Goal: Task Accomplishment & Management: Use online tool/utility

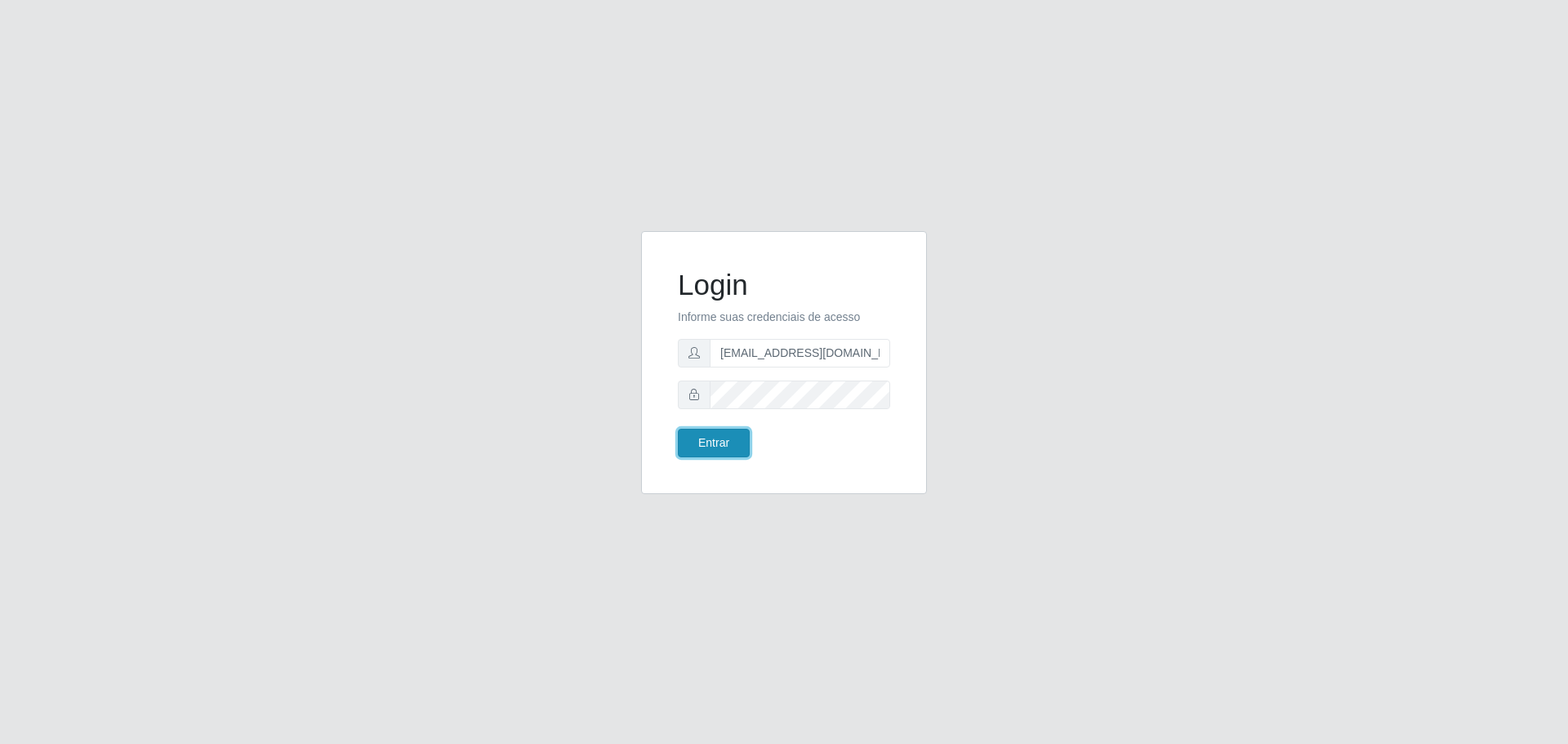
click at [707, 436] on button "Entrar" at bounding box center [714, 443] width 72 height 28
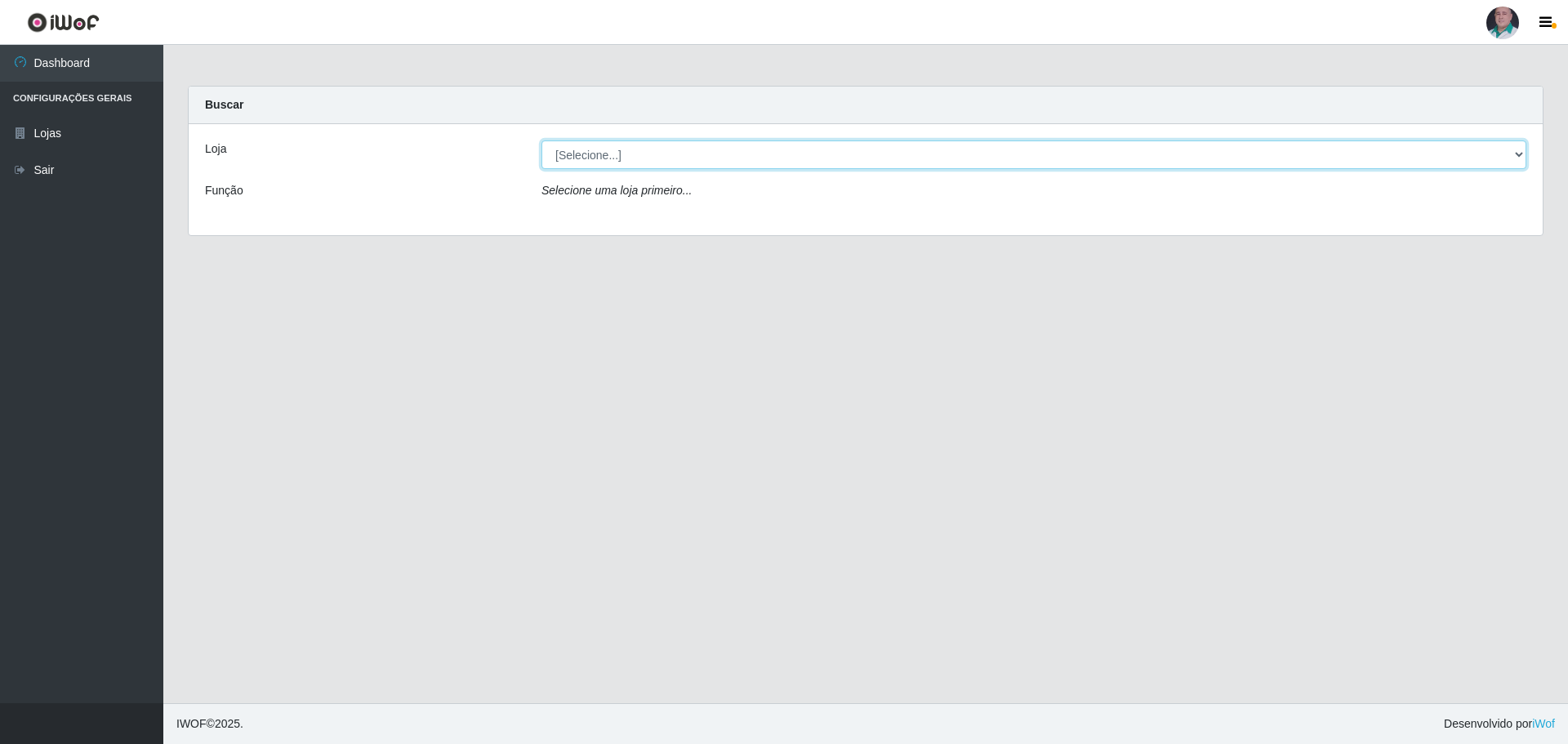
click at [801, 147] on select "[Selecione...] Mar Vermelho - Loja 05" at bounding box center [1034, 155] width 985 height 28
select select "252"
click at [542, 141] on select "[Selecione...] Mar Vermelho - Loja 05" at bounding box center [1034, 155] width 985 height 28
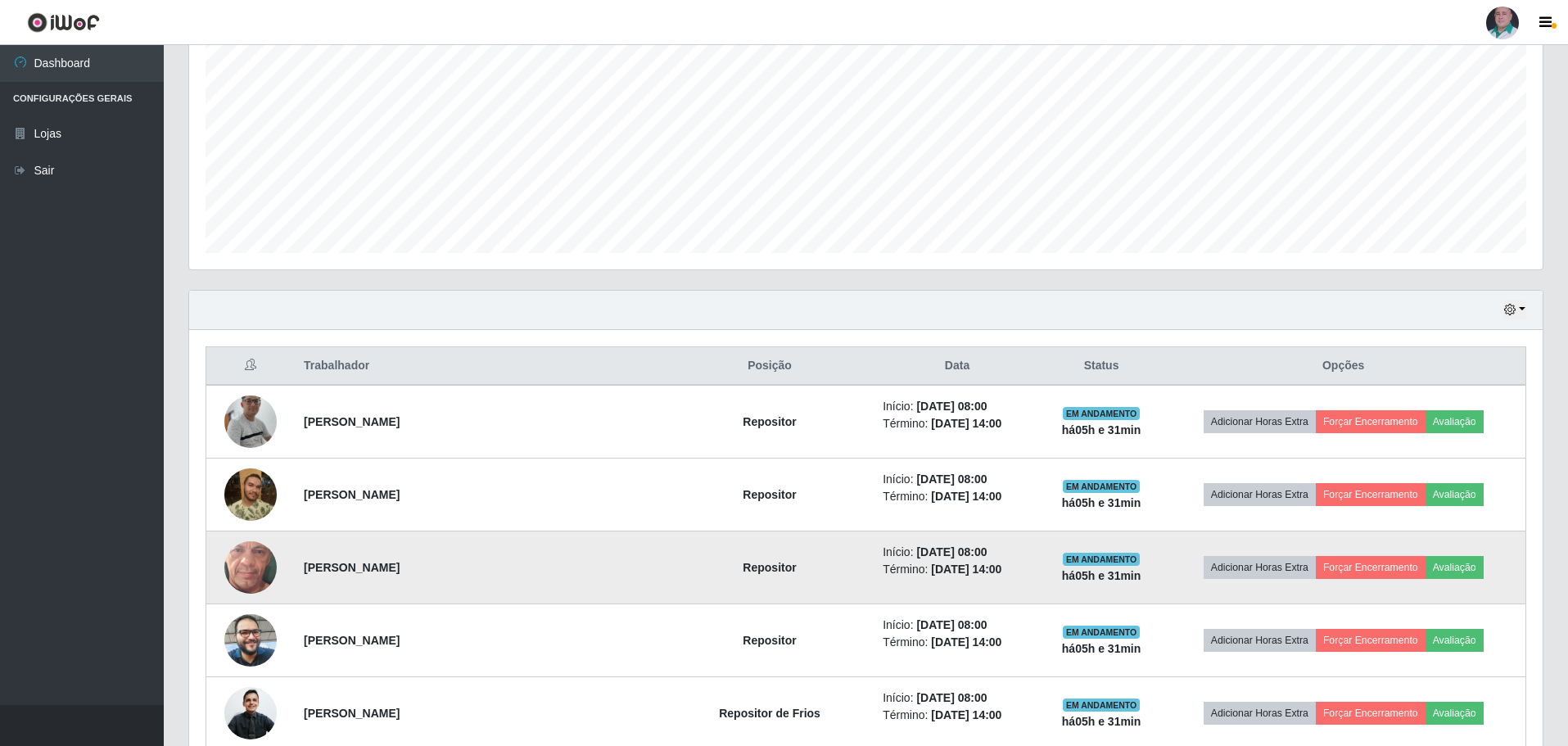
scroll to position [409, 0]
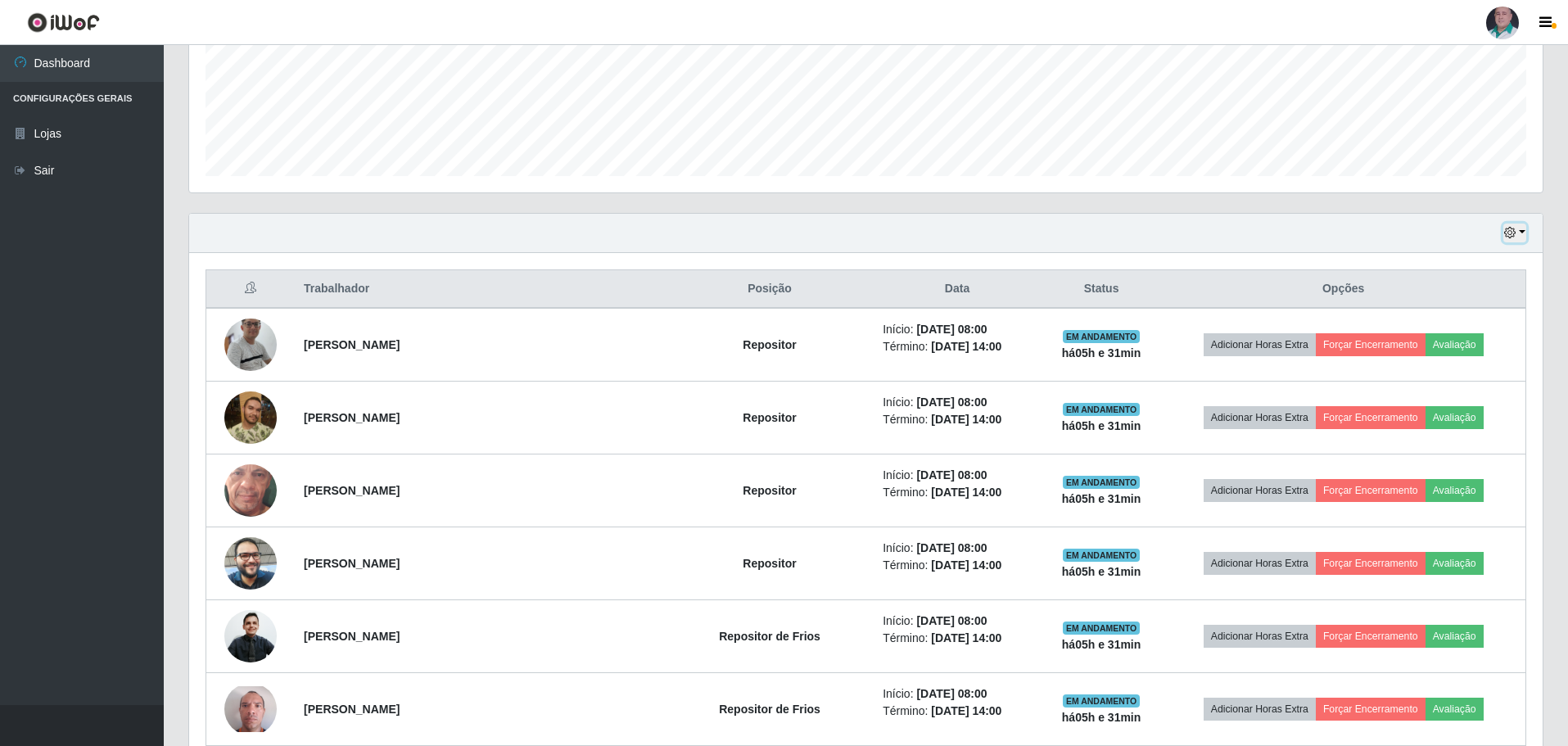
click at [1522, 234] on button "button" at bounding box center [1515, 233] width 23 height 19
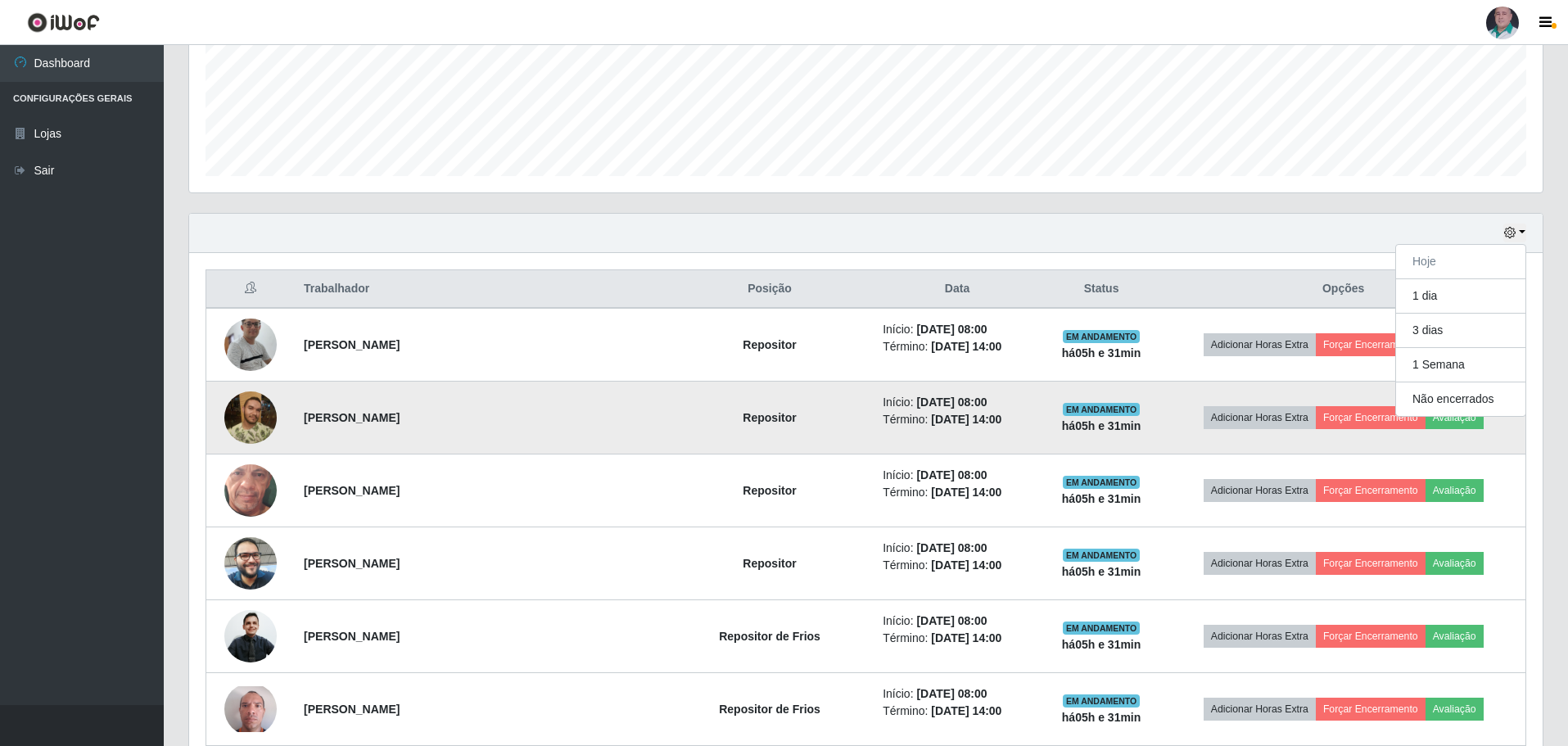
click at [562, 408] on td "[PERSON_NAME]" at bounding box center [480, 417] width 373 height 73
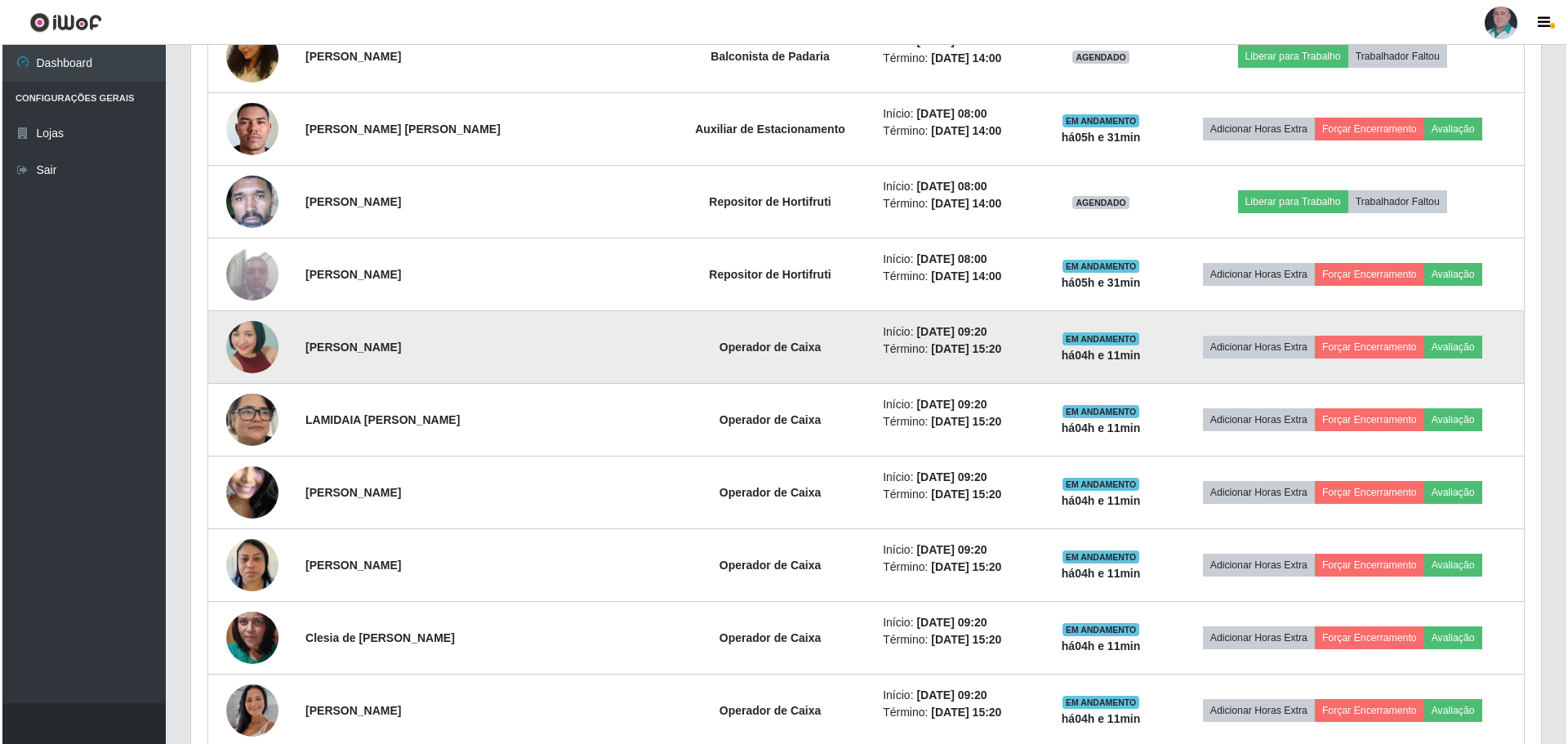
scroll to position [1306, 0]
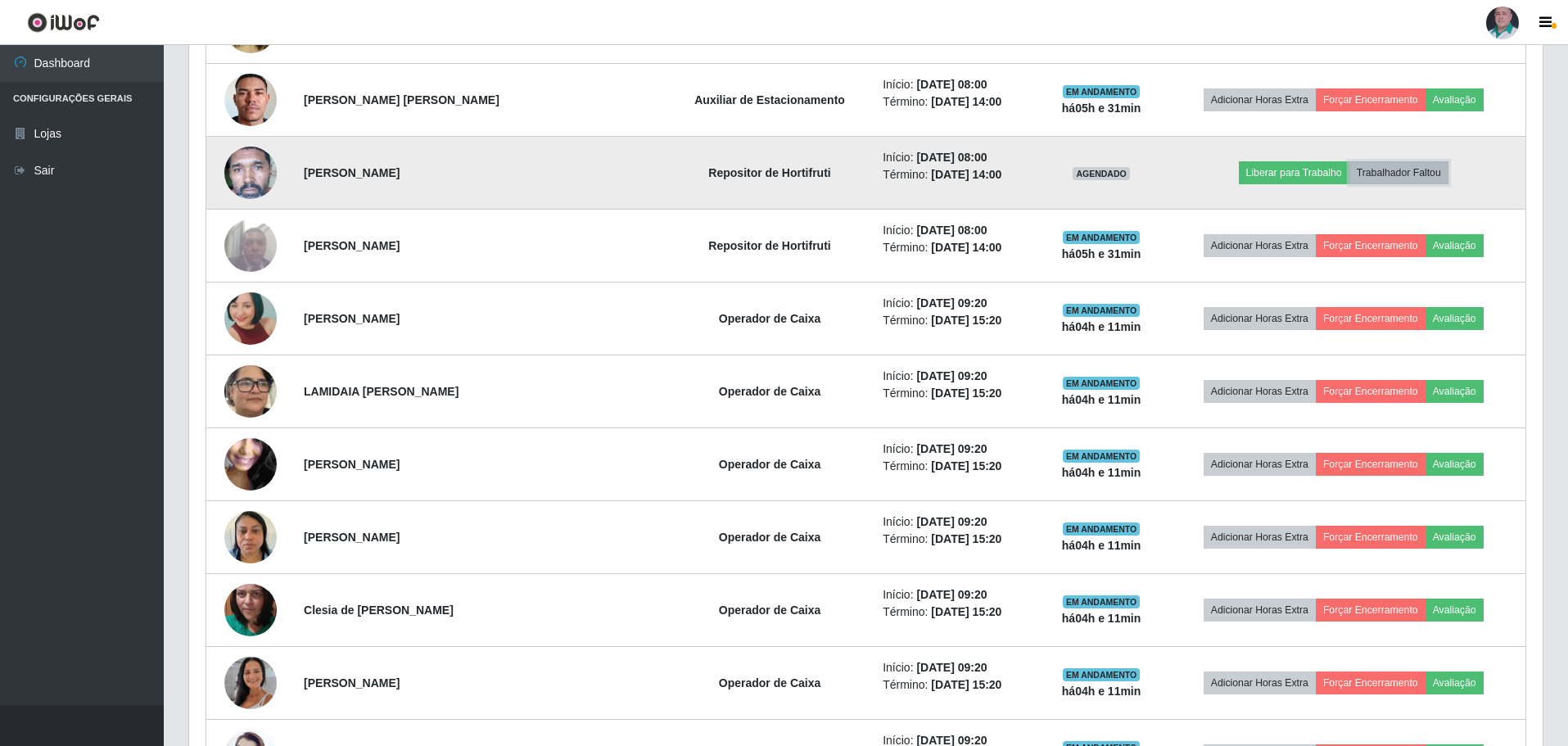
click at [1413, 168] on button "Trabalhador Faltou" at bounding box center [1399, 173] width 99 height 23
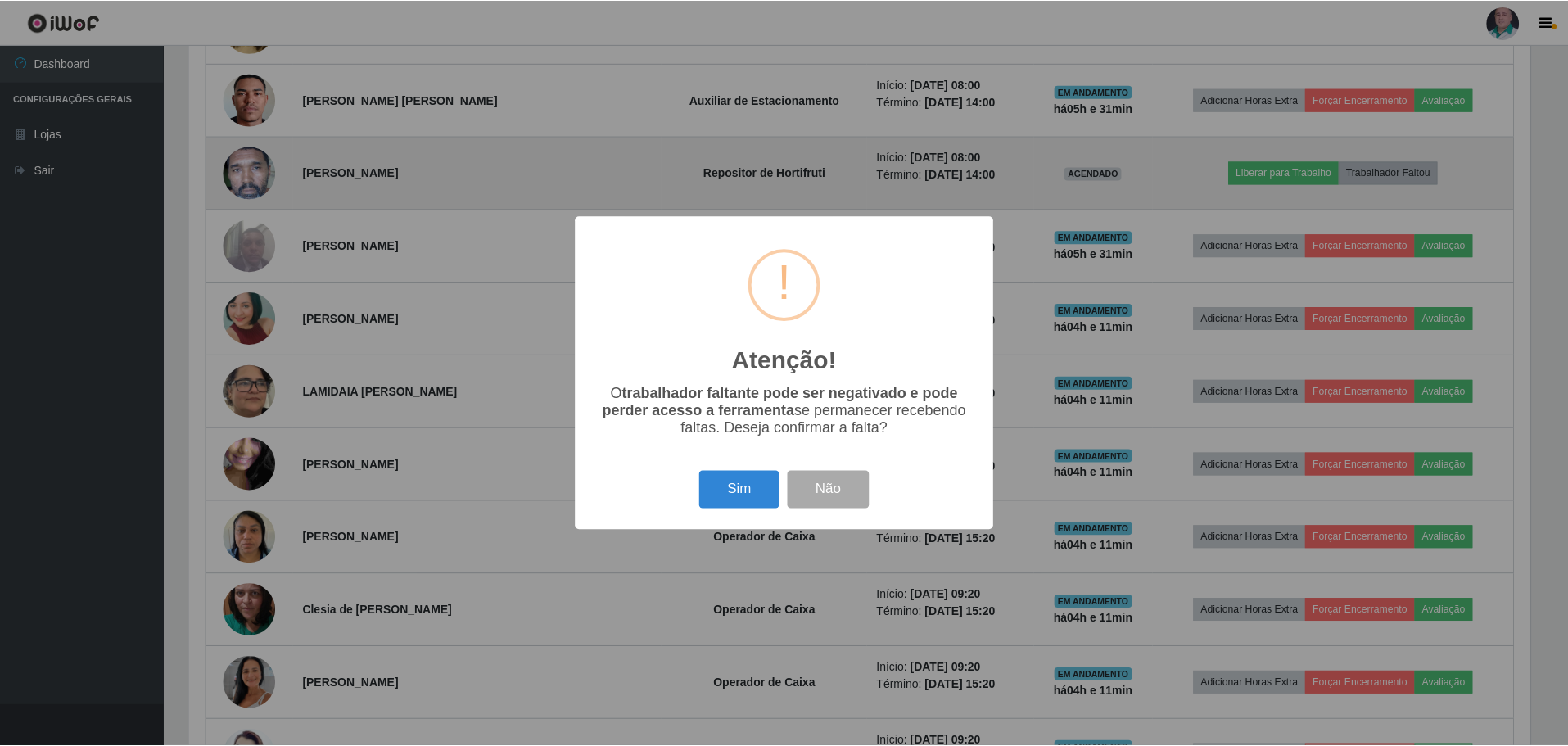
scroll to position [339, 1346]
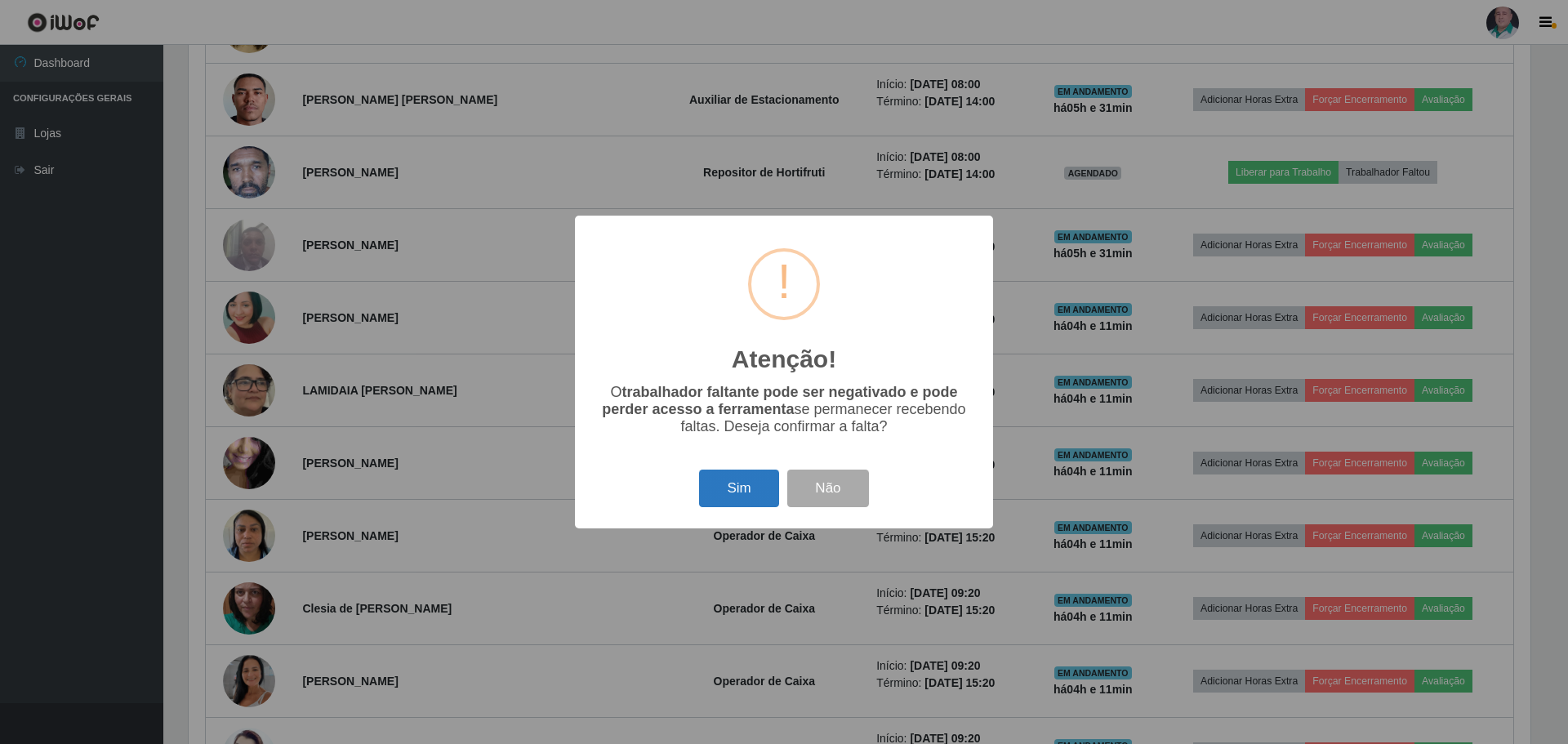
click at [734, 486] on button "Sim" at bounding box center [739, 488] width 79 height 39
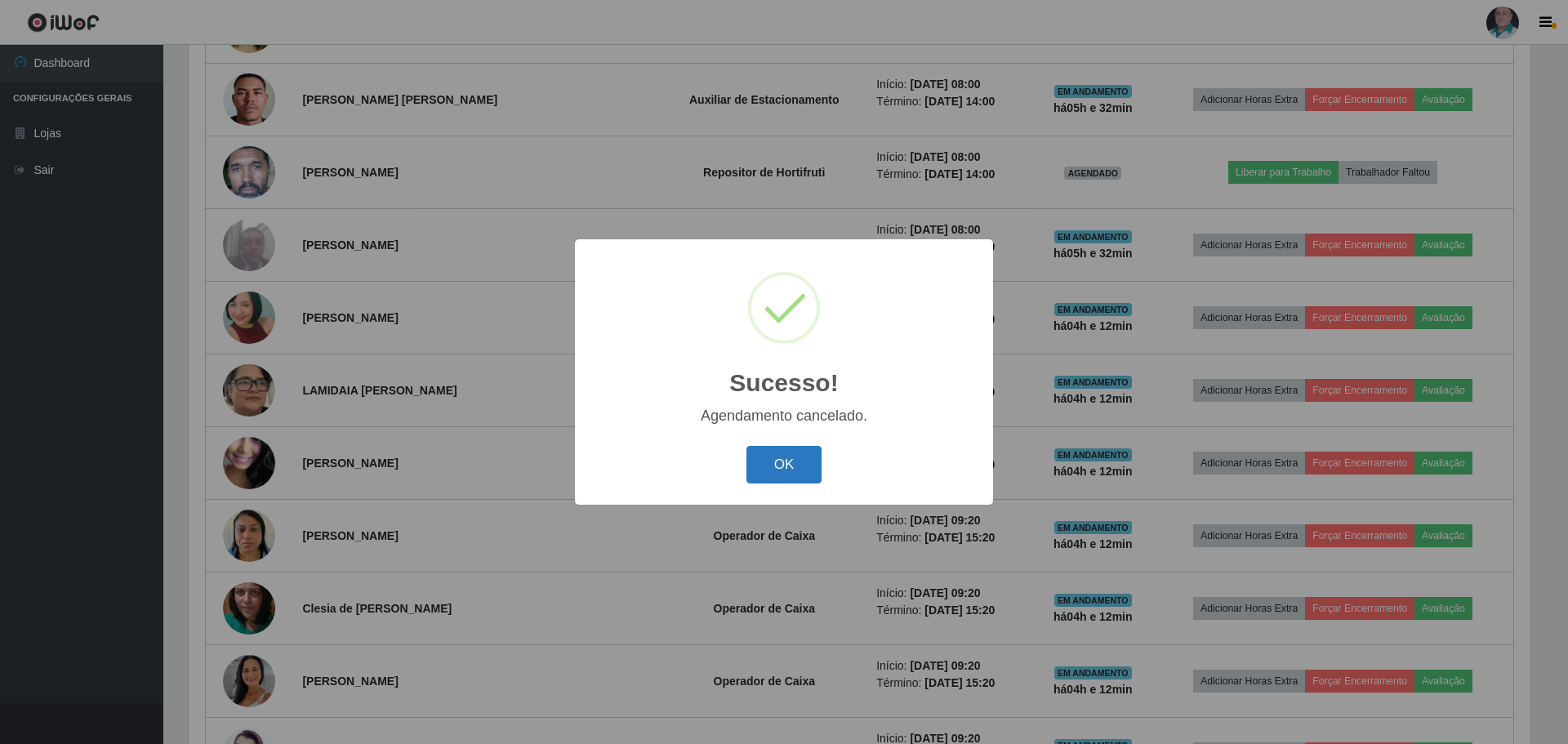
click at [763, 461] on button "OK" at bounding box center [784, 465] width 76 height 39
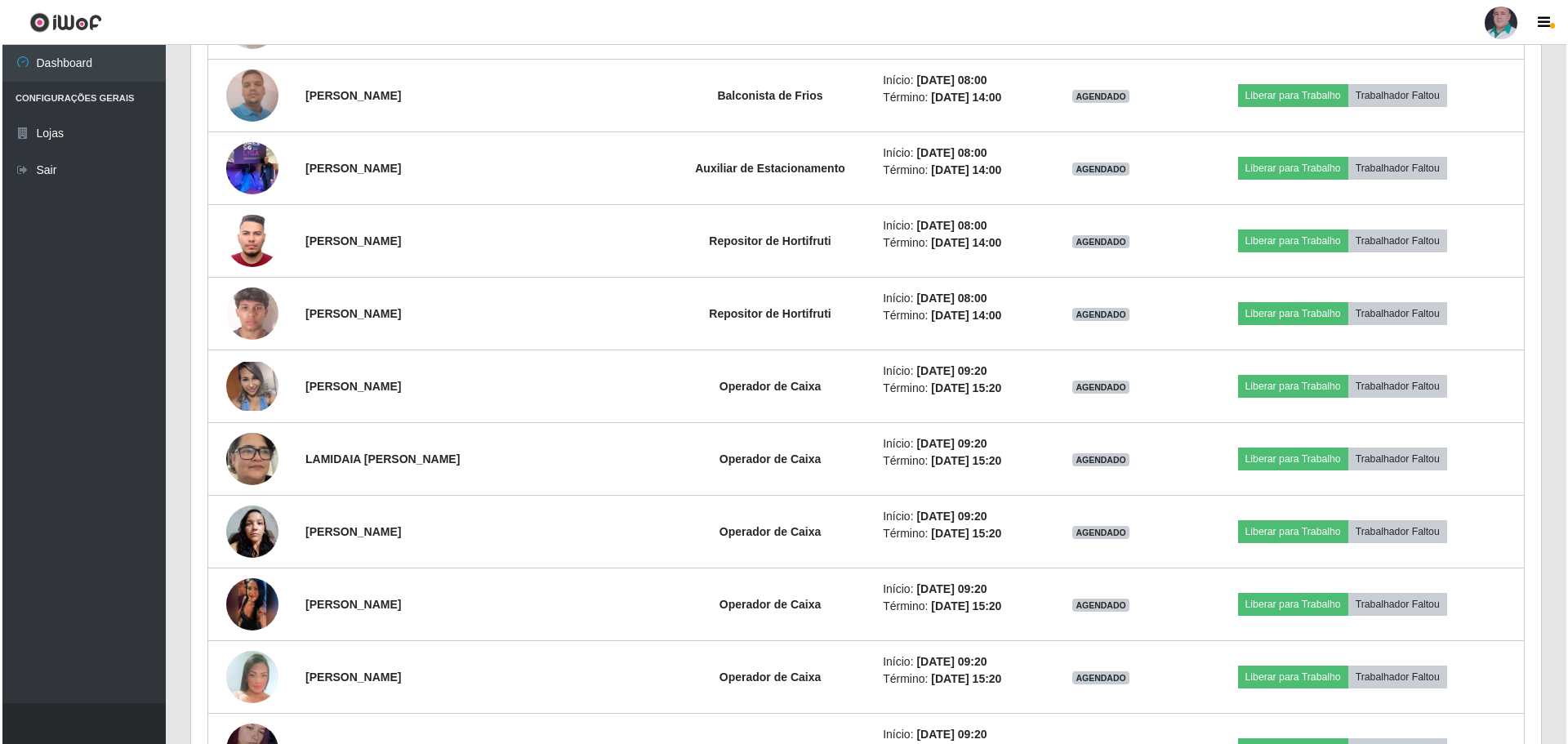
scroll to position [4327, 0]
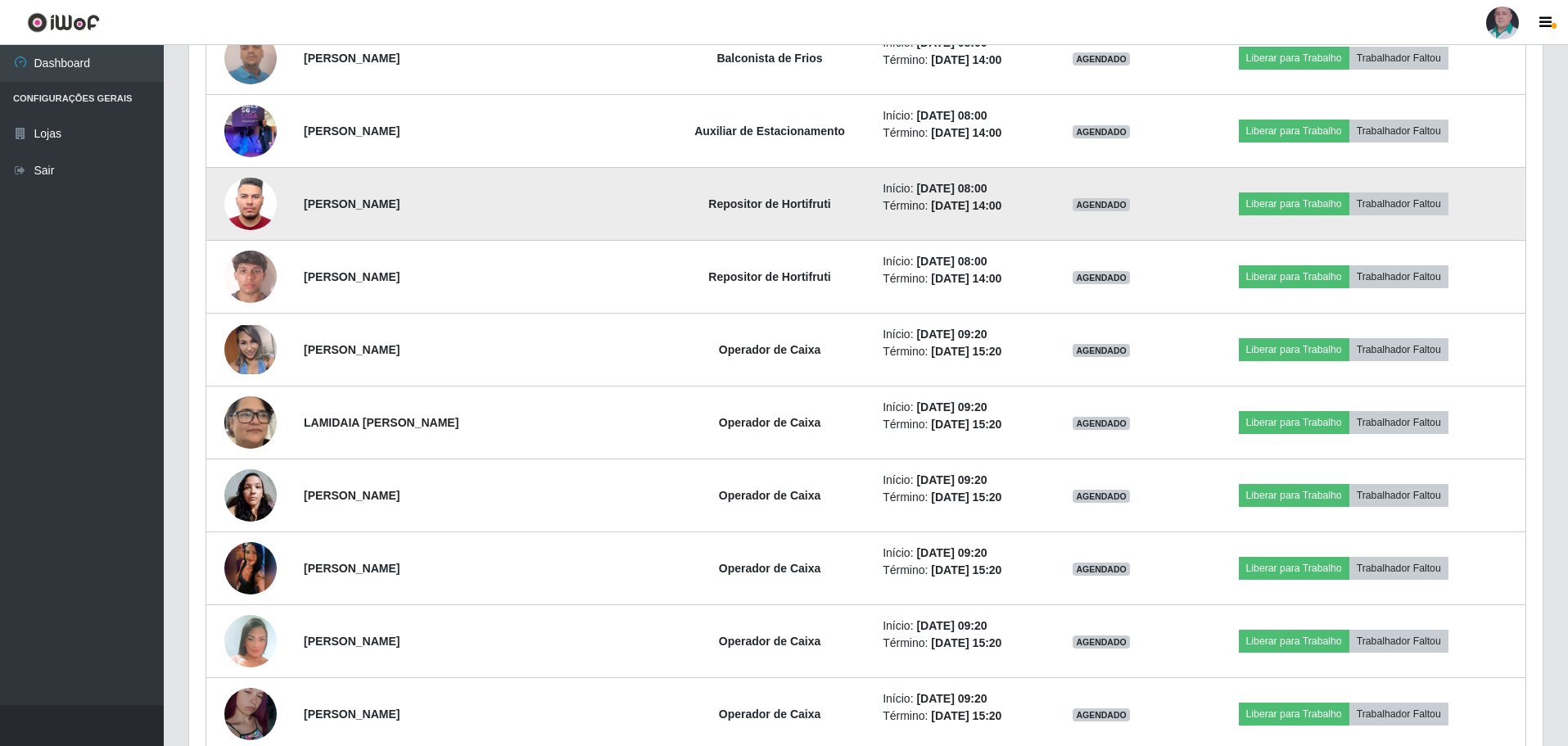
click at [245, 209] on img at bounding box center [250, 203] width 52 height 70
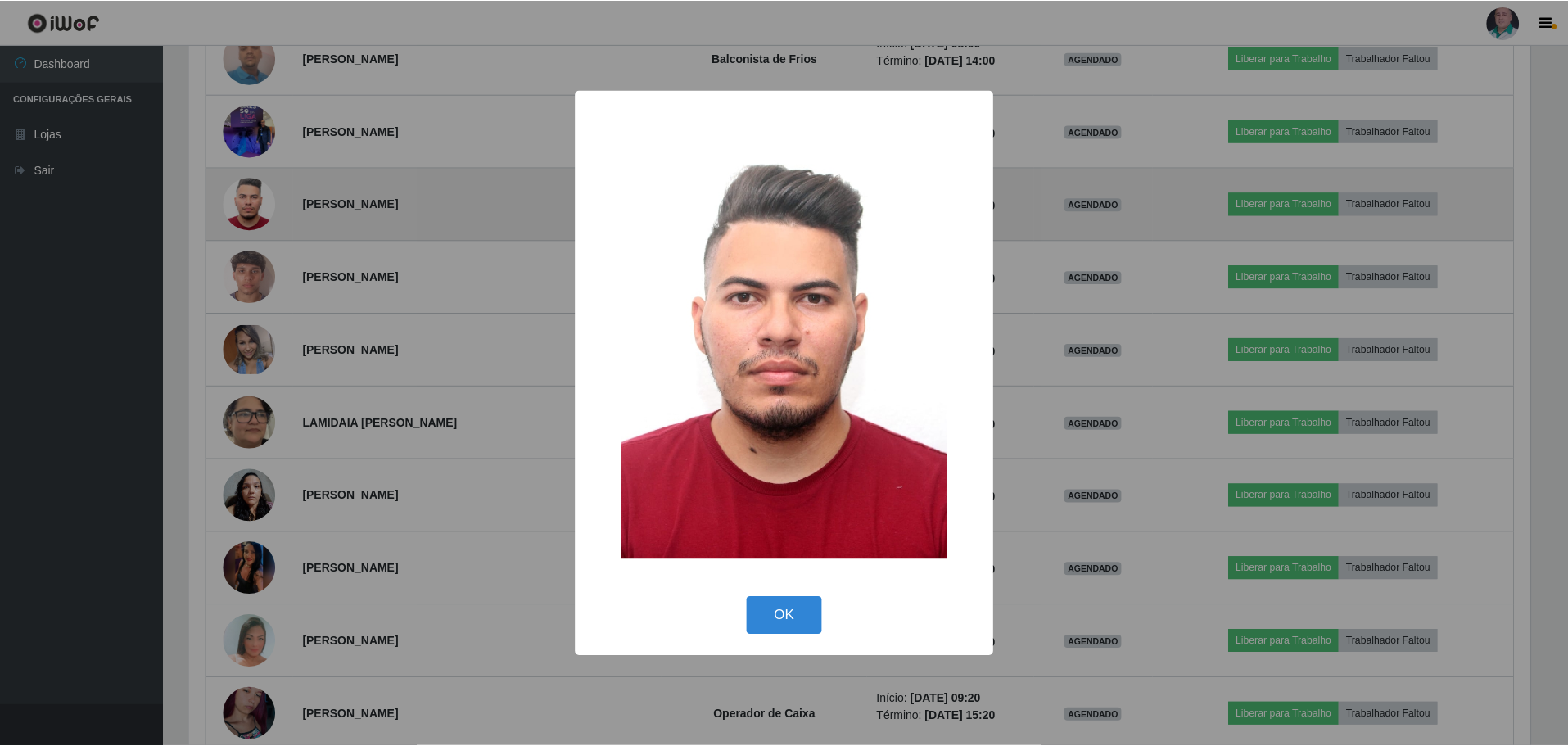
scroll to position [339, 1346]
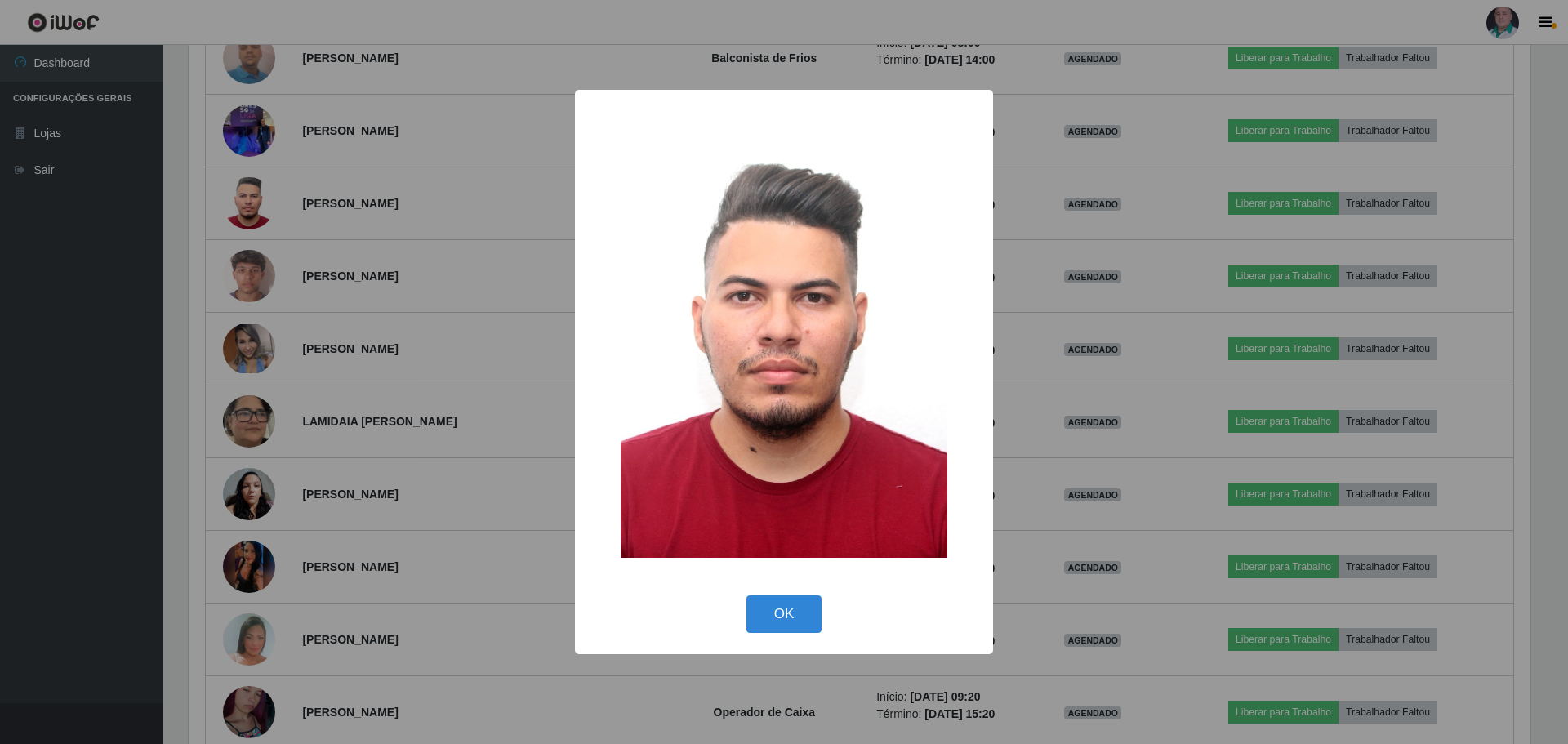
click at [245, 208] on div "× OK Cancel" at bounding box center [784, 372] width 1568 height 744
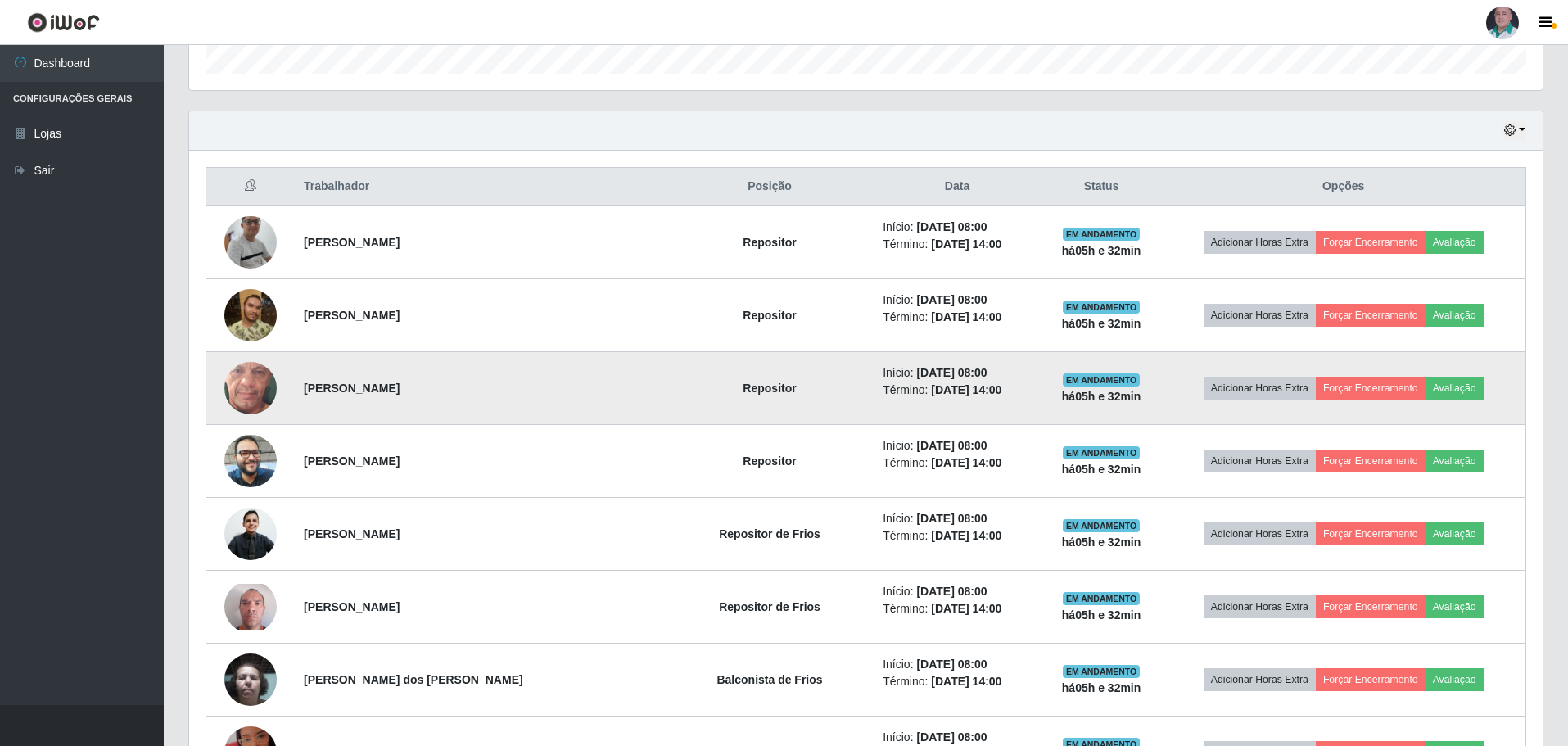
scroll to position [473, 0]
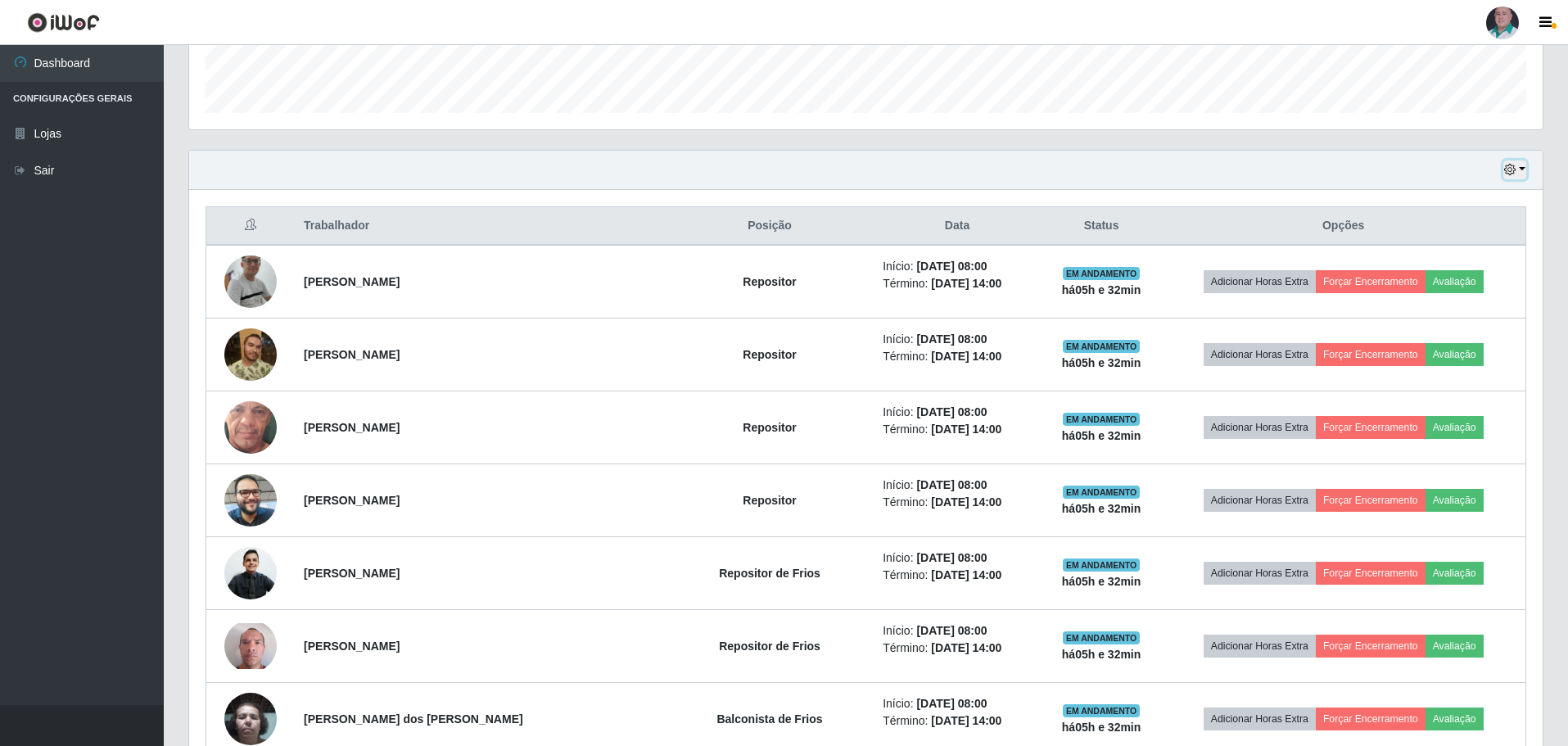
click at [1522, 169] on button "button" at bounding box center [1515, 170] width 23 height 19
click at [1451, 301] on button "1 Semana" at bounding box center [1460, 302] width 130 height 34
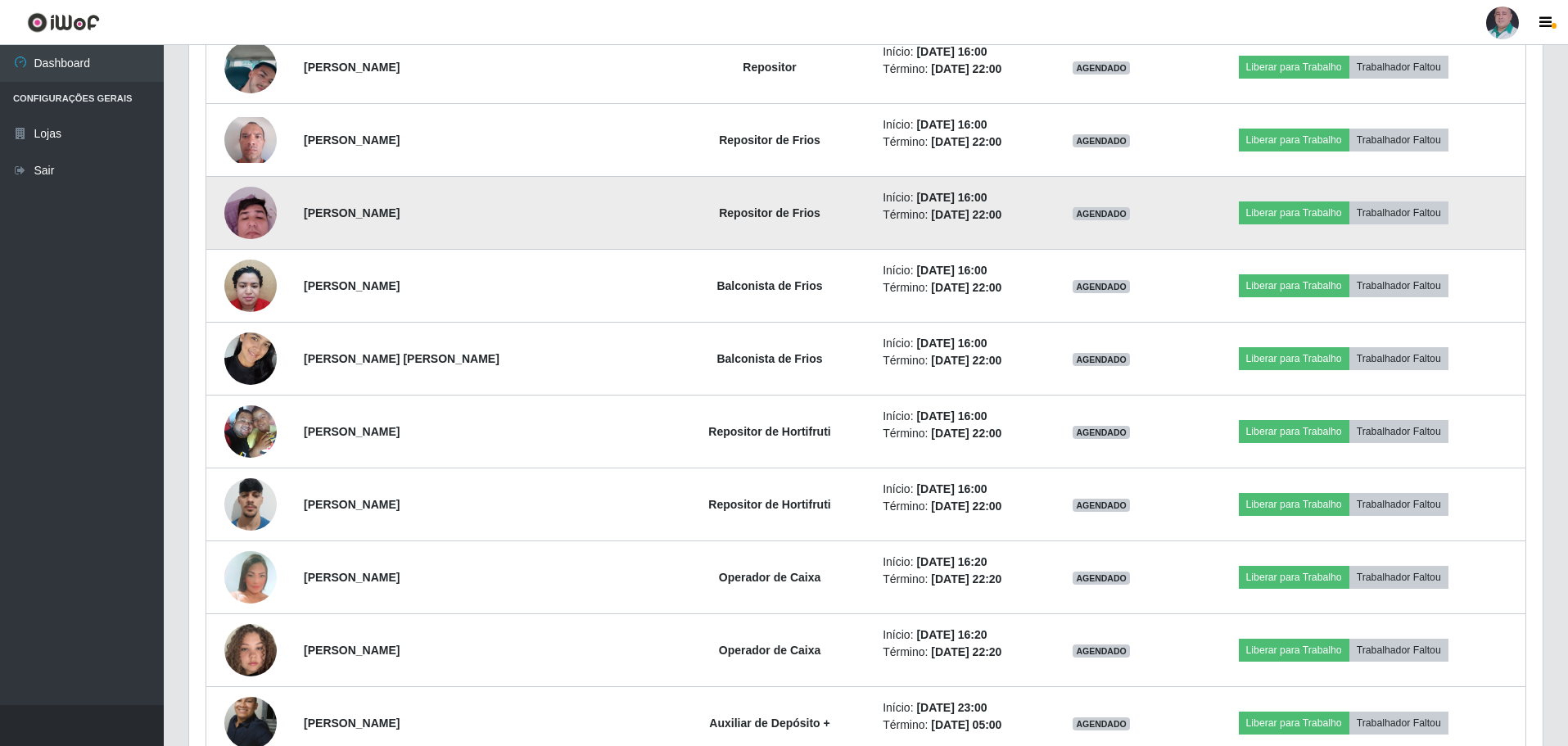
scroll to position [5548, 0]
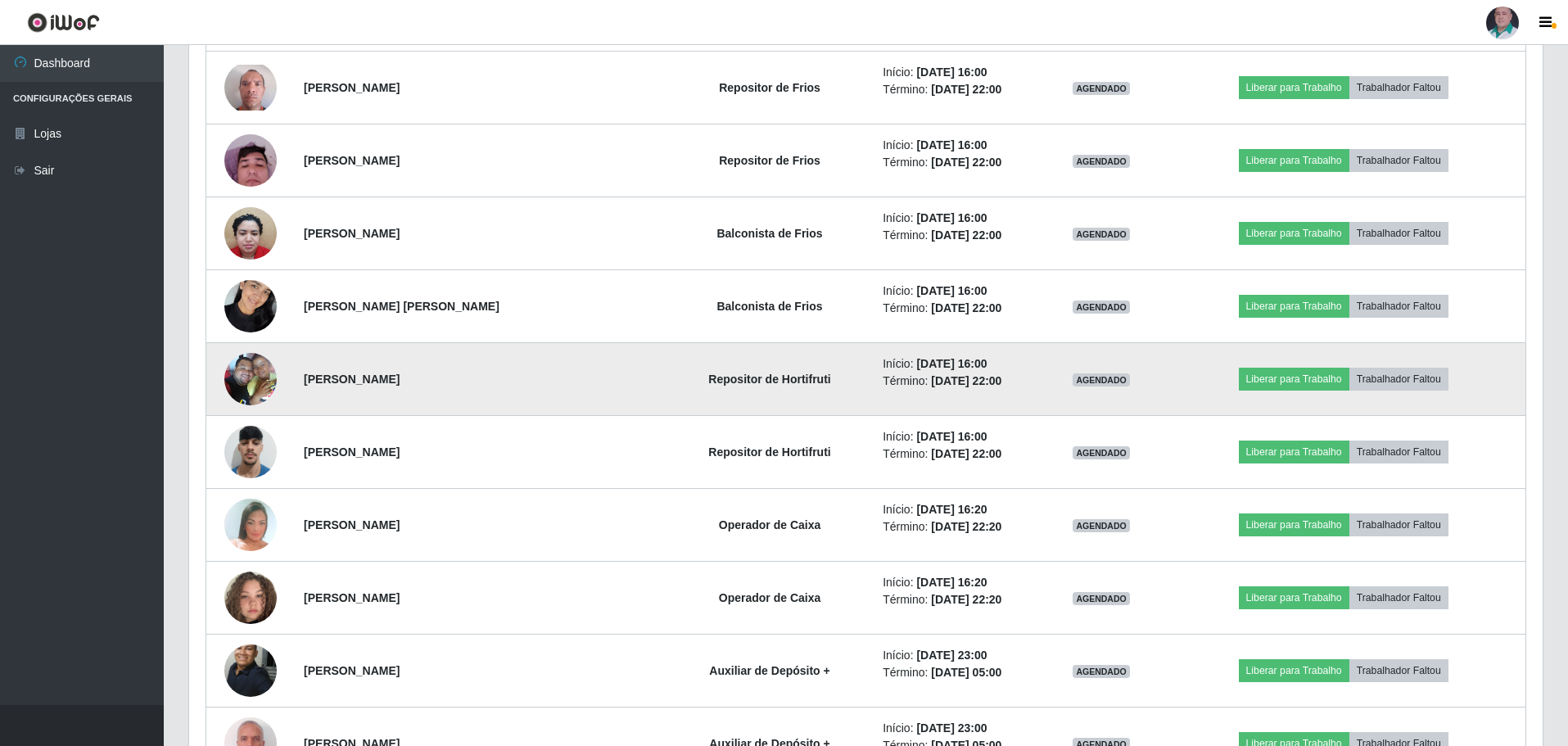
click at [288, 379] on td at bounding box center [251, 379] width 89 height 73
click at [264, 377] on img at bounding box center [250, 379] width 52 height 70
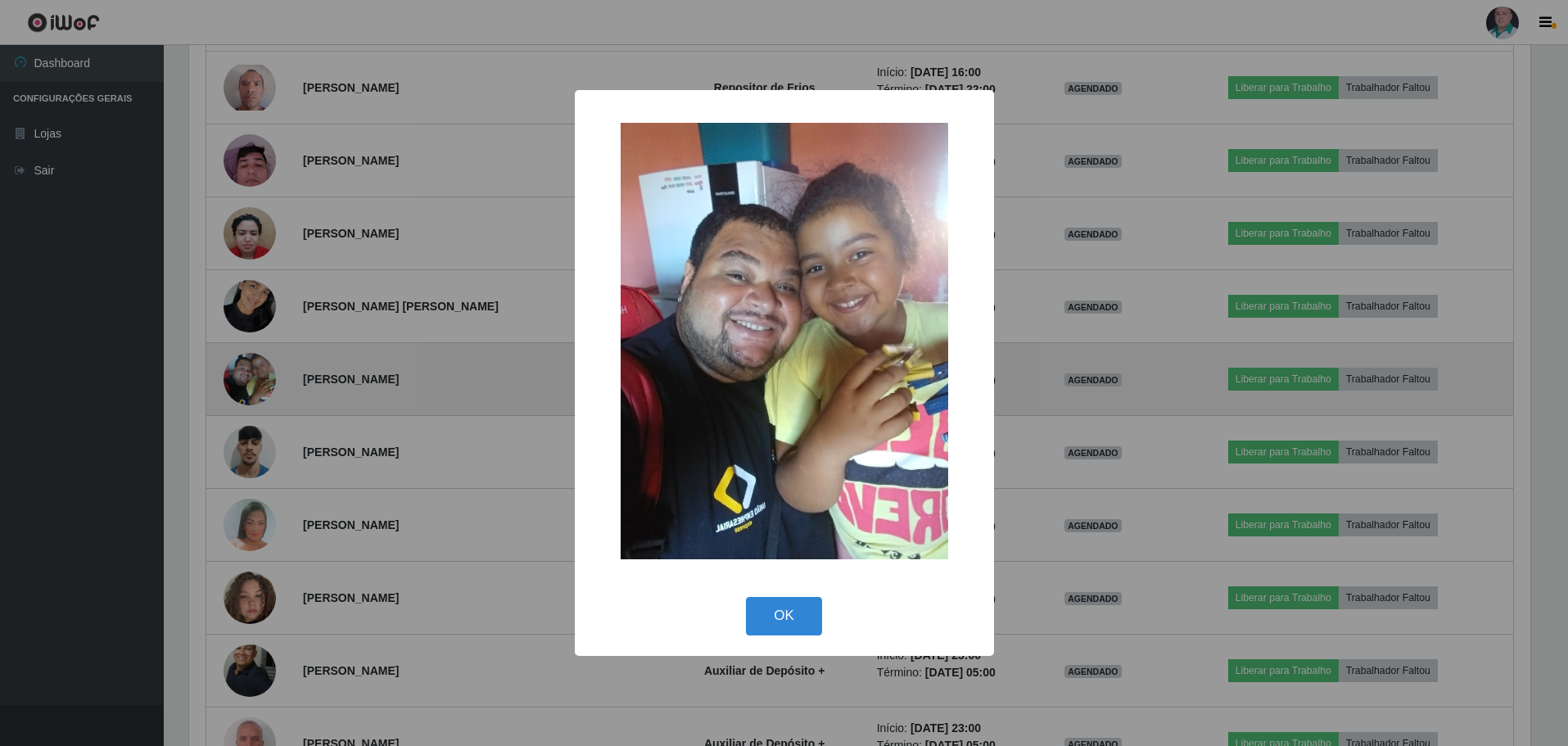
scroll to position [339, 1346]
click at [264, 377] on div "× OK Cancel" at bounding box center [786, 373] width 1572 height 746
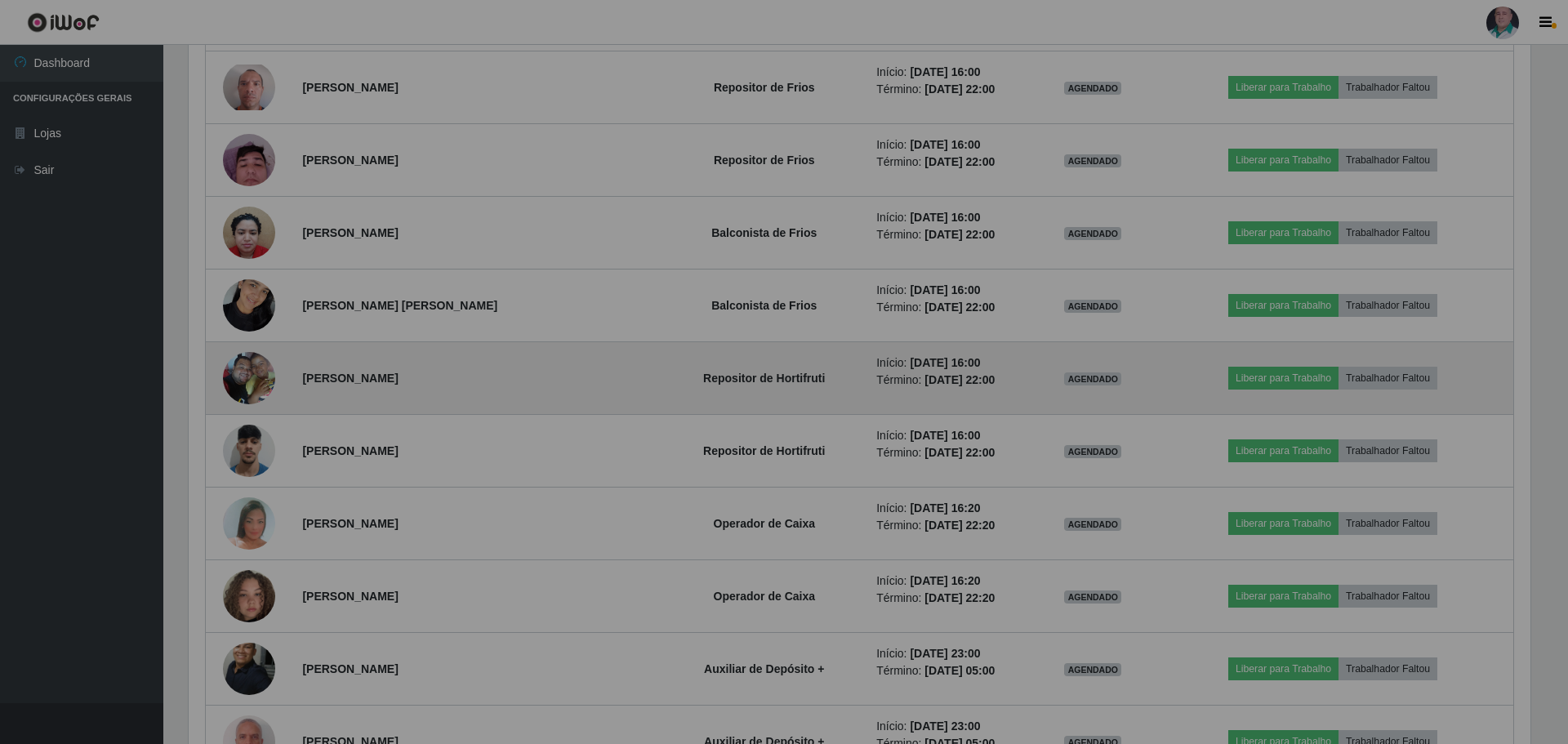
scroll to position [339, 1350]
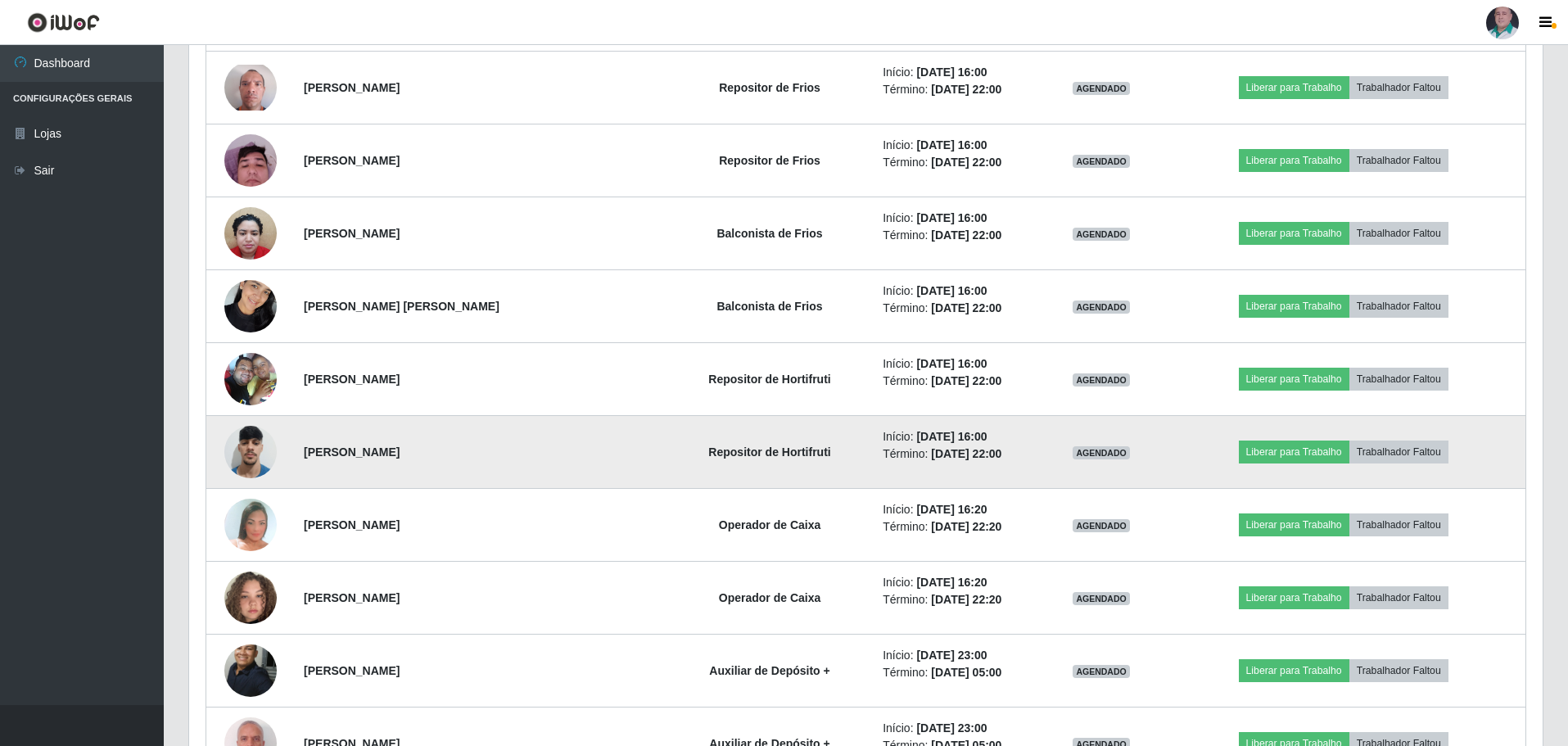
click at [254, 454] on img at bounding box center [250, 452] width 52 height 70
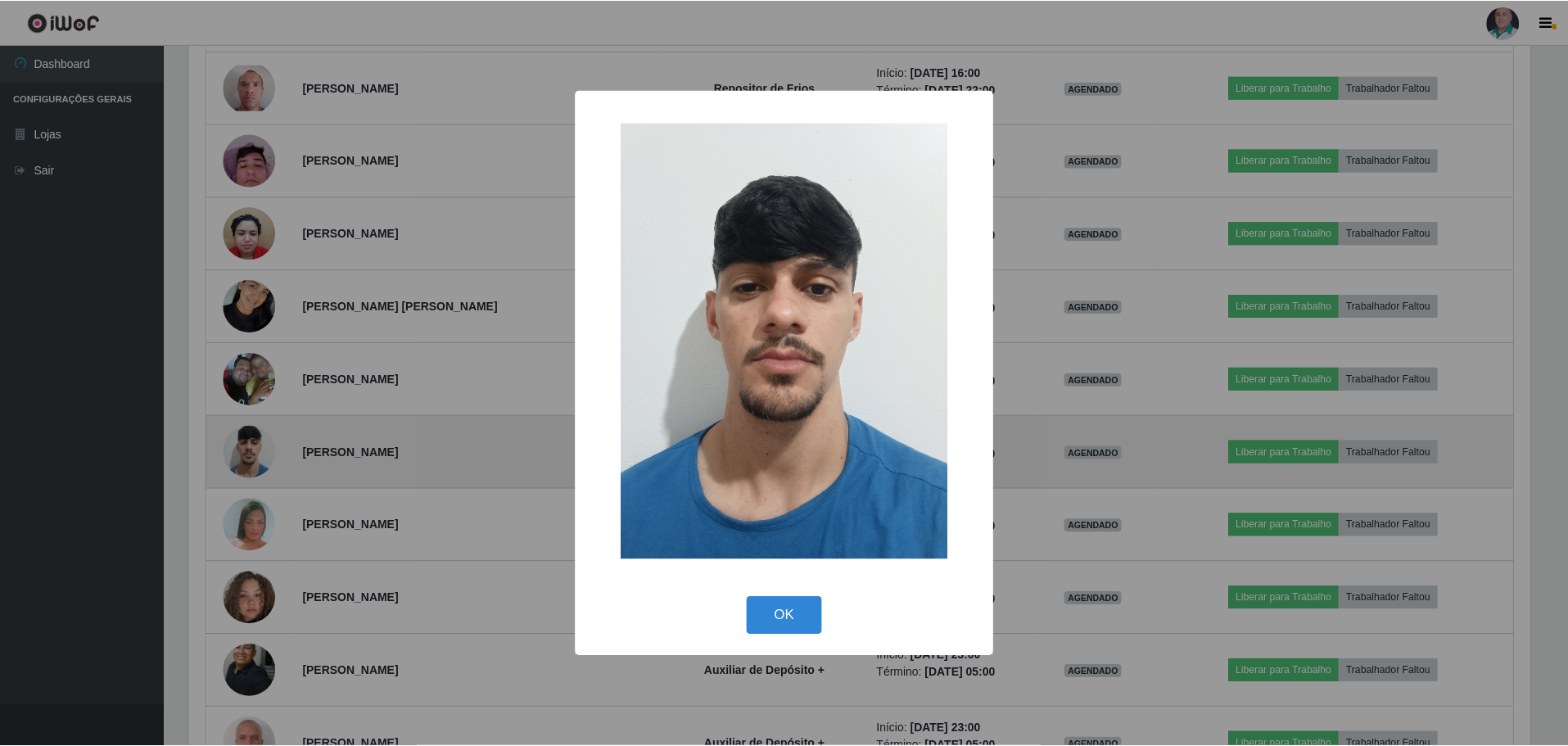
scroll to position [339, 1346]
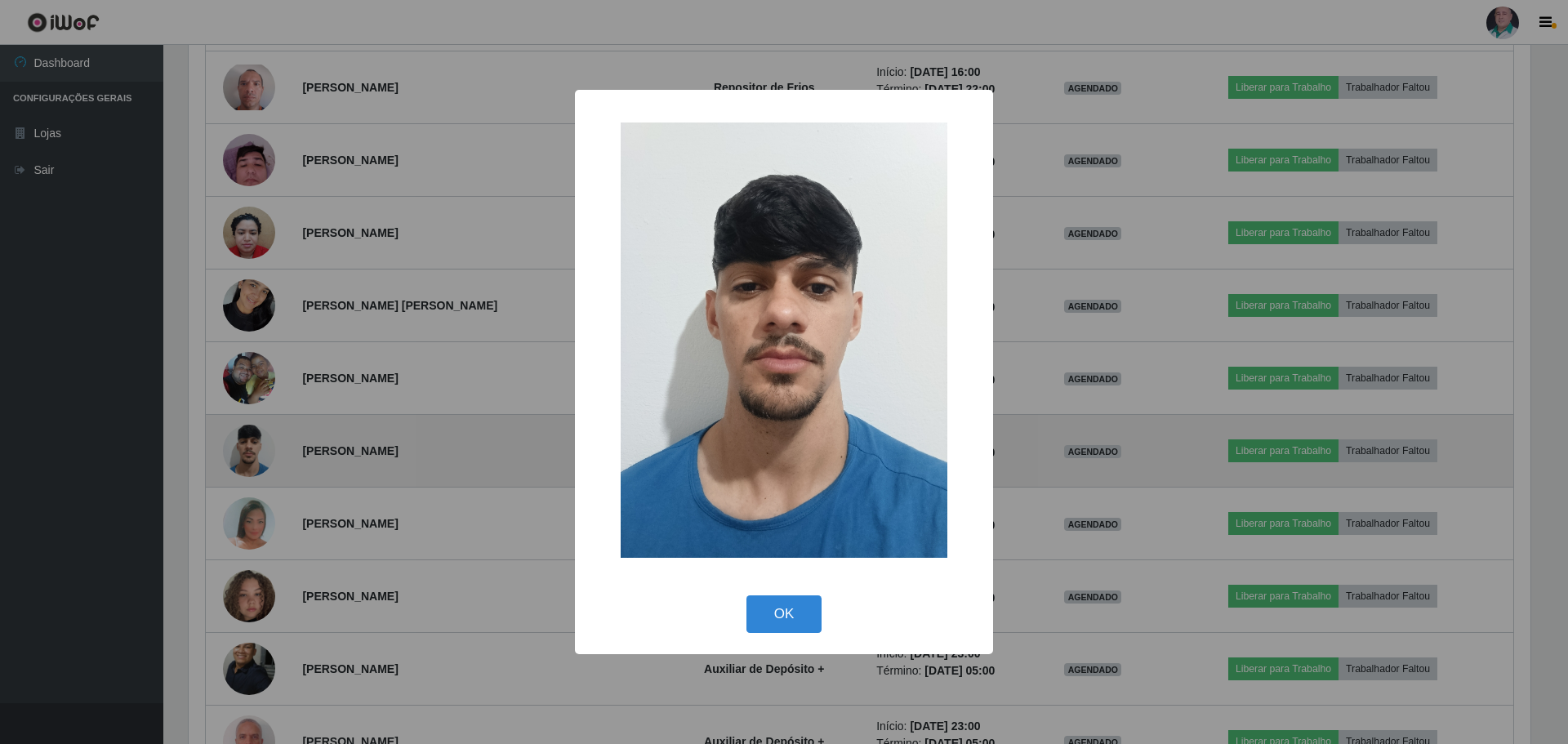
click at [254, 453] on div "× OK Cancel" at bounding box center [784, 372] width 1568 height 744
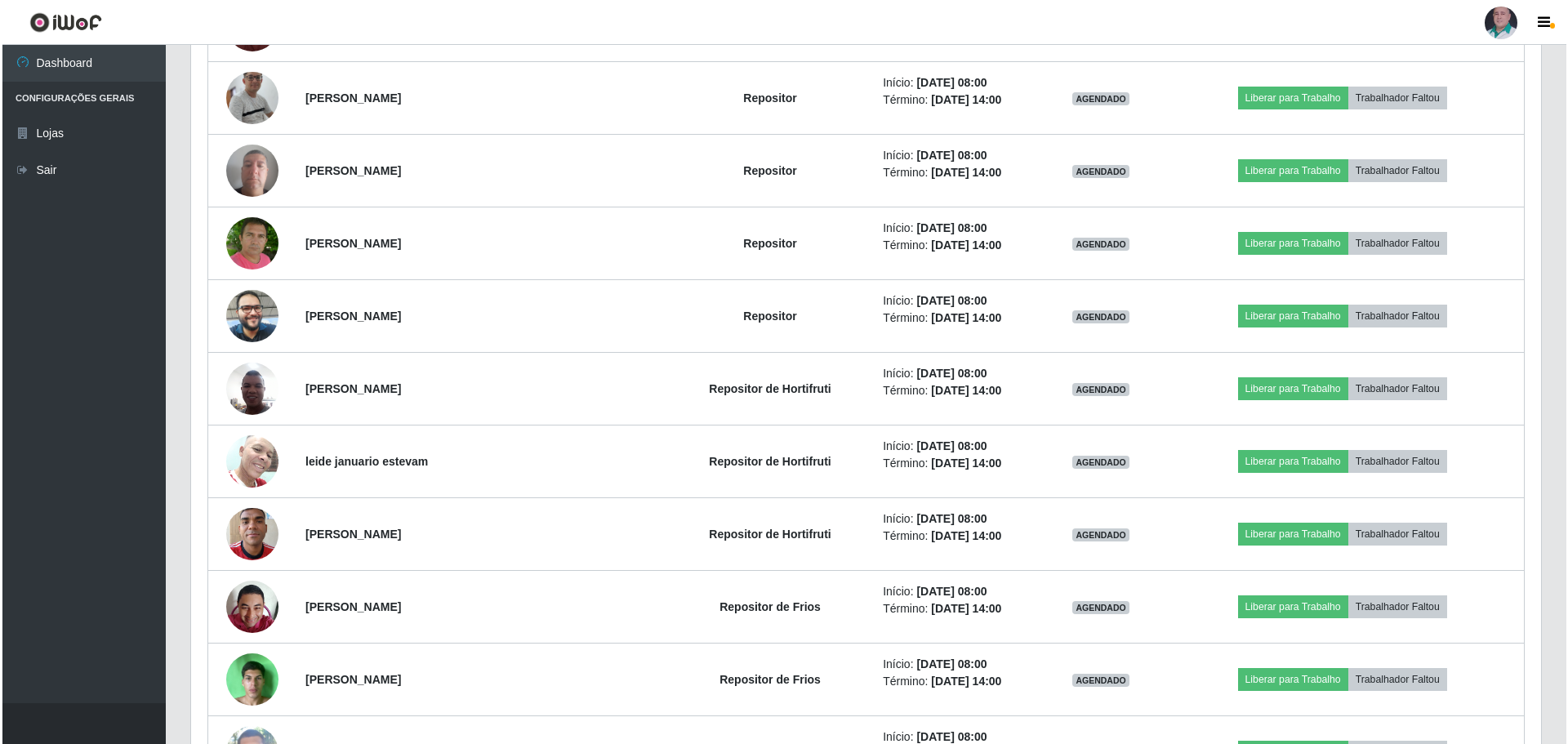
scroll to position [6839, 0]
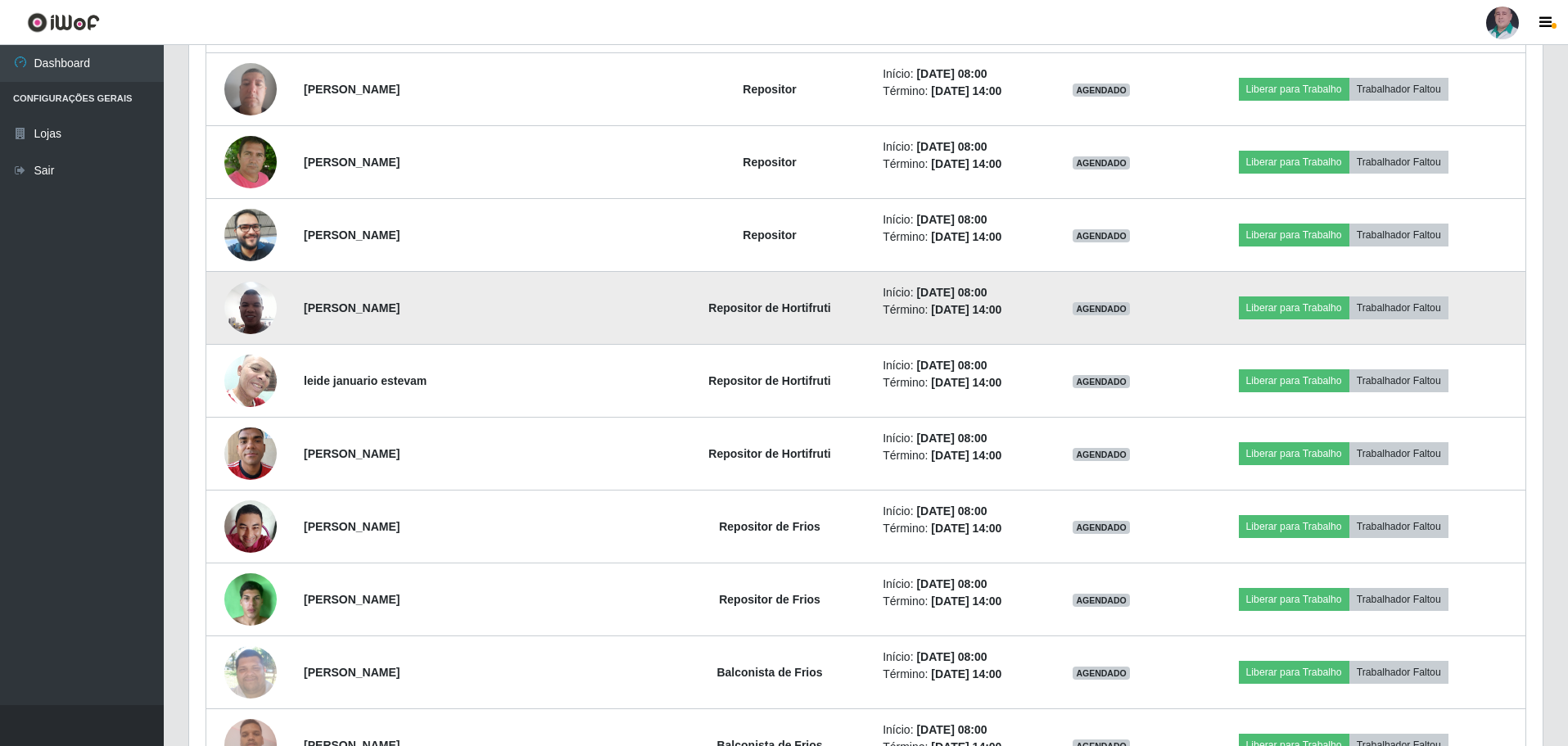
click at [259, 308] on img at bounding box center [250, 307] width 52 height 70
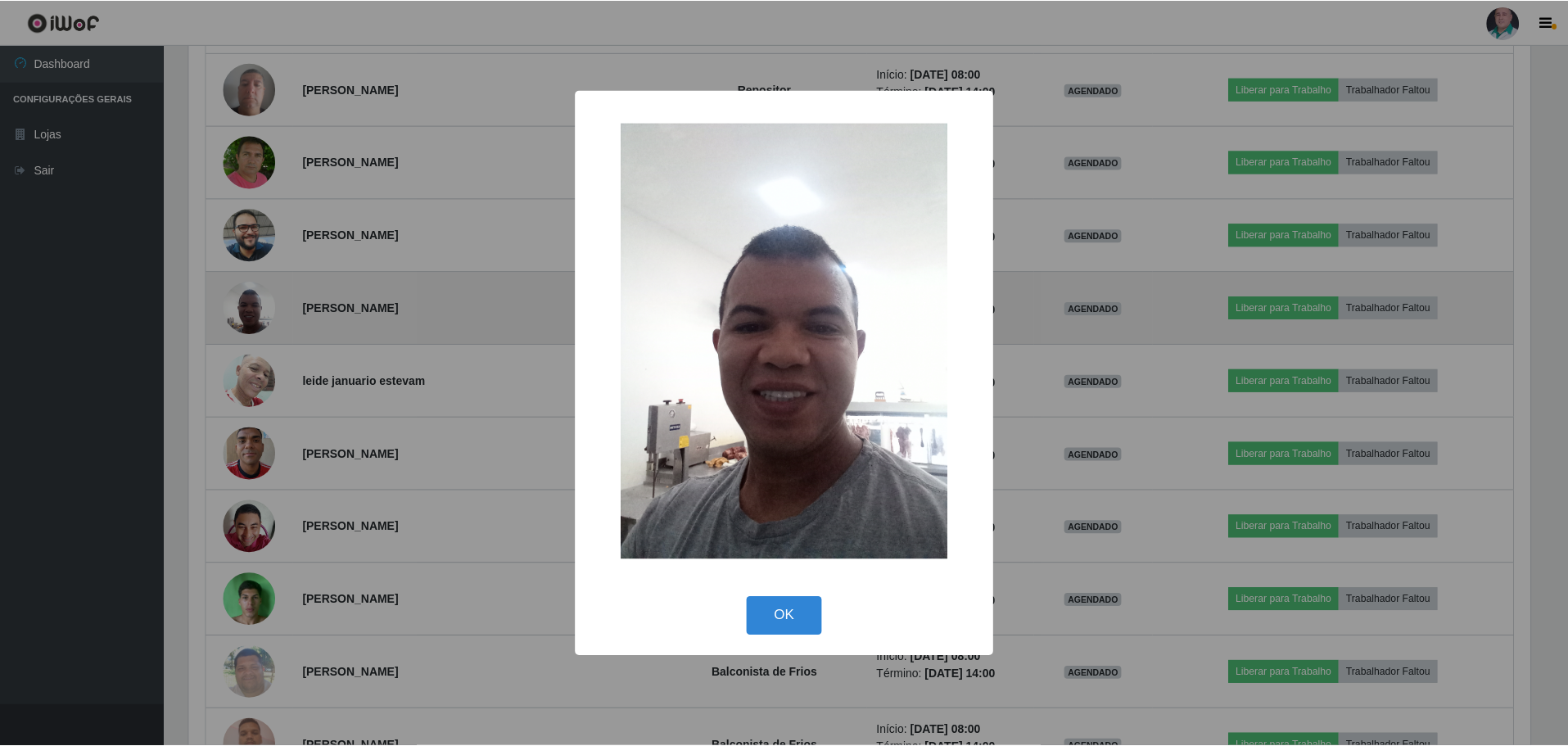
scroll to position [339, 1346]
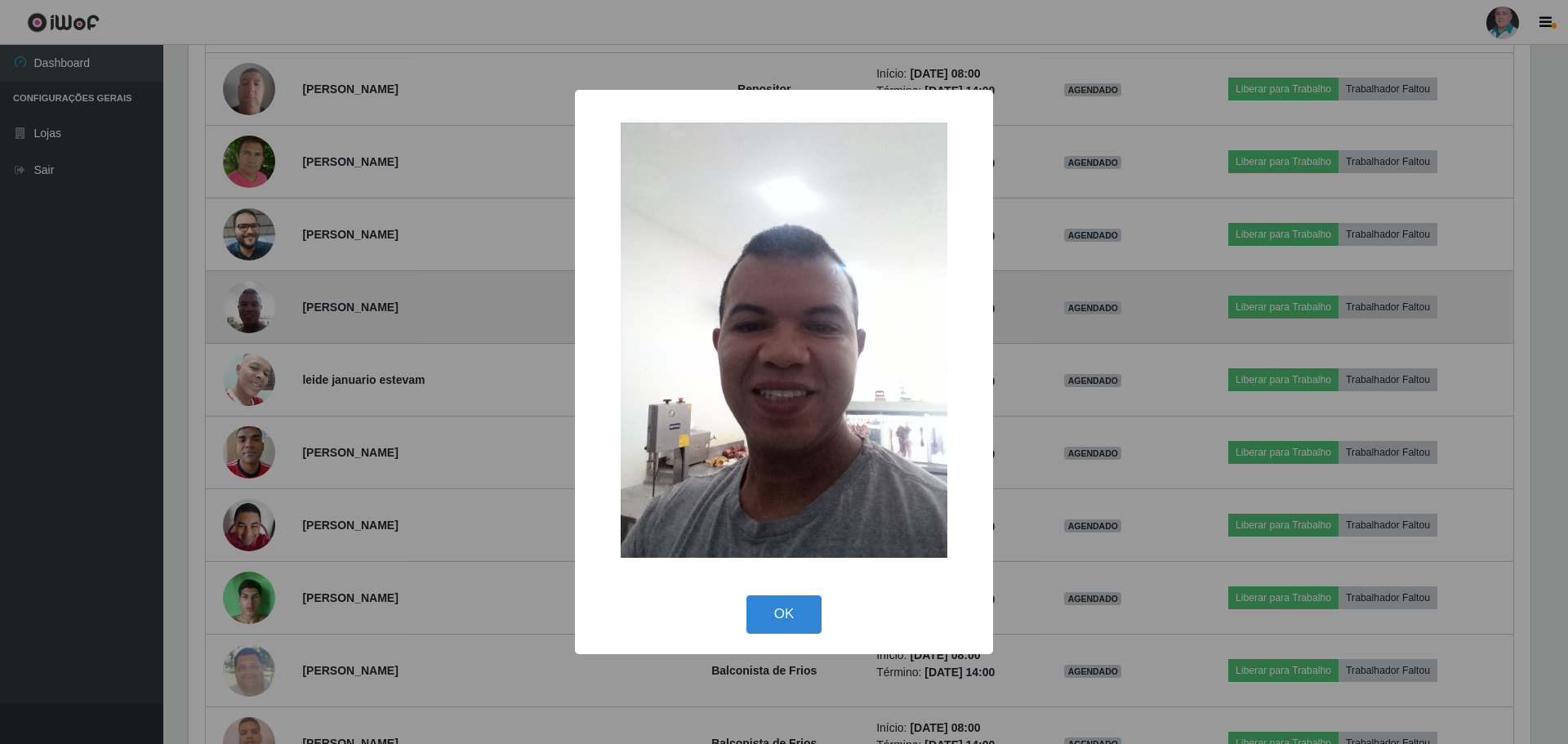
click at [259, 307] on div "× OK Cancel" at bounding box center [784, 372] width 1568 height 744
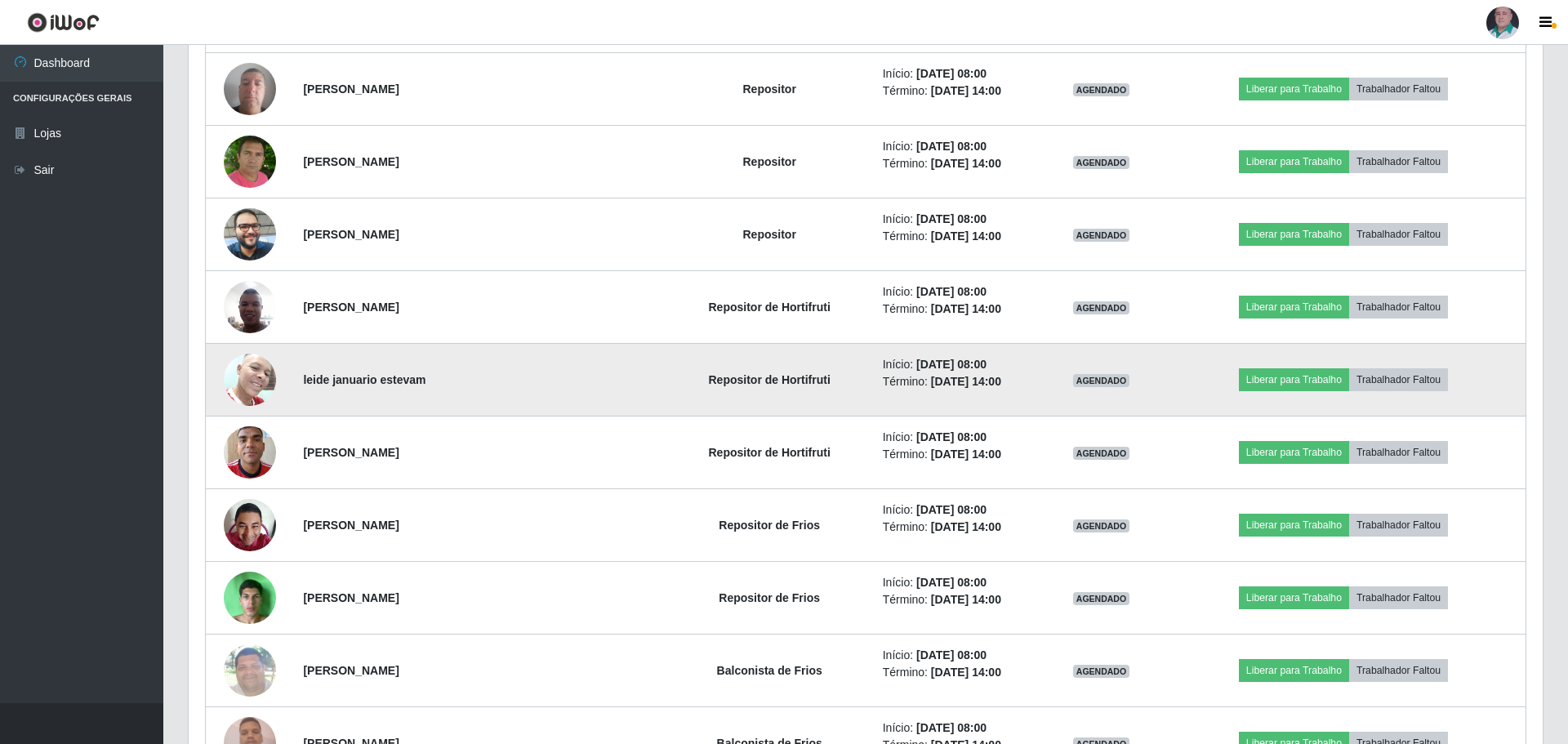
scroll to position [339, 1350]
click at [236, 379] on img at bounding box center [249, 379] width 52 height 70
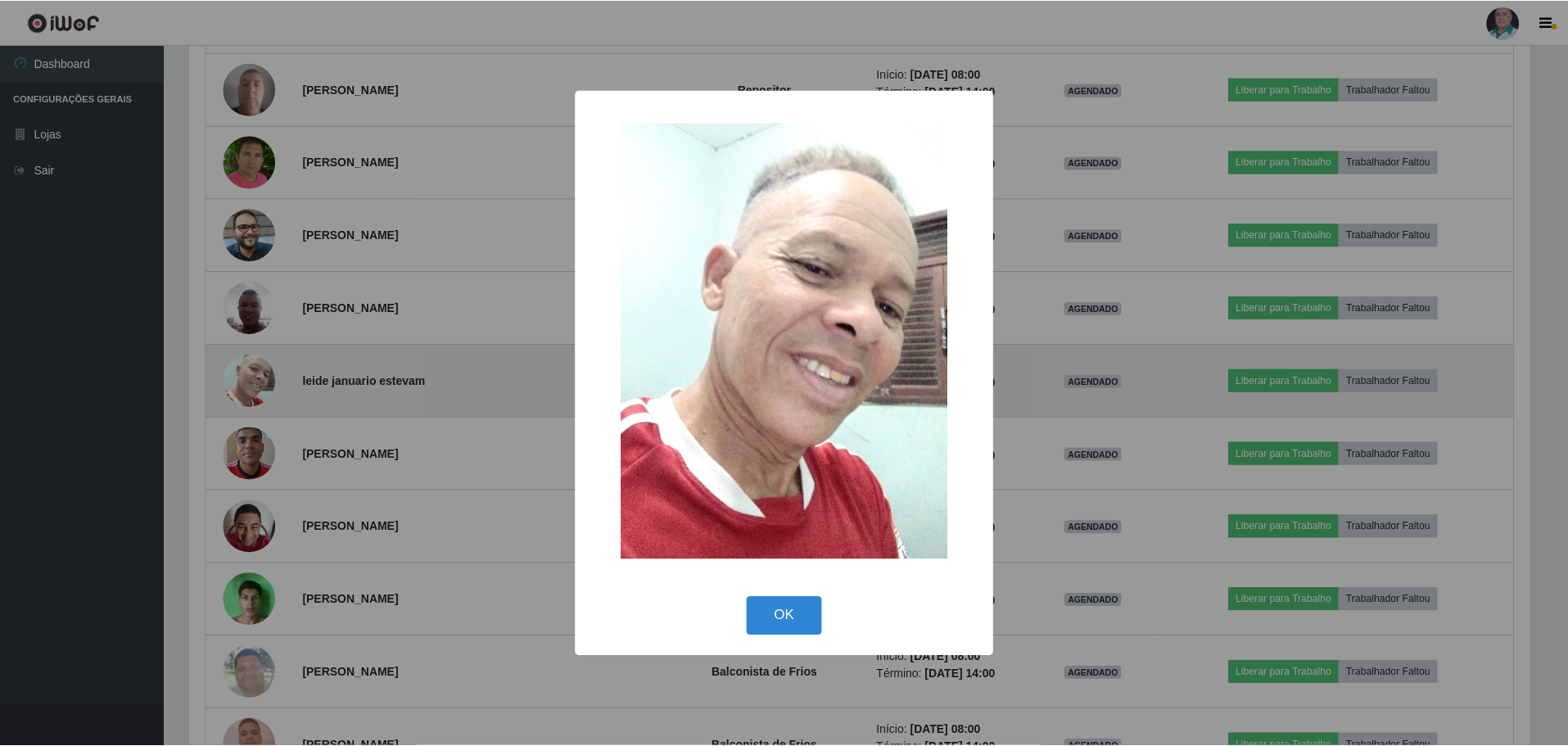
scroll to position [339, 1346]
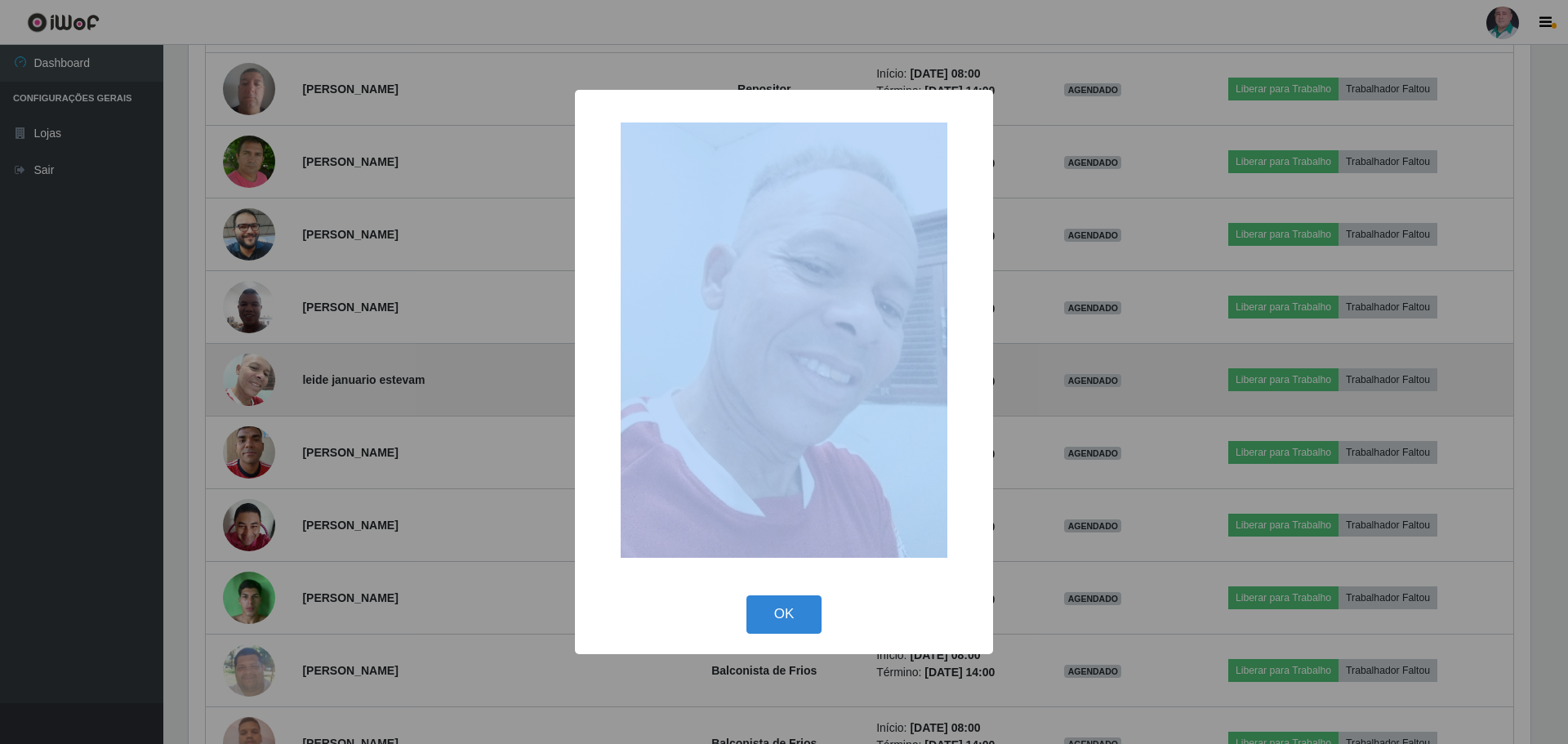
click at [236, 379] on div "× OK Cancel" at bounding box center [784, 372] width 1568 height 744
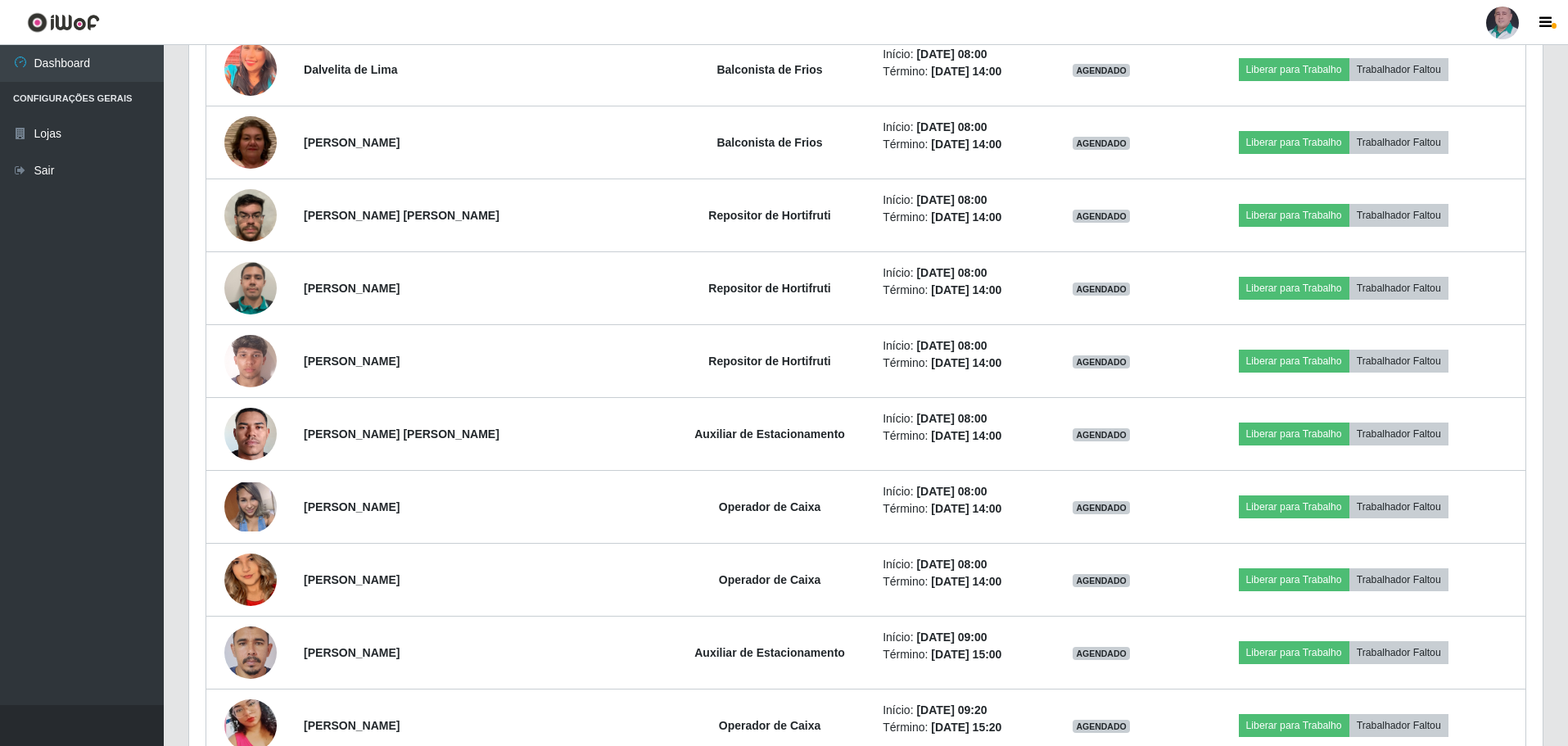
scroll to position [10051, 0]
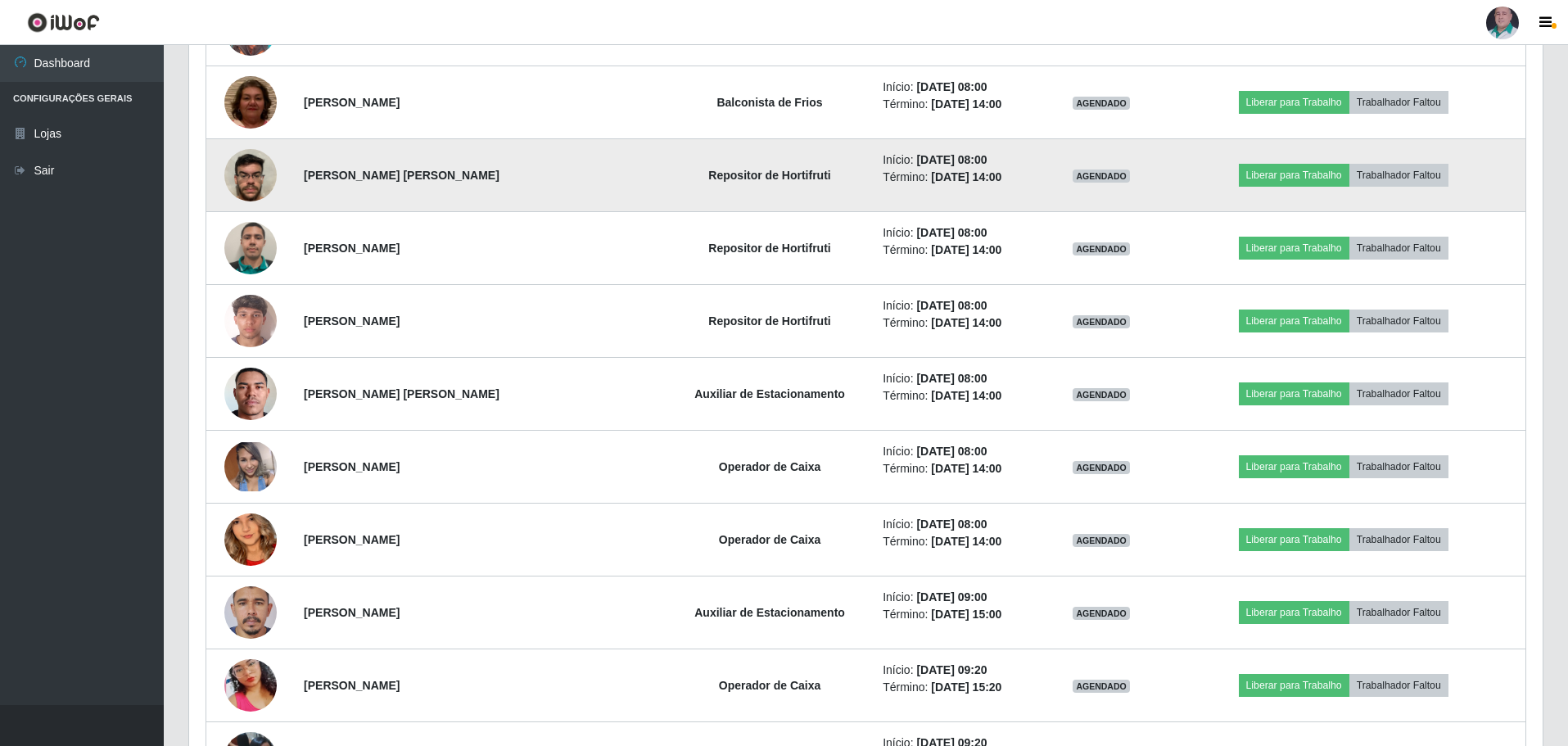
click at [256, 178] on img at bounding box center [250, 175] width 52 height 70
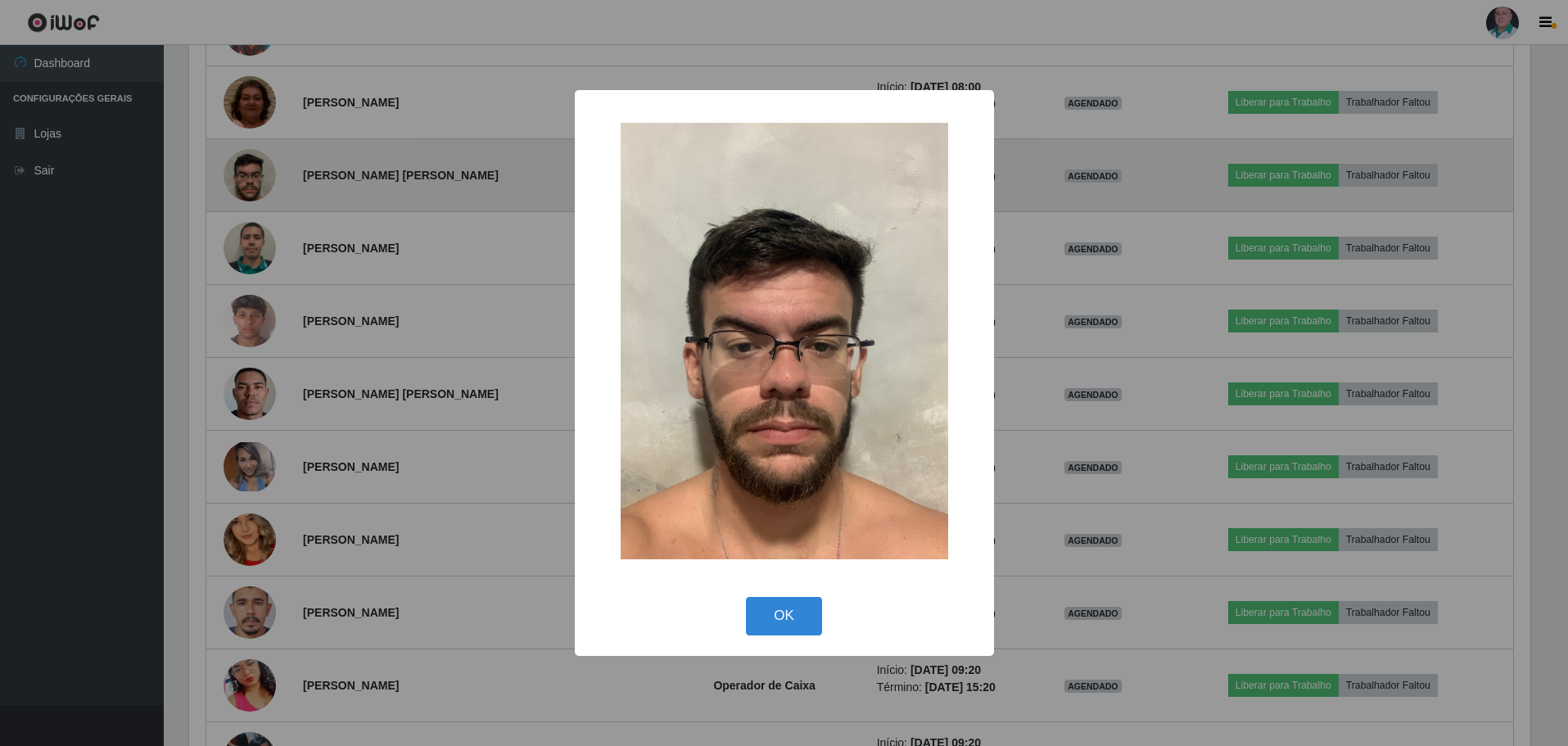
scroll to position [339, 1346]
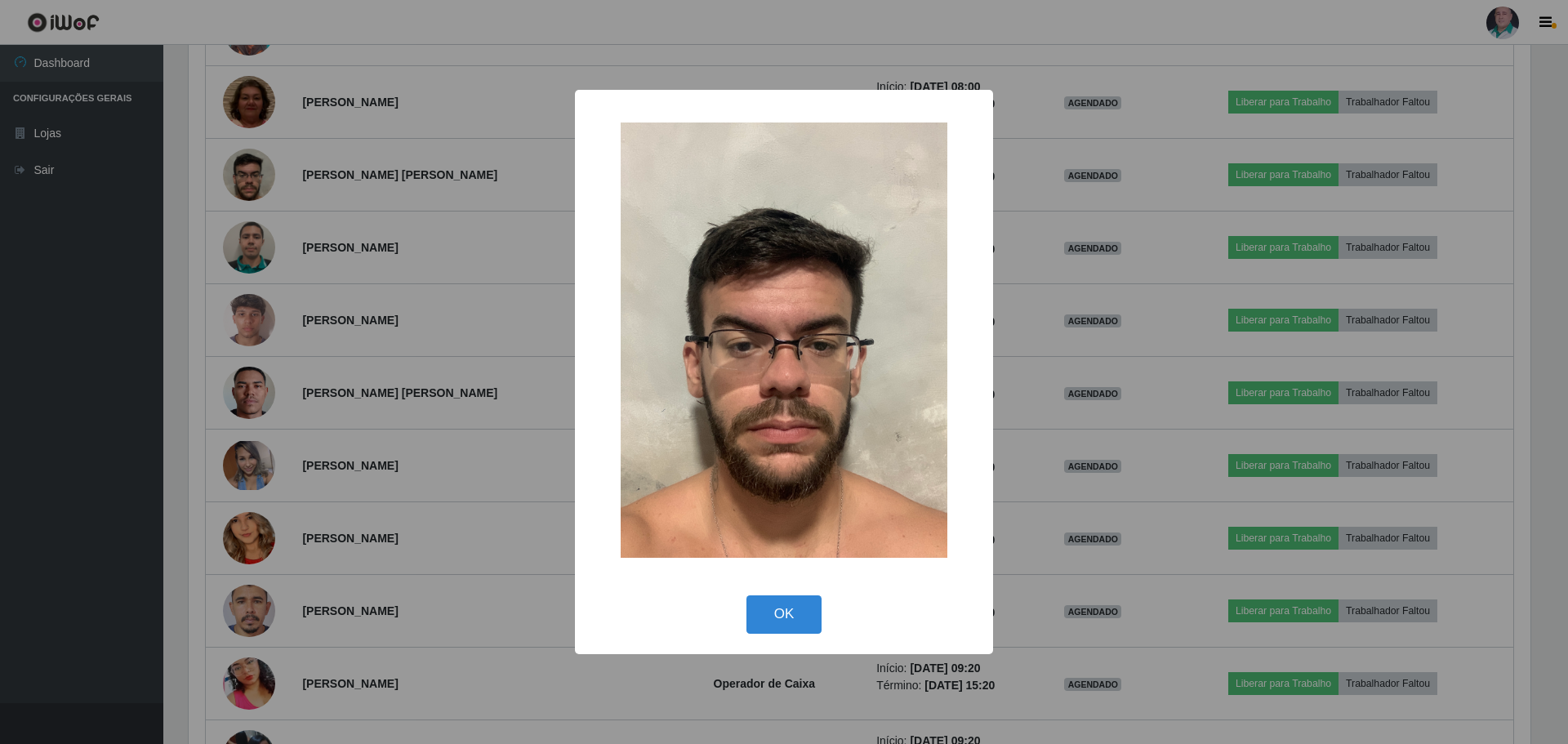
click at [250, 184] on div "× OK Cancel" at bounding box center [784, 372] width 1568 height 744
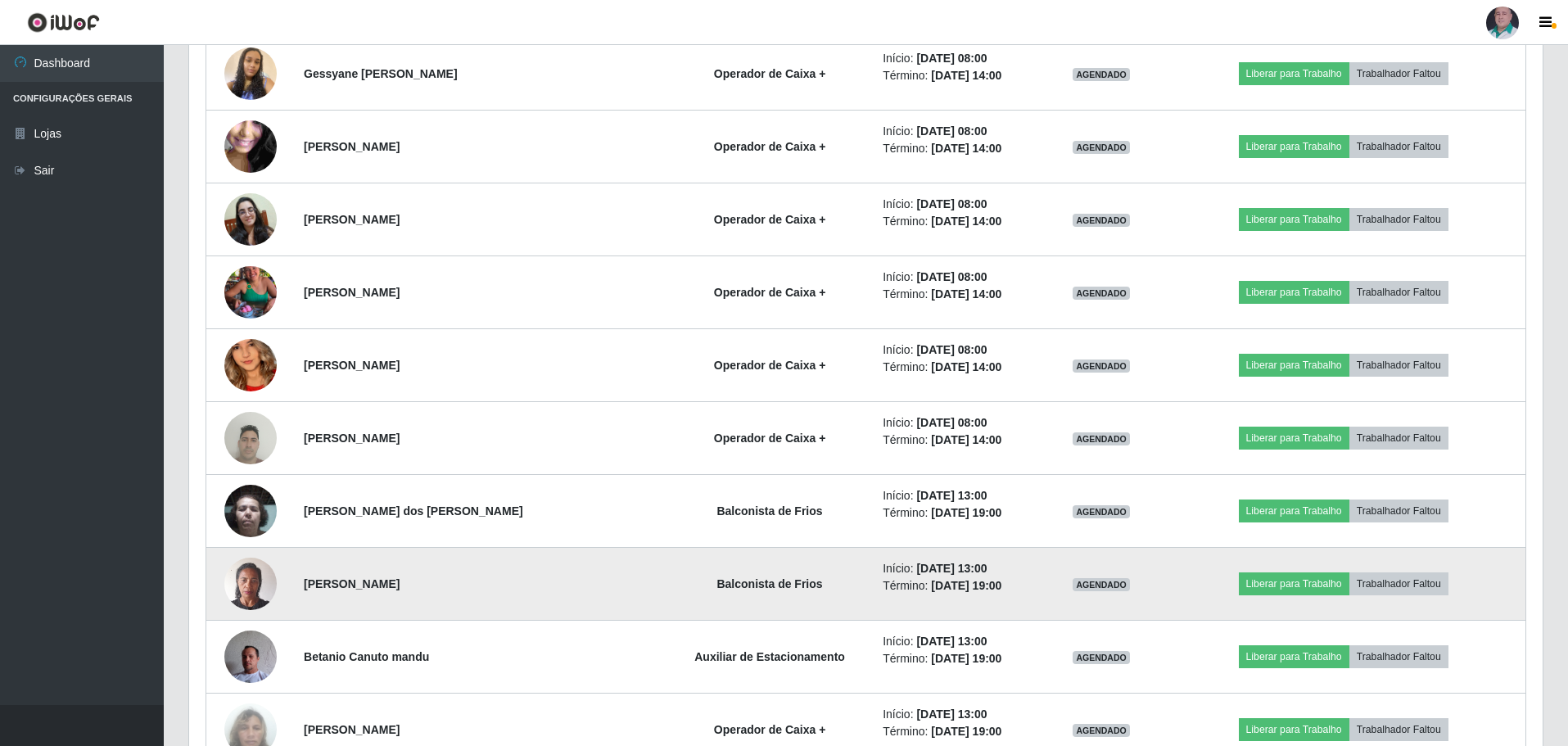
scroll to position [14268, 0]
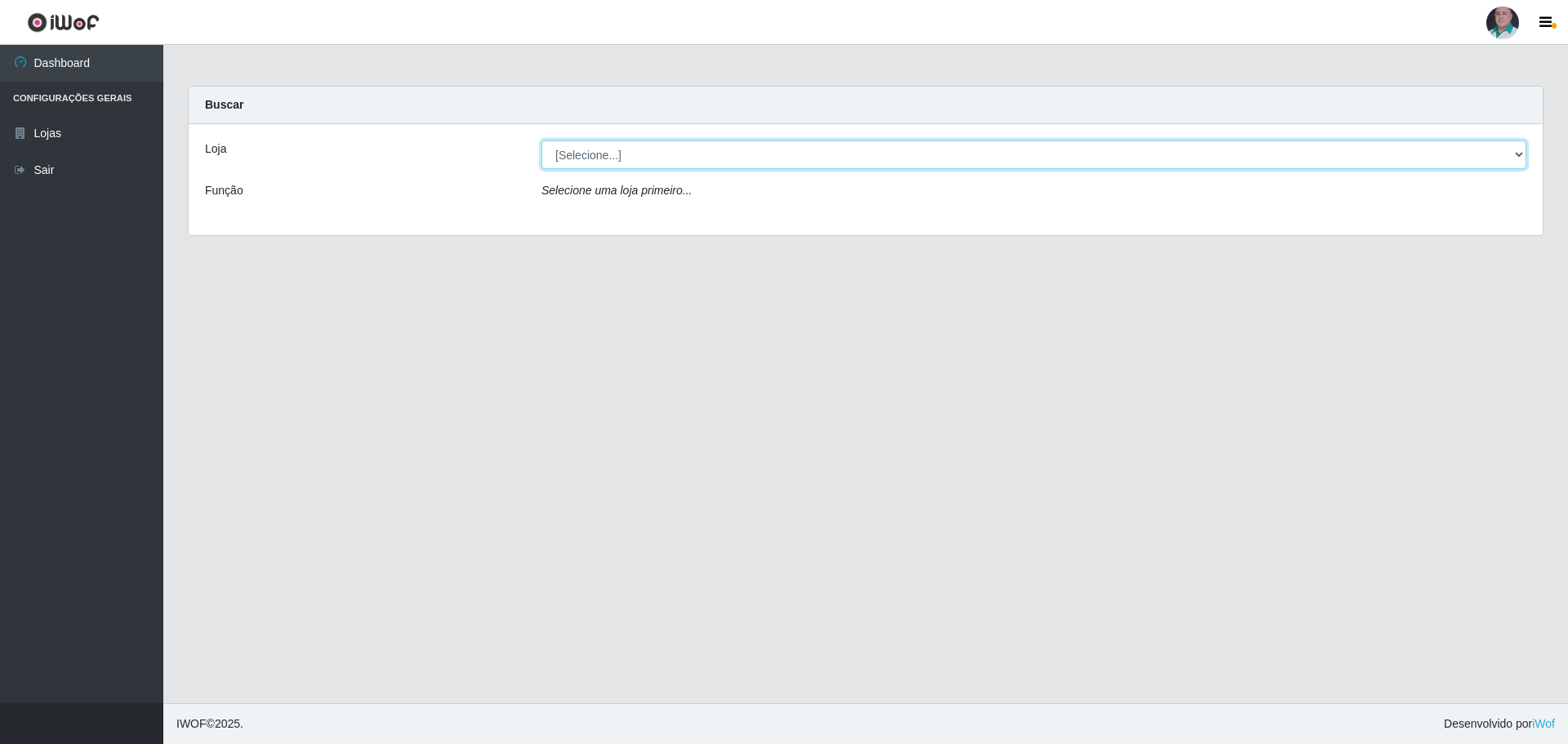
click at [718, 163] on select "[Selecione...] Mar Vermelho - Loja 05" at bounding box center [1034, 155] width 985 height 28
select select "252"
click at [542, 141] on select "[Selecione...] Mar Vermelho - Loja 05" at bounding box center [1034, 155] width 985 height 28
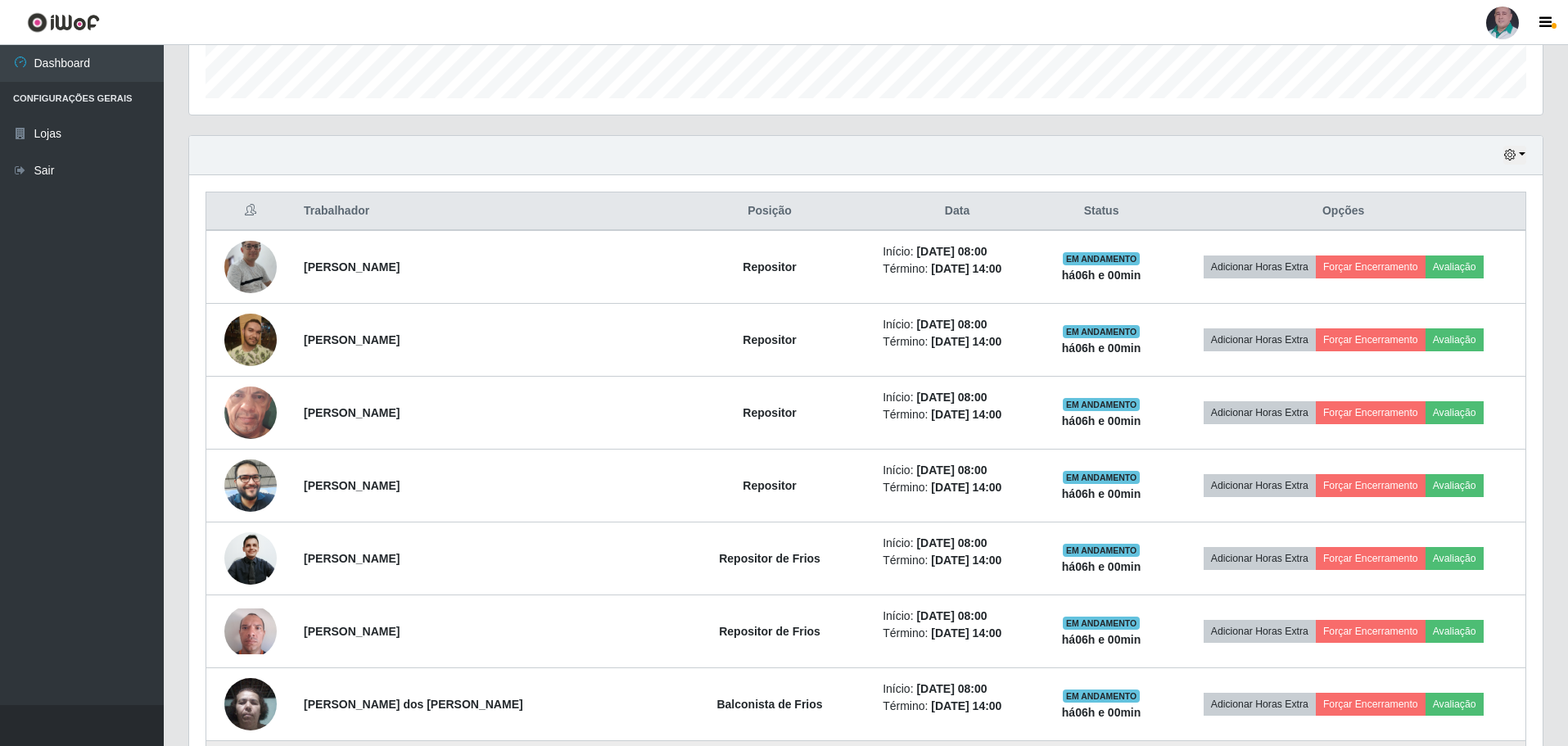
scroll to position [409, 0]
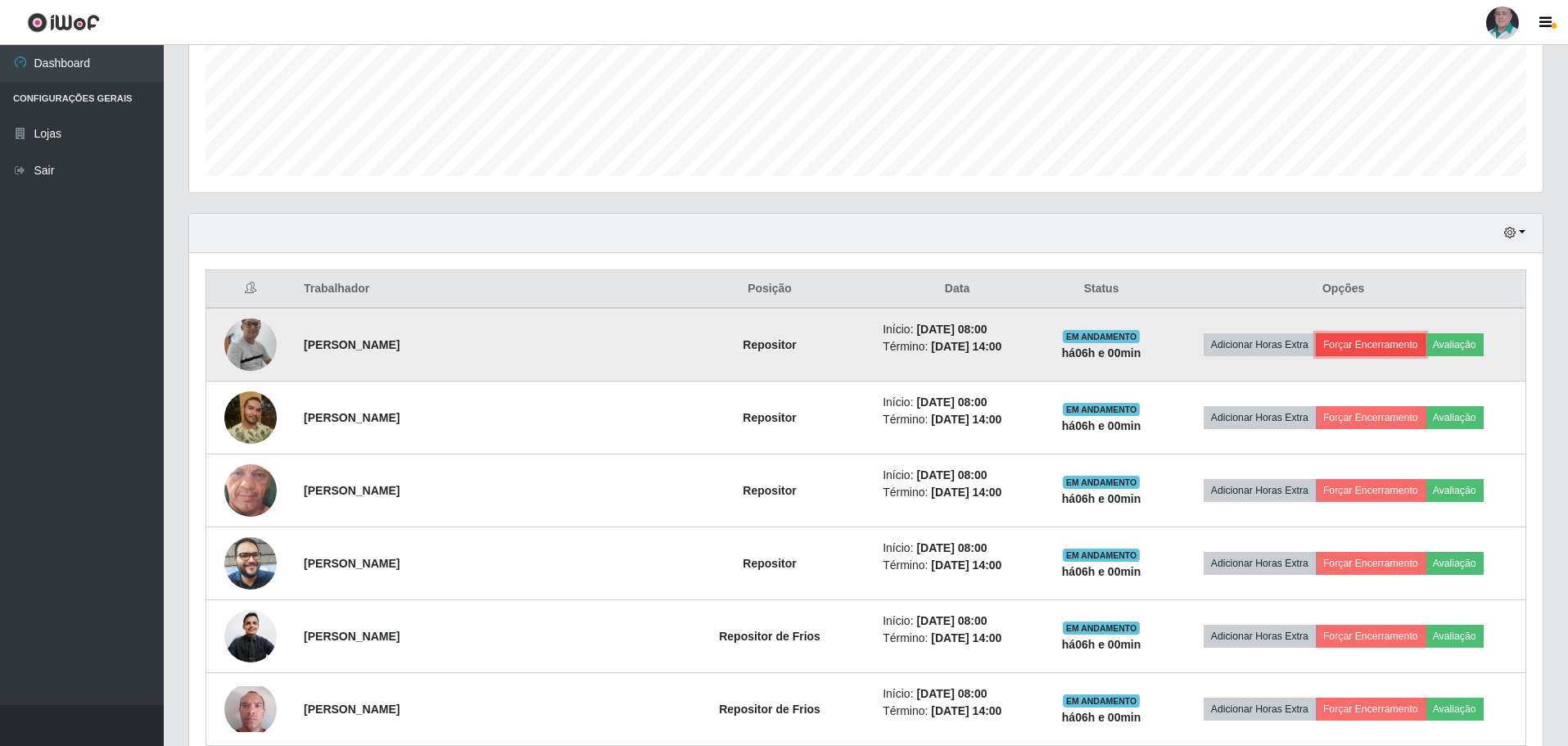
click at [1354, 336] on button "Forçar Encerramento" at bounding box center [1370, 344] width 110 height 23
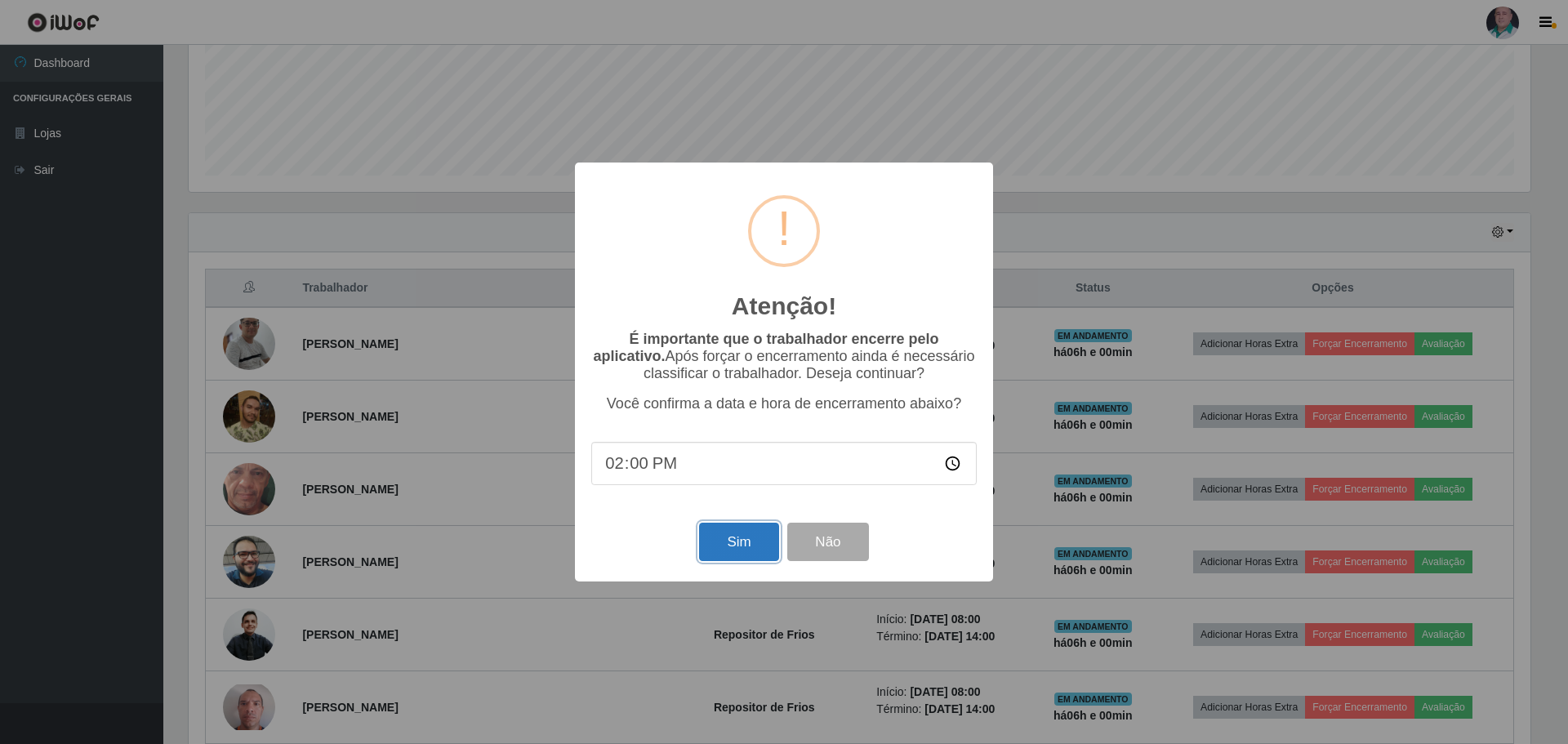
click at [734, 548] on button "Sim" at bounding box center [739, 541] width 79 height 39
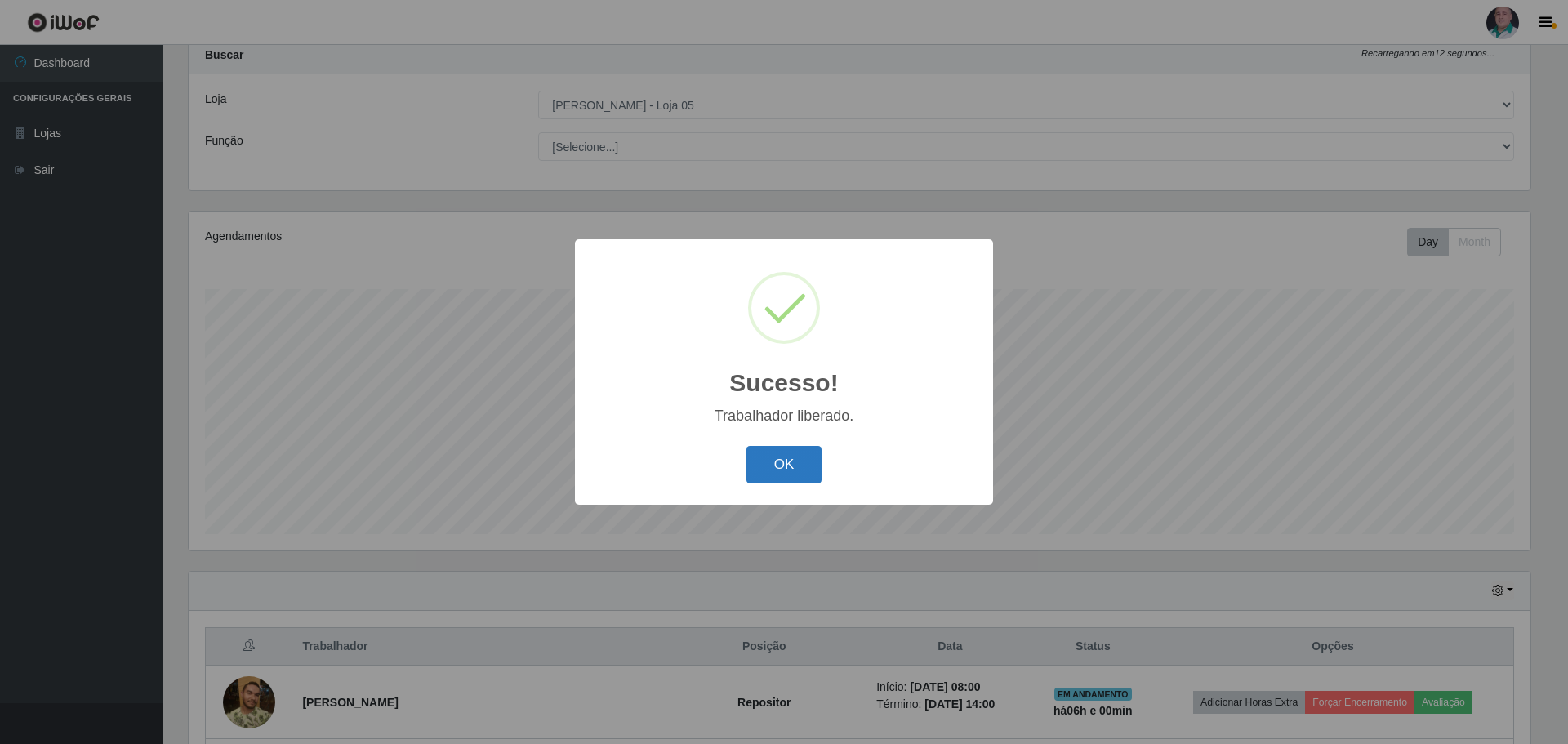
click at [776, 466] on button "OK" at bounding box center [784, 465] width 76 height 39
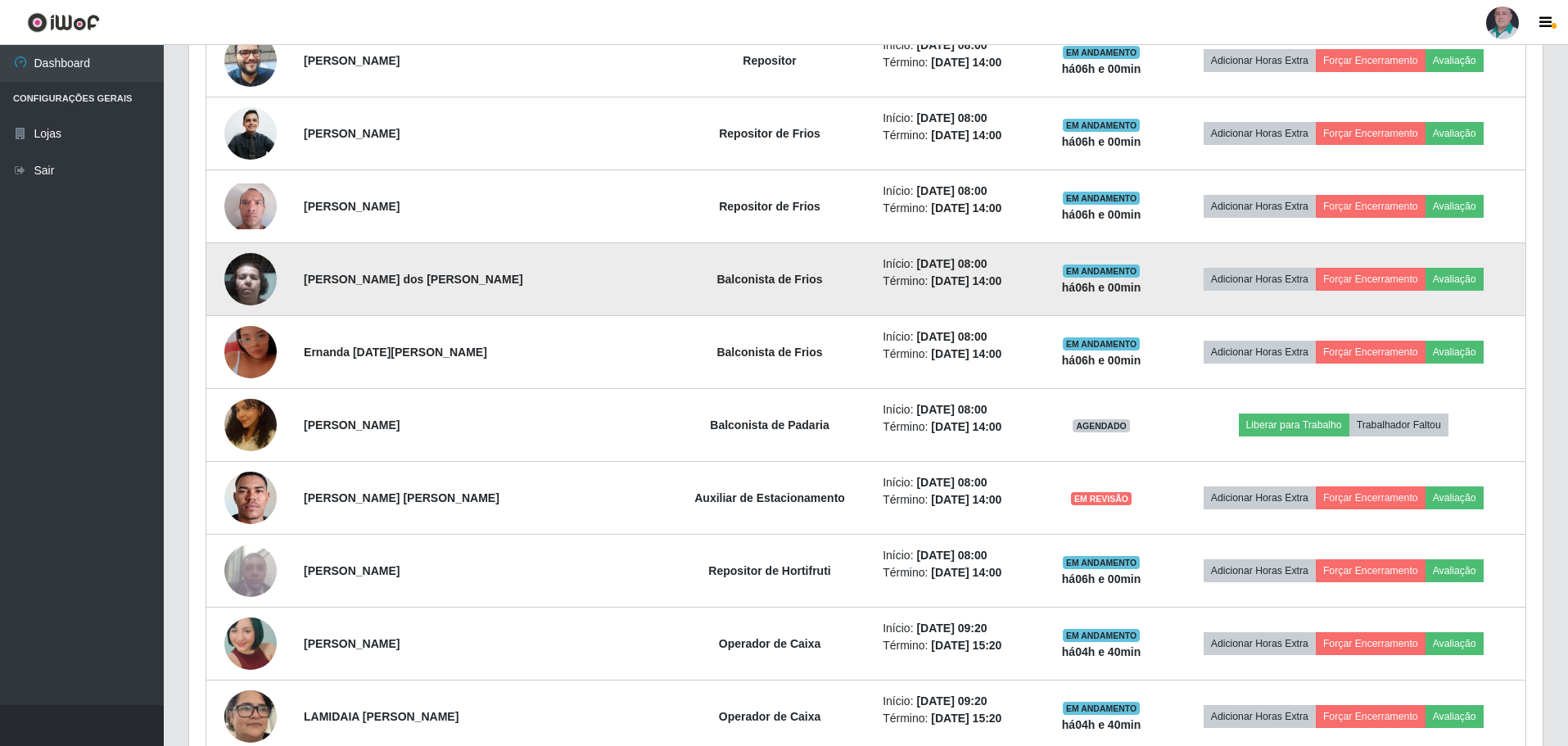
scroll to position [869, 0]
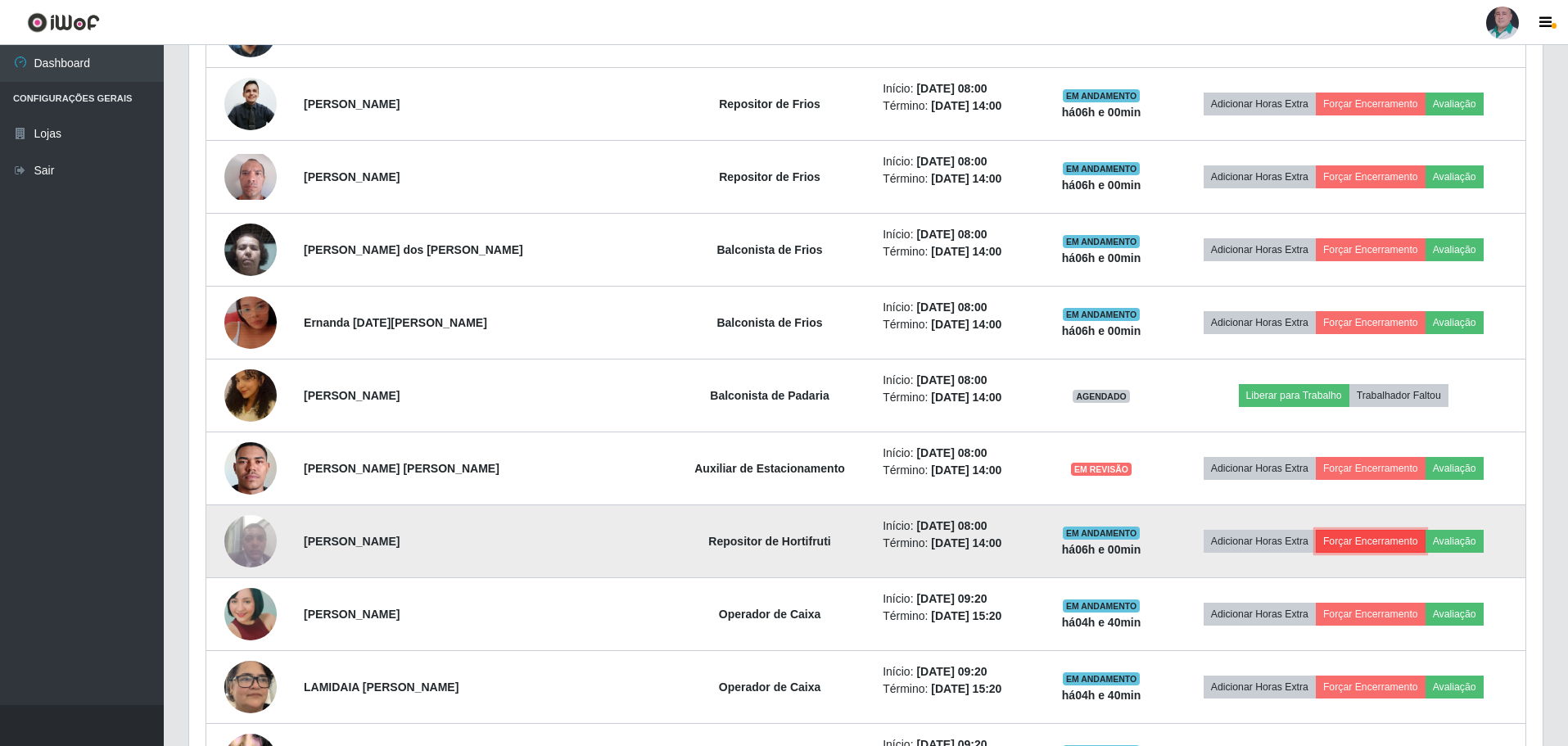
click at [1348, 546] on button "Forçar Encerramento" at bounding box center [1370, 541] width 110 height 23
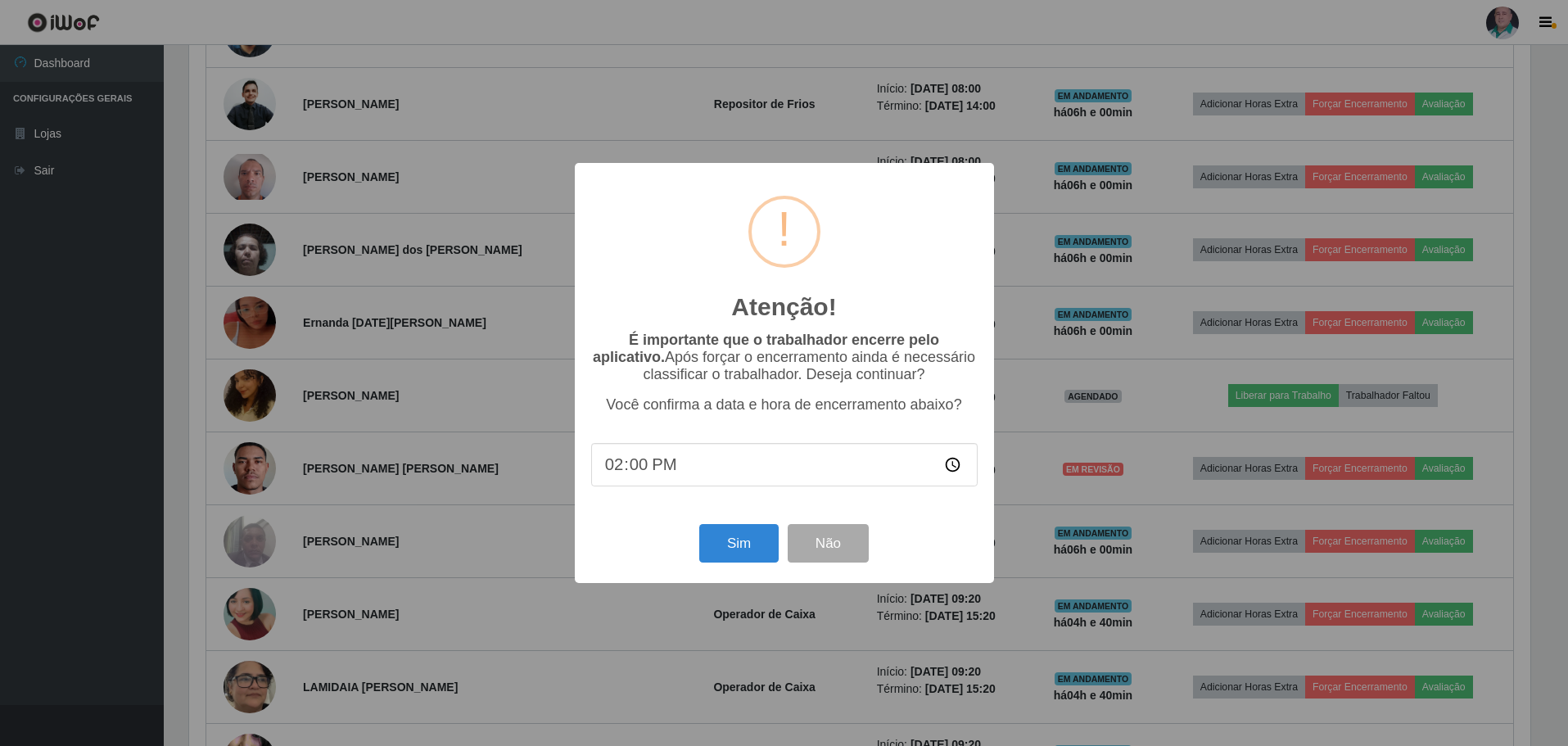
scroll to position [339, 1346]
click at [745, 551] on button "Sim" at bounding box center [740, 543] width 79 height 39
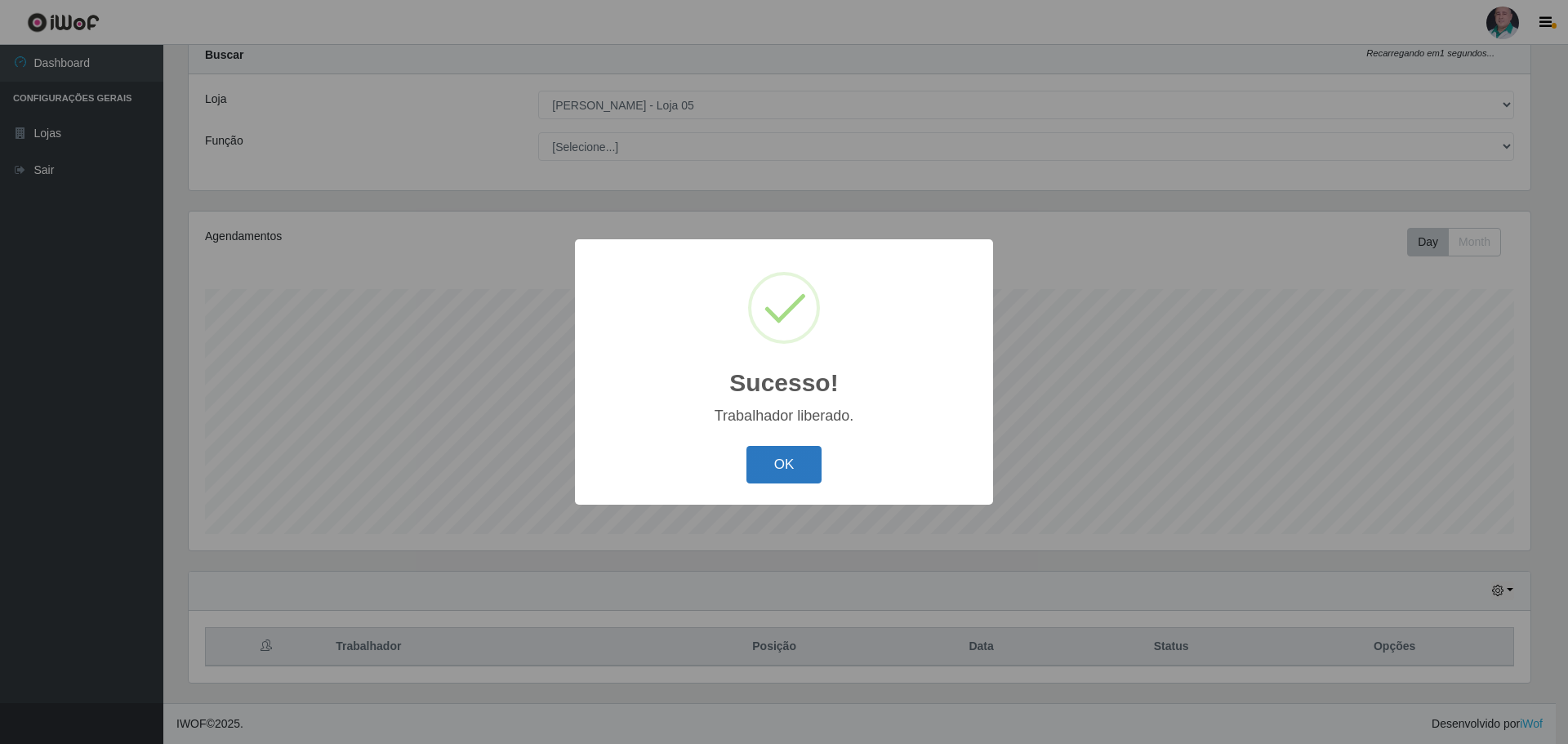
click at [784, 462] on button "OK" at bounding box center [784, 465] width 76 height 39
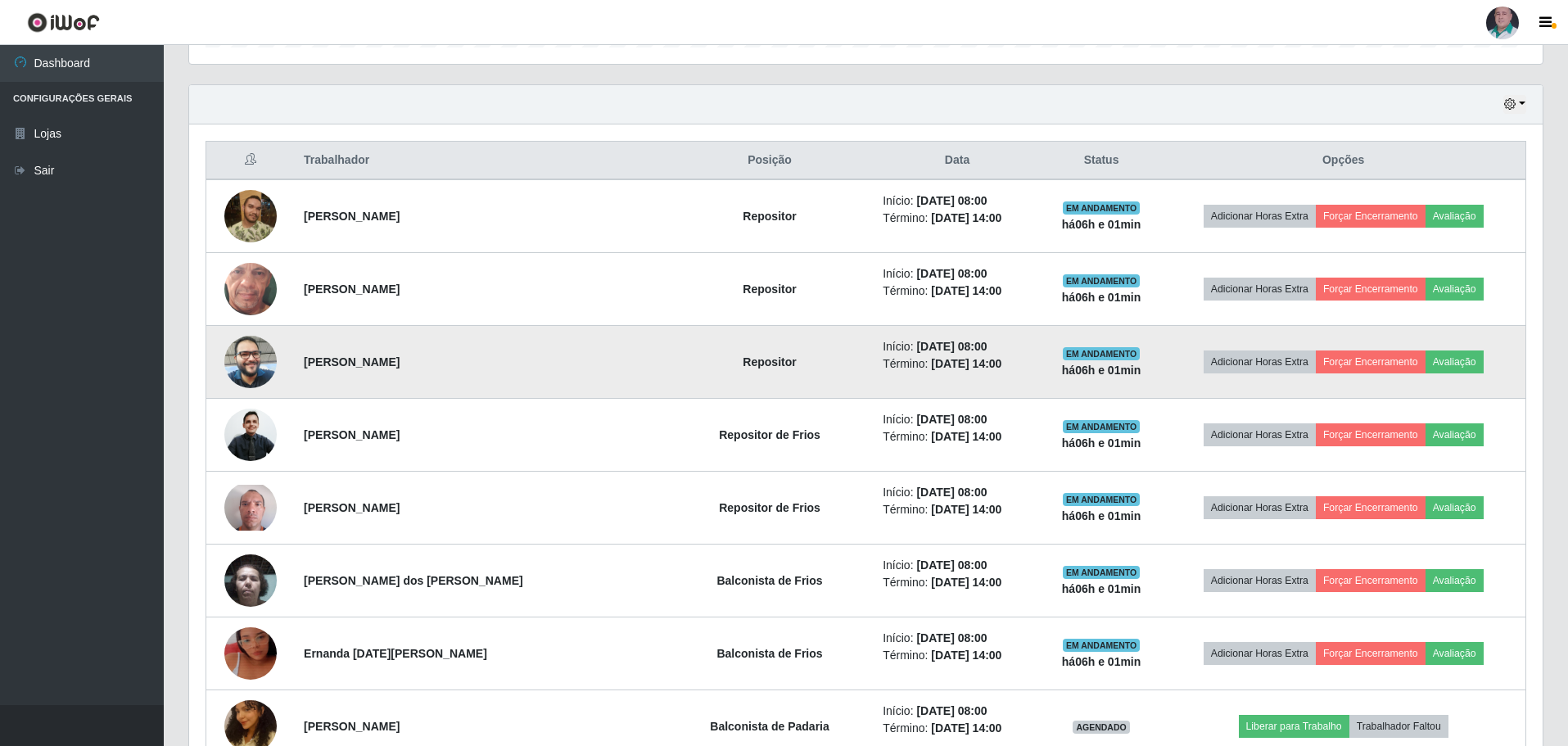
scroll to position [541, 0]
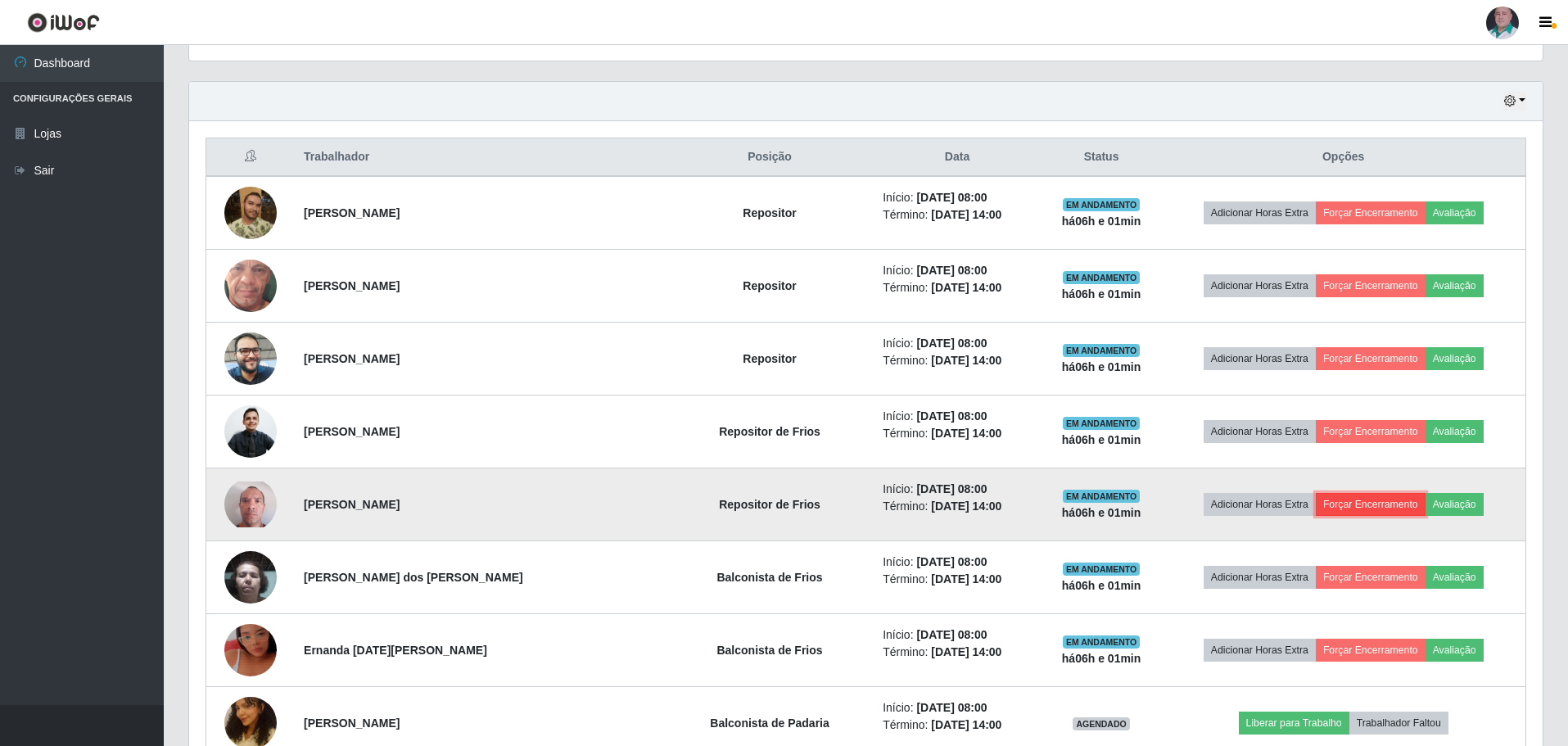
click at [1380, 504] on button "Forçar Encerramento" at bounding box center [1370, 504] width 110 height 23
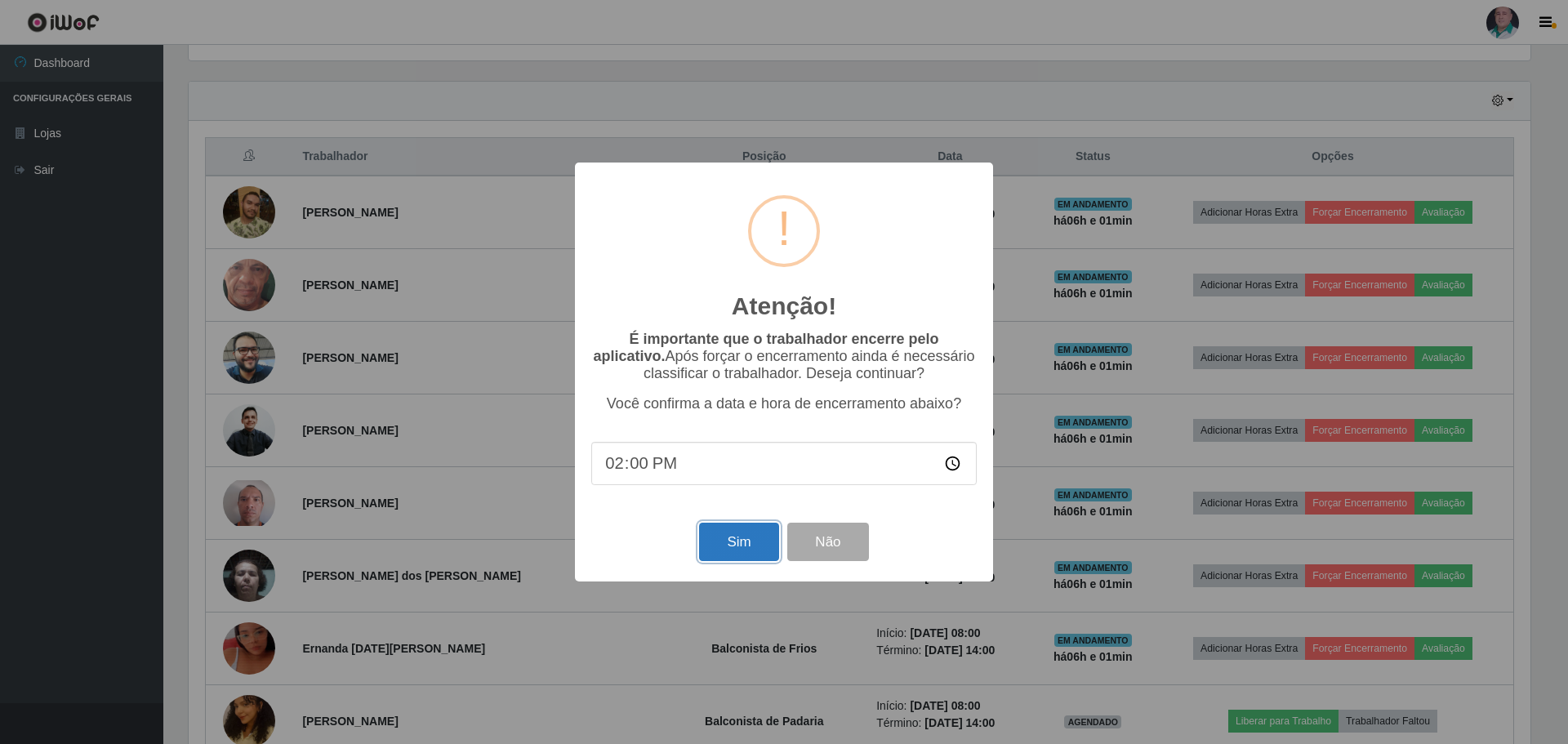
click at [718, 544] on button "Sim" at bounding box center [739, 541] width 79 height 39
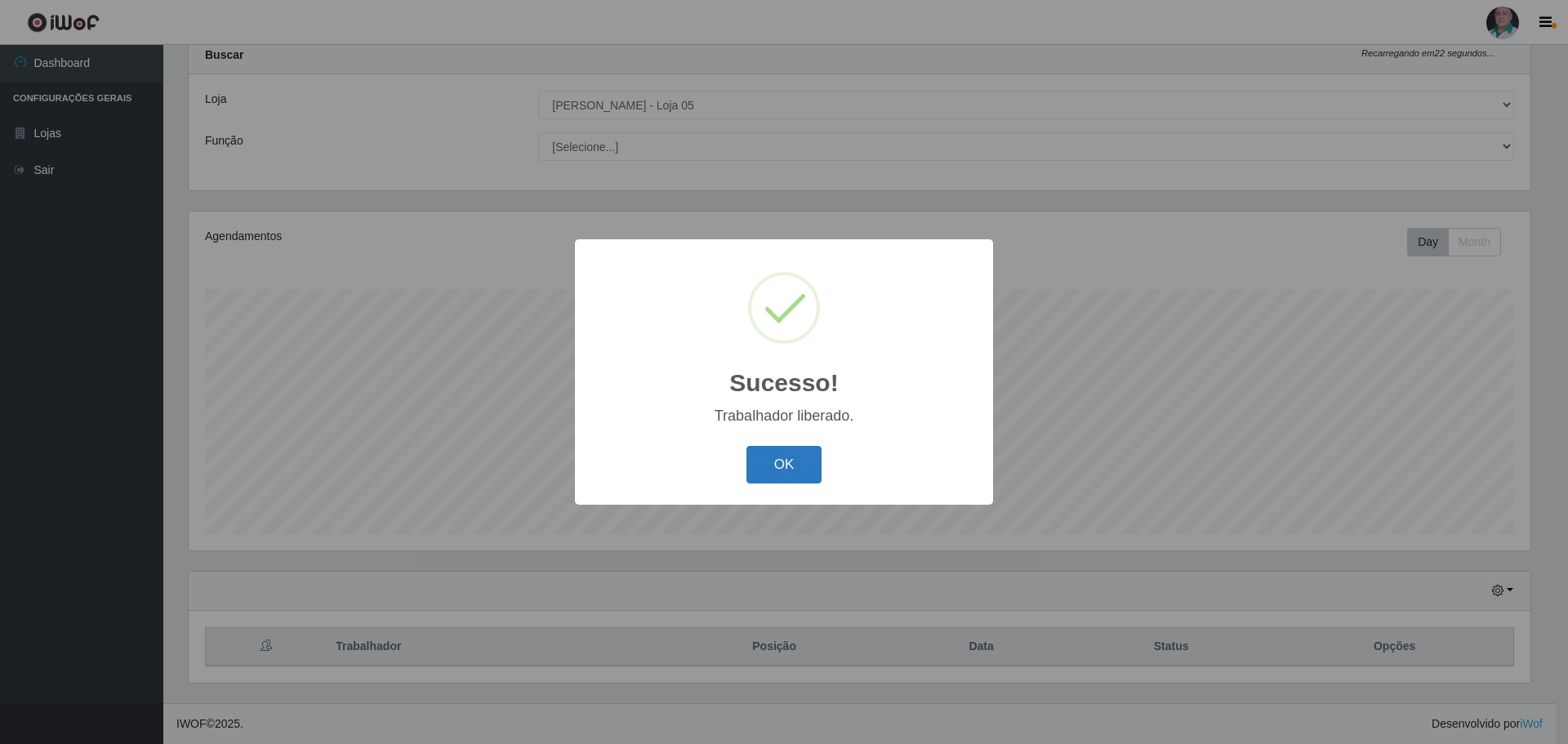
click at [761, 474] on button "OK" at bounding box center [784, 465] width 76 height 39
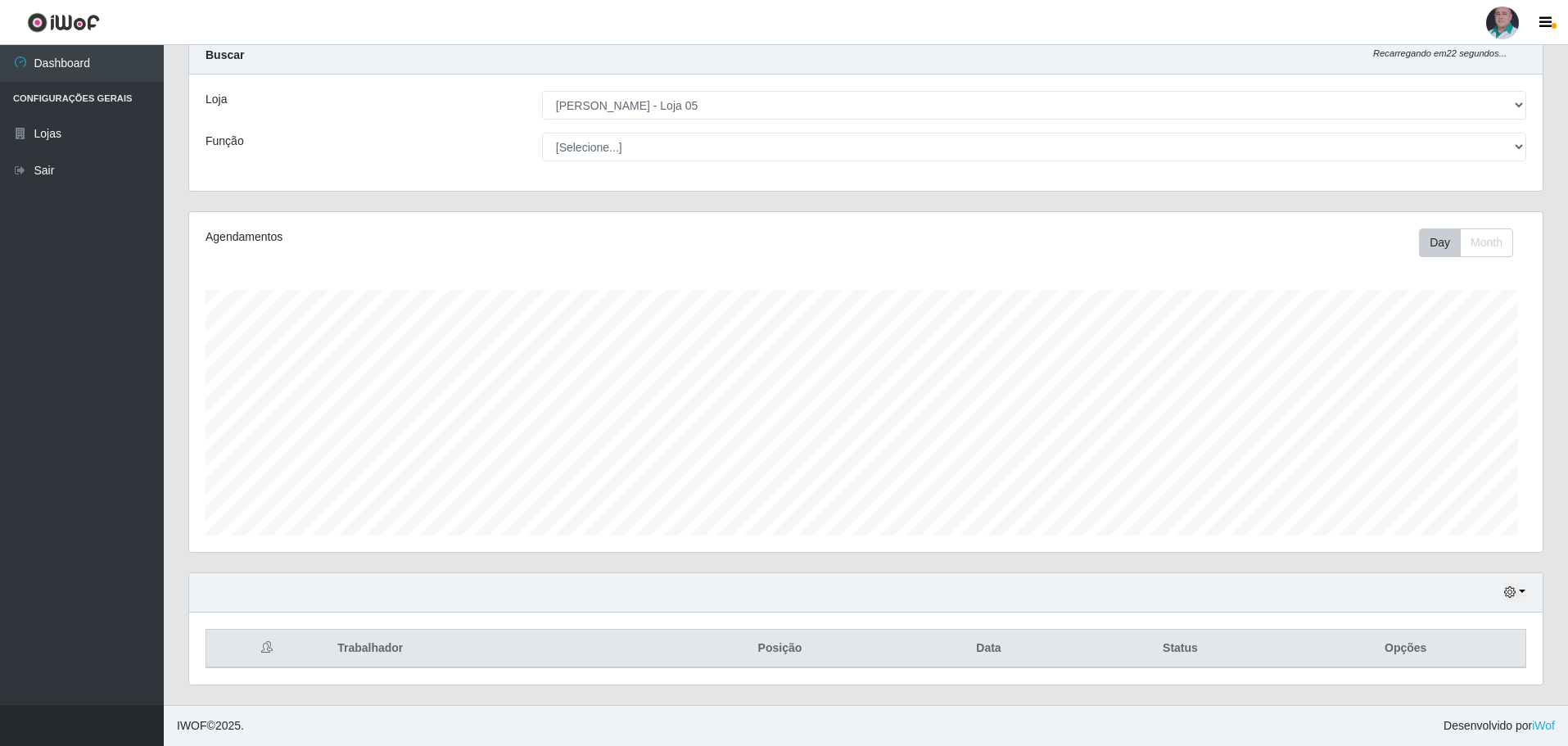
scroll to position [0, 0]
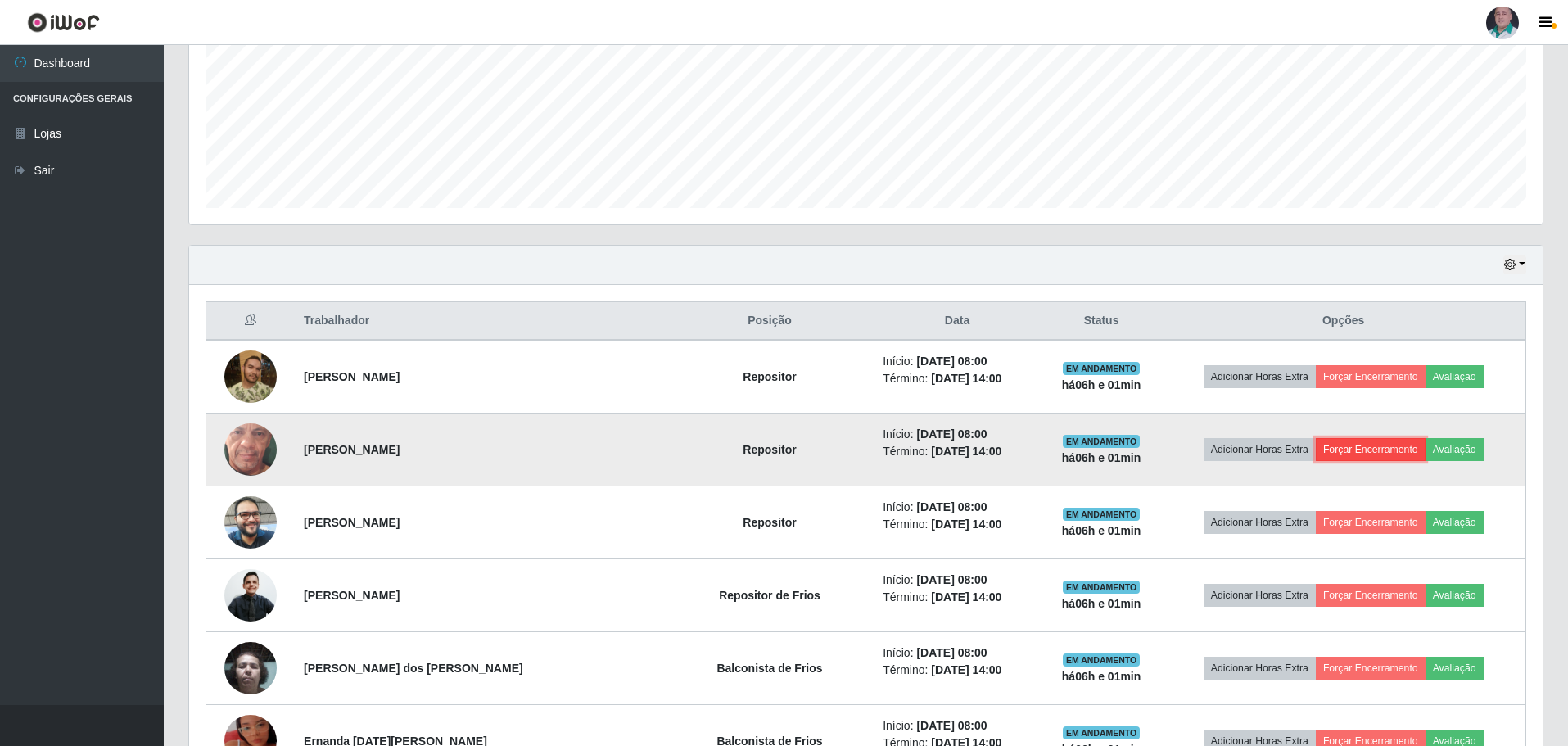
click at [1381, 443] on button "Forçar Encerramento" at bounding box center [1370, 449] width 110 height 23
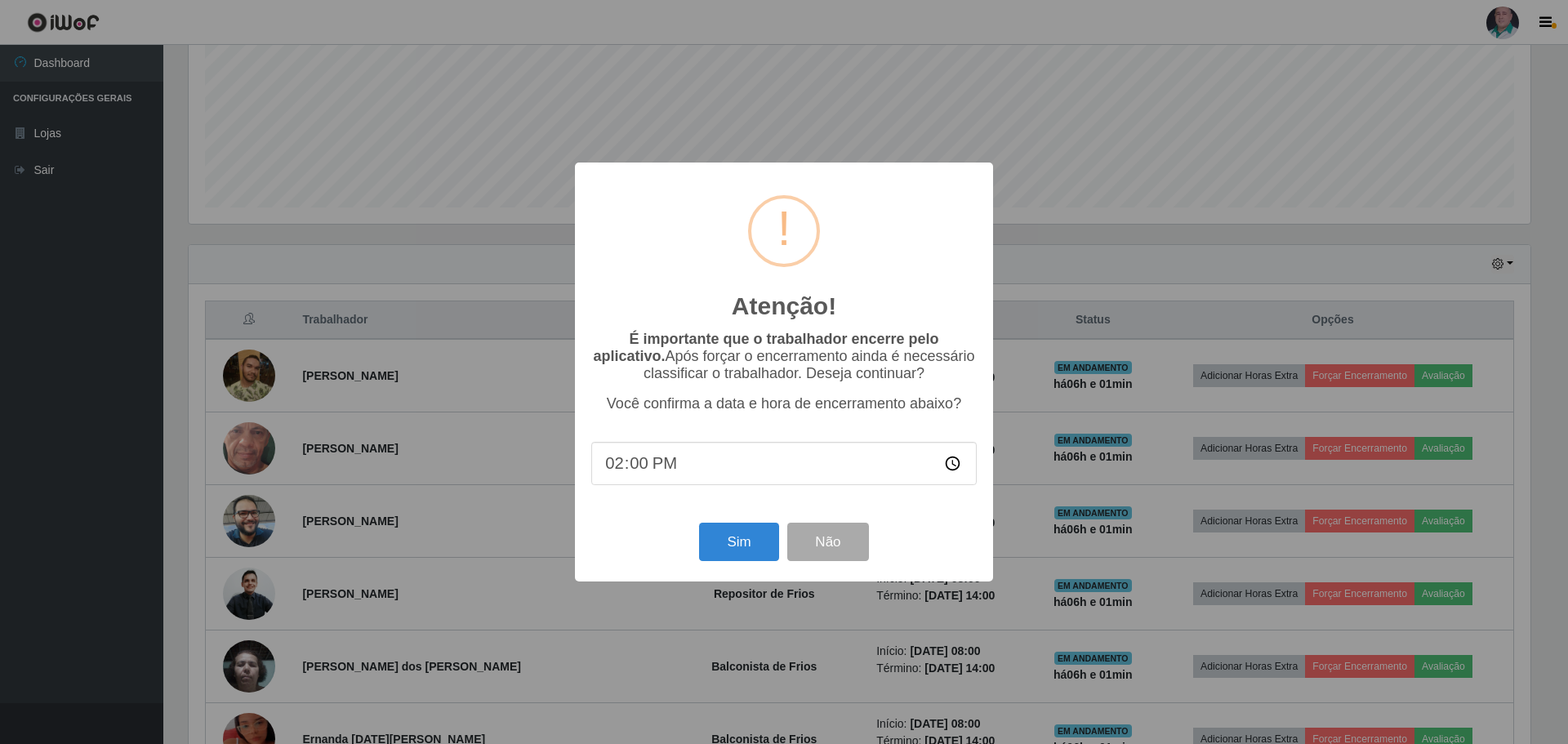
click at [730, 525] on div "Sim Não" at bounding box center [784, 541] width 386 height 46
click at [733, 543] on button "Sim" at bounding box center [739, 541] width 79 height 39
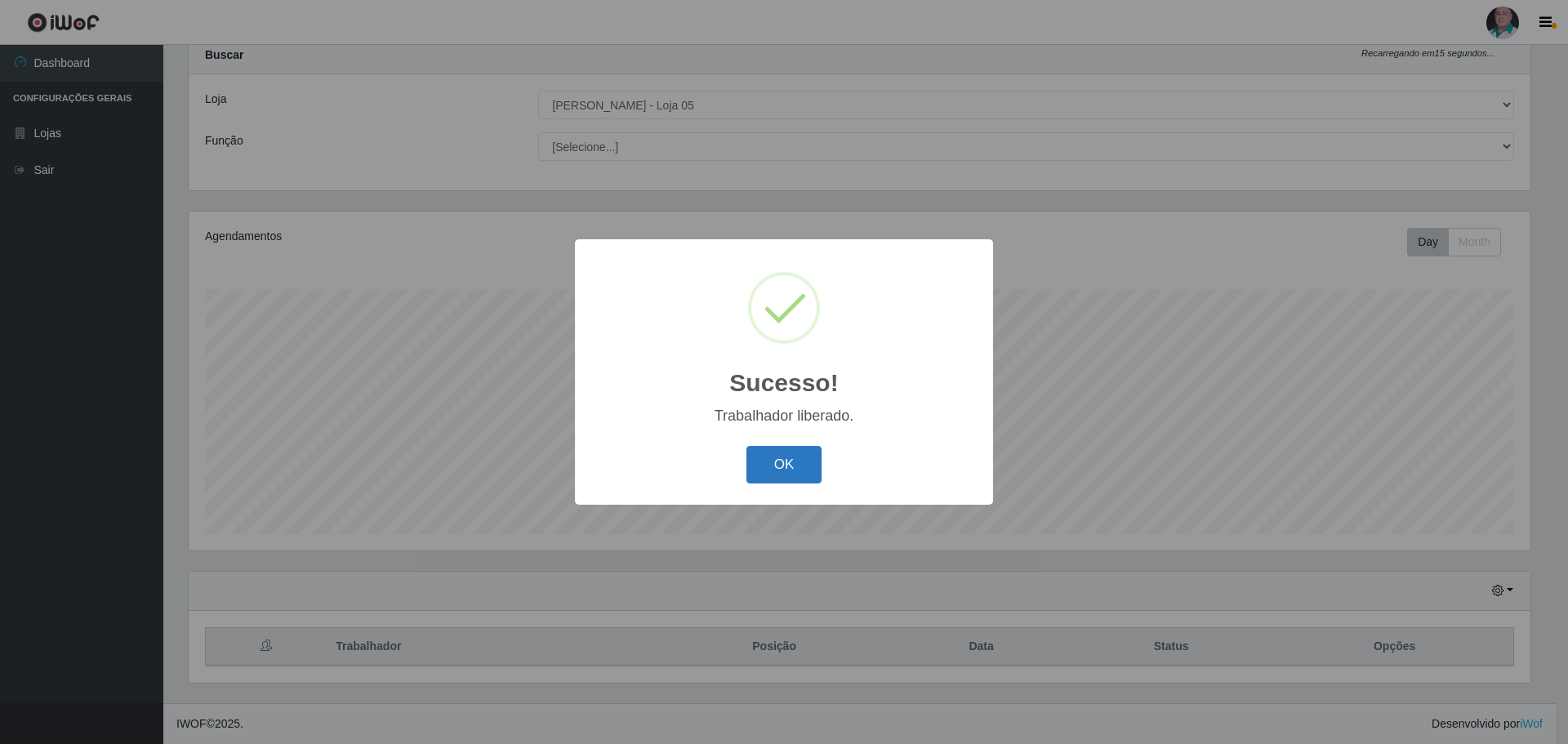
click at [804, 464] on button "OK" at bounding box center [784, 465] width 76 height 39
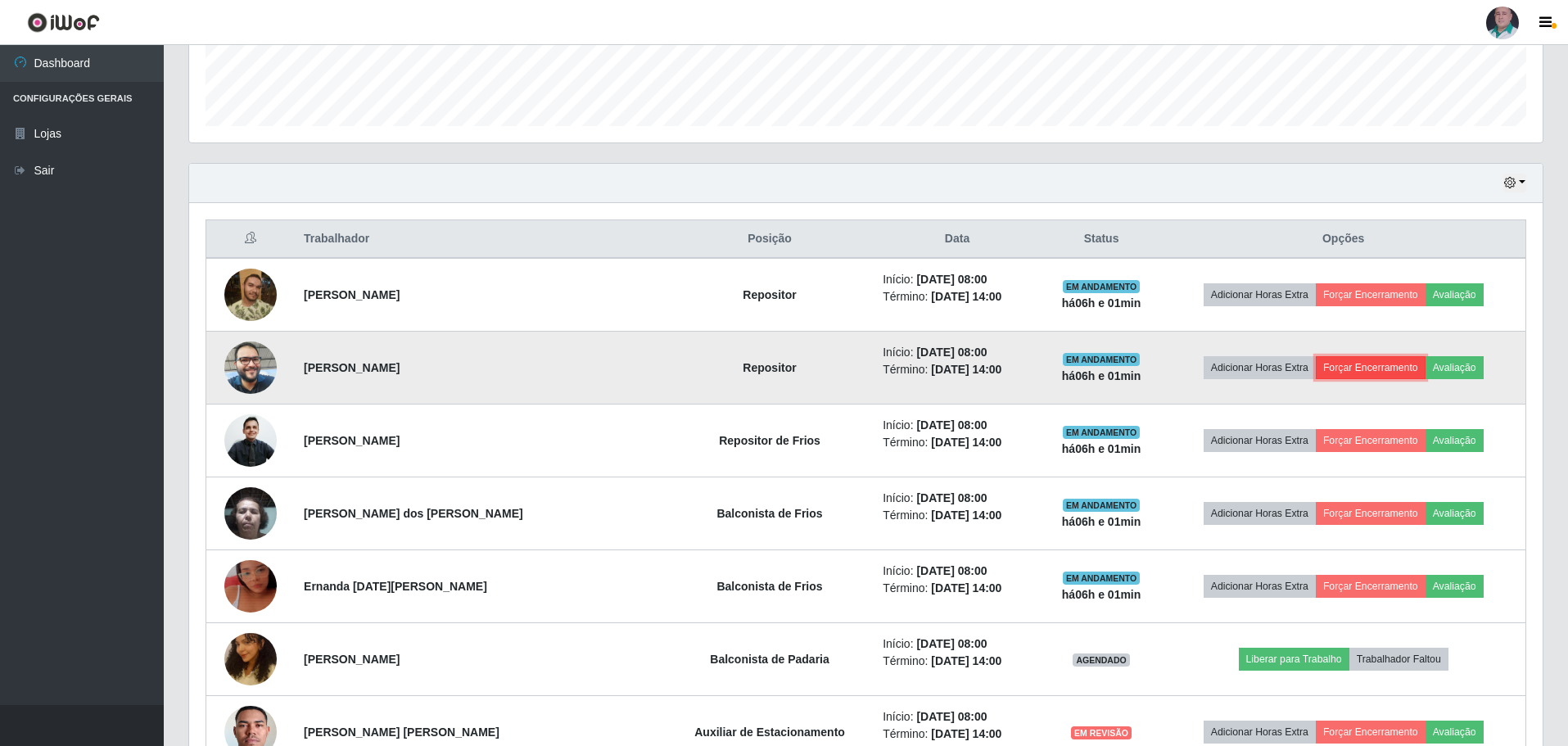
click at [1362, 365] on button "Forçar Encerramento" at bounding box center [1370, 368] width 110 height 23
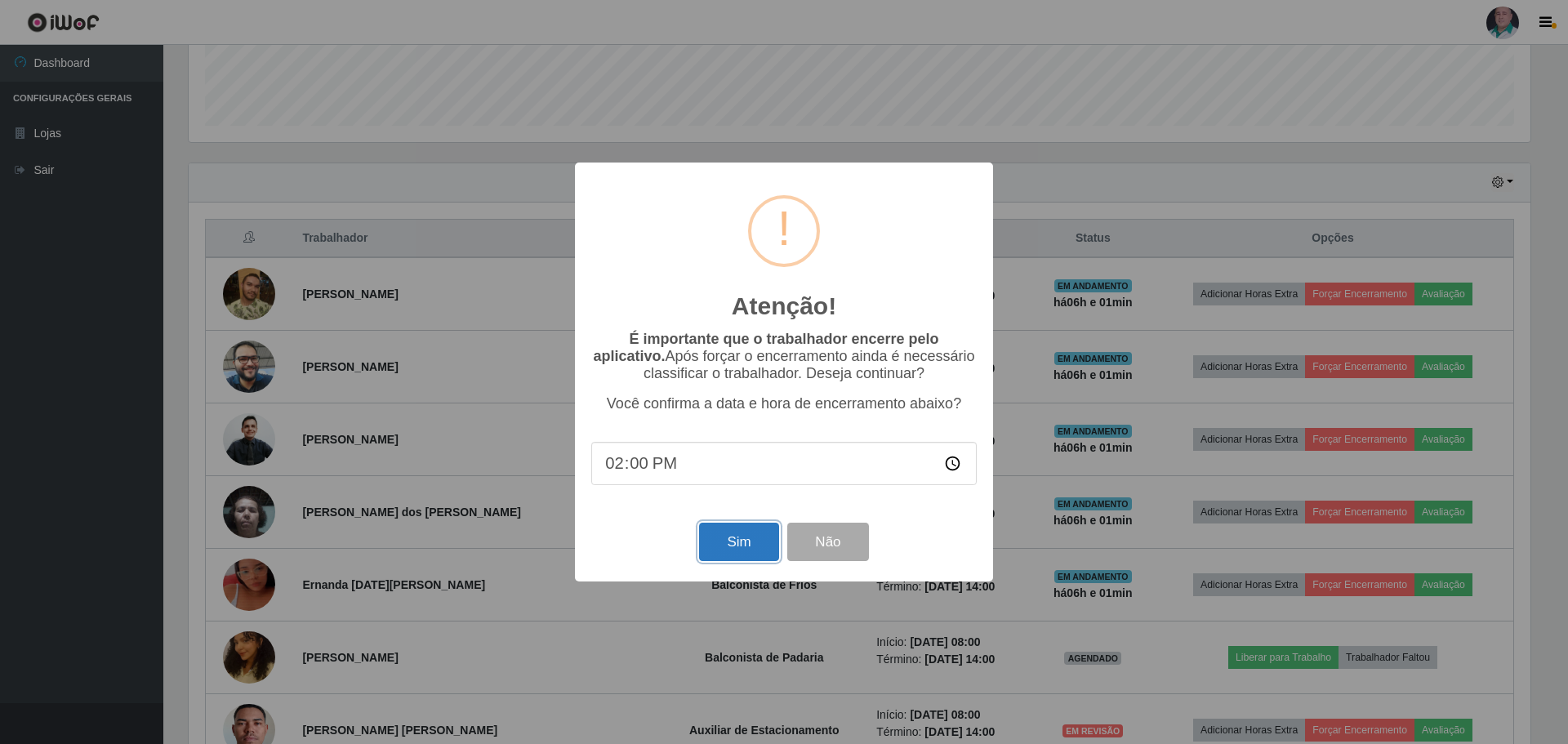
click at [752, 546] on button "Sim" at bounding box center [739, 541] width 79 height 39
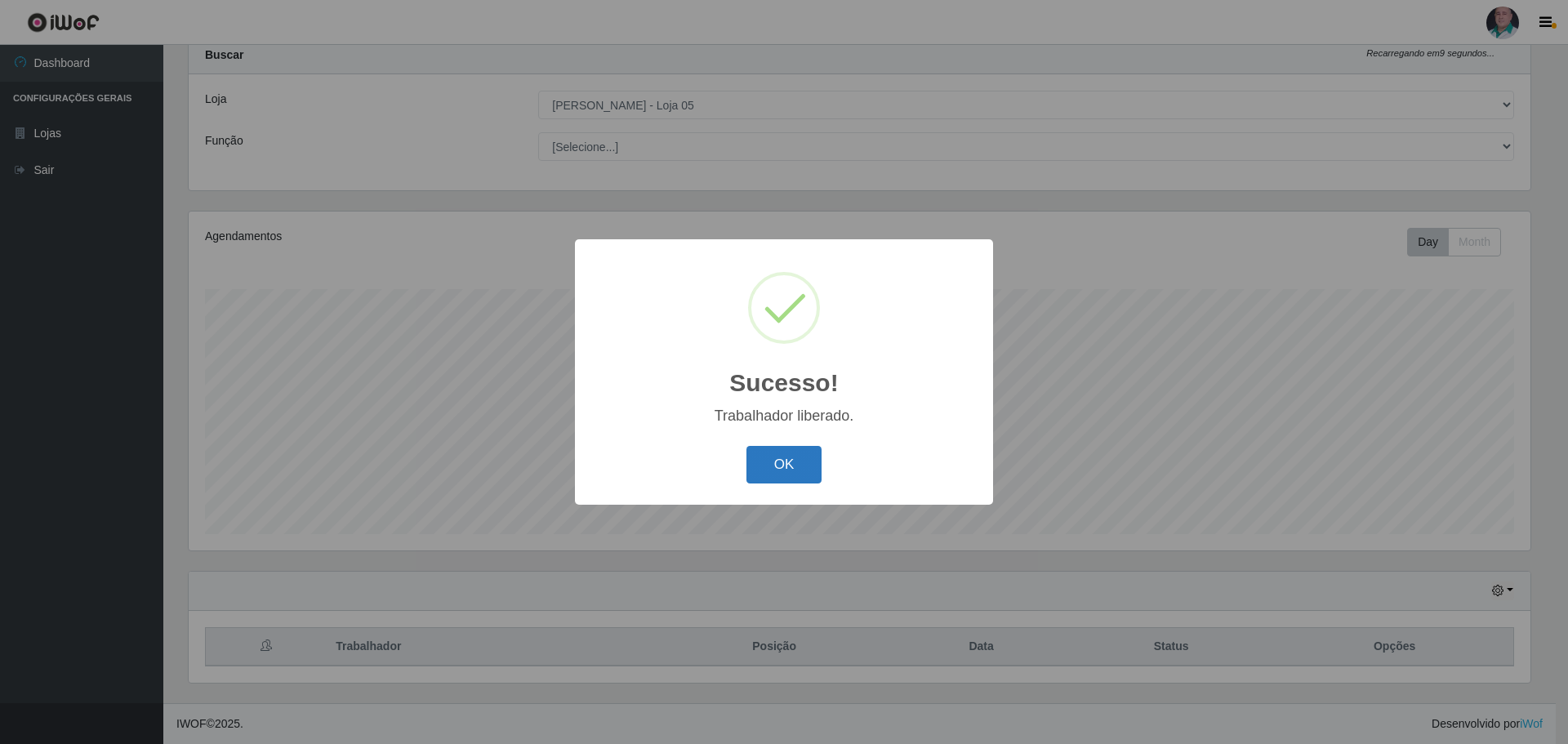
click at [778, 469] on button "OK" at bounding box center [784, 465] width 76 height 39
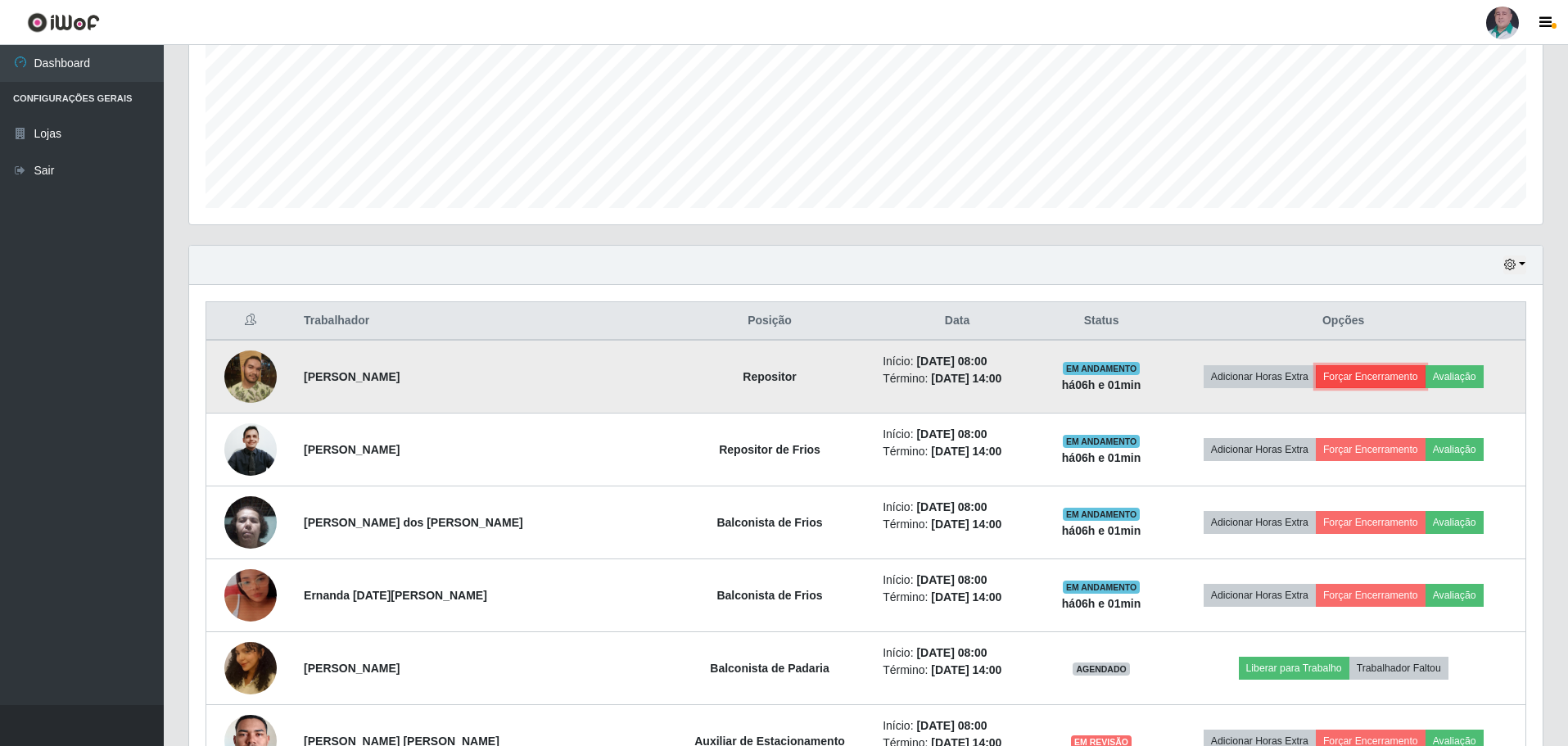
click at [1344, 373] on button "Forçar Encerramento" at bounding box center [1370, 376] width 110 height 23
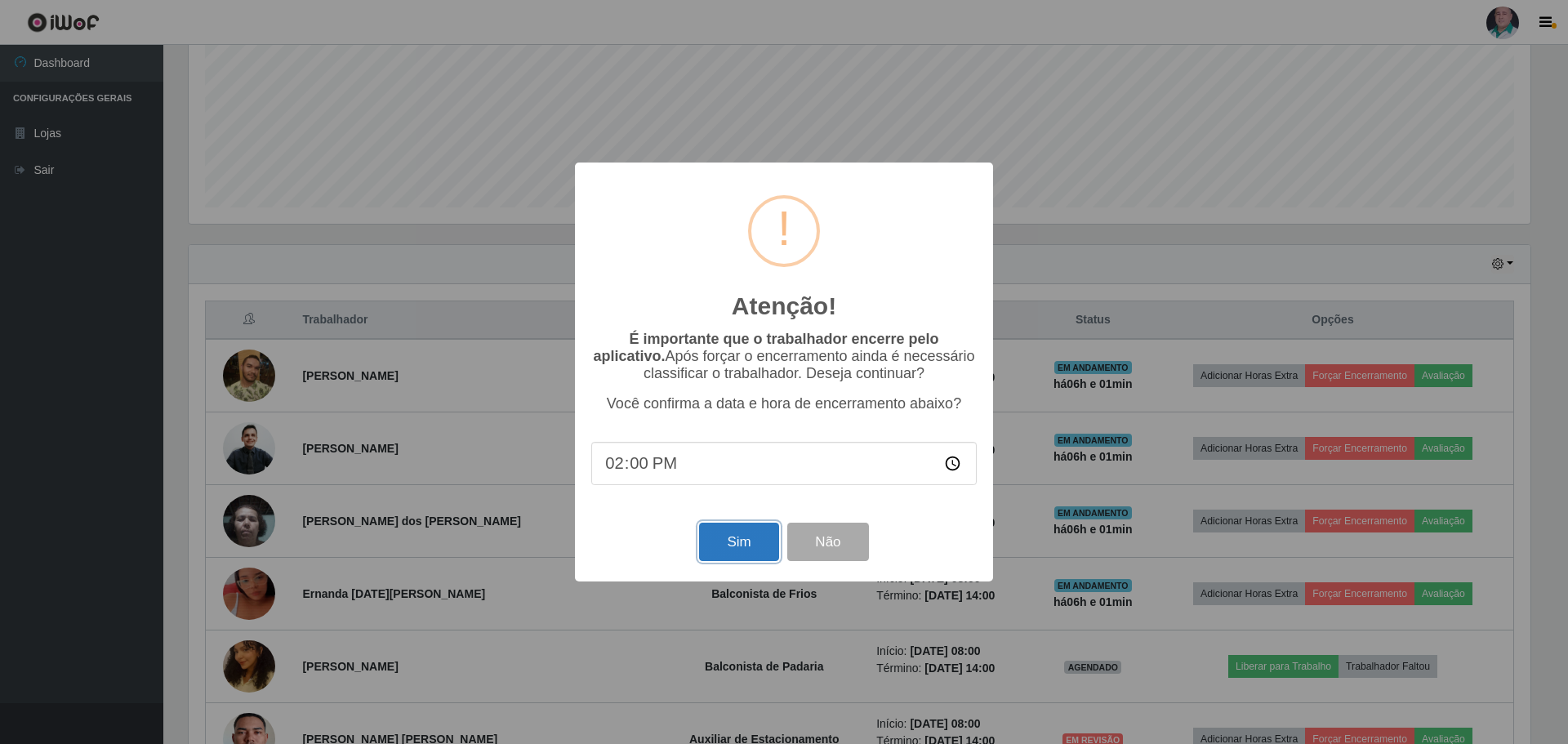
click at [749, 552] on button "Sim" at bounding box center [739, 541] width 79 height 39
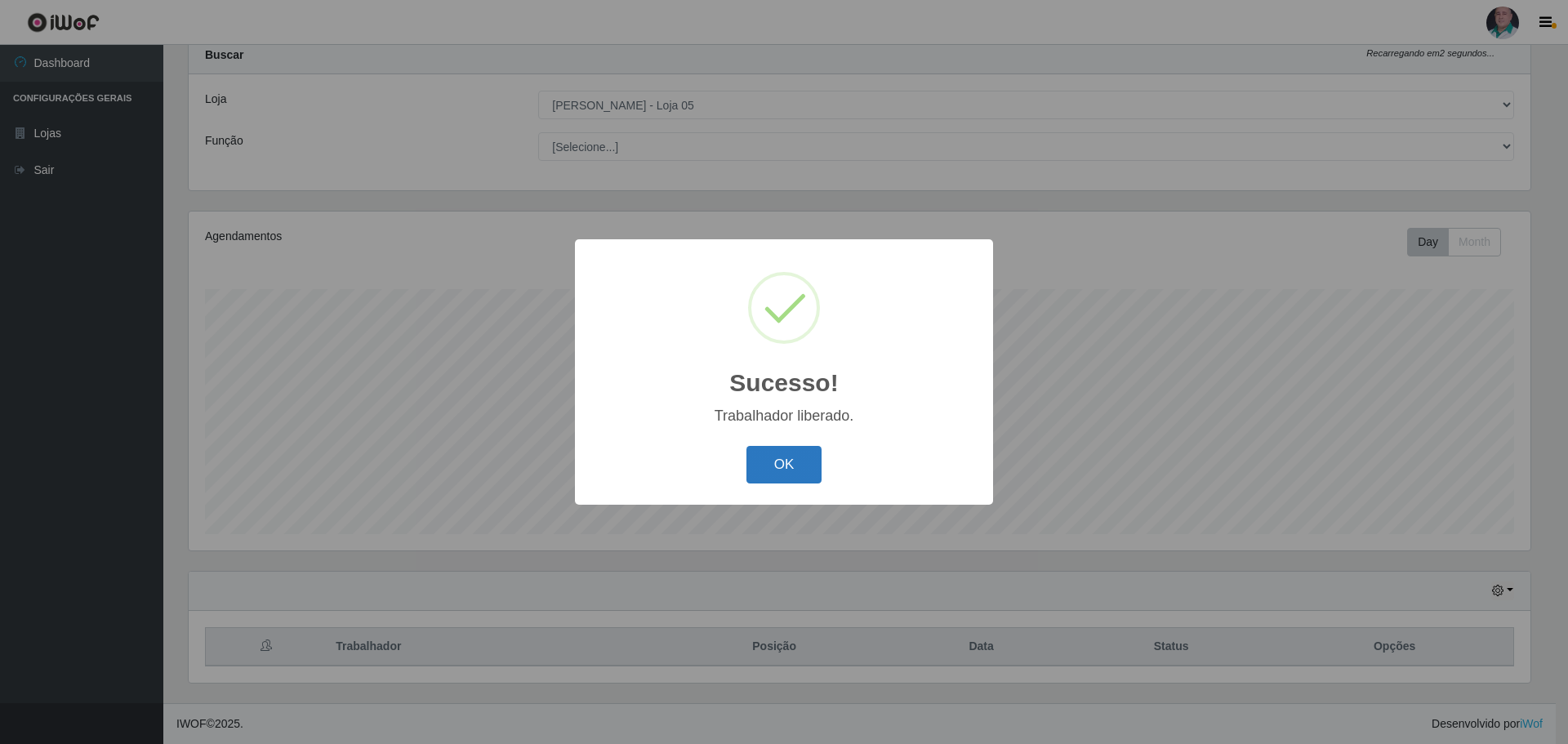
click at [777, 467] on button "OK" at bounding box center [784, 465] width 76 height 39
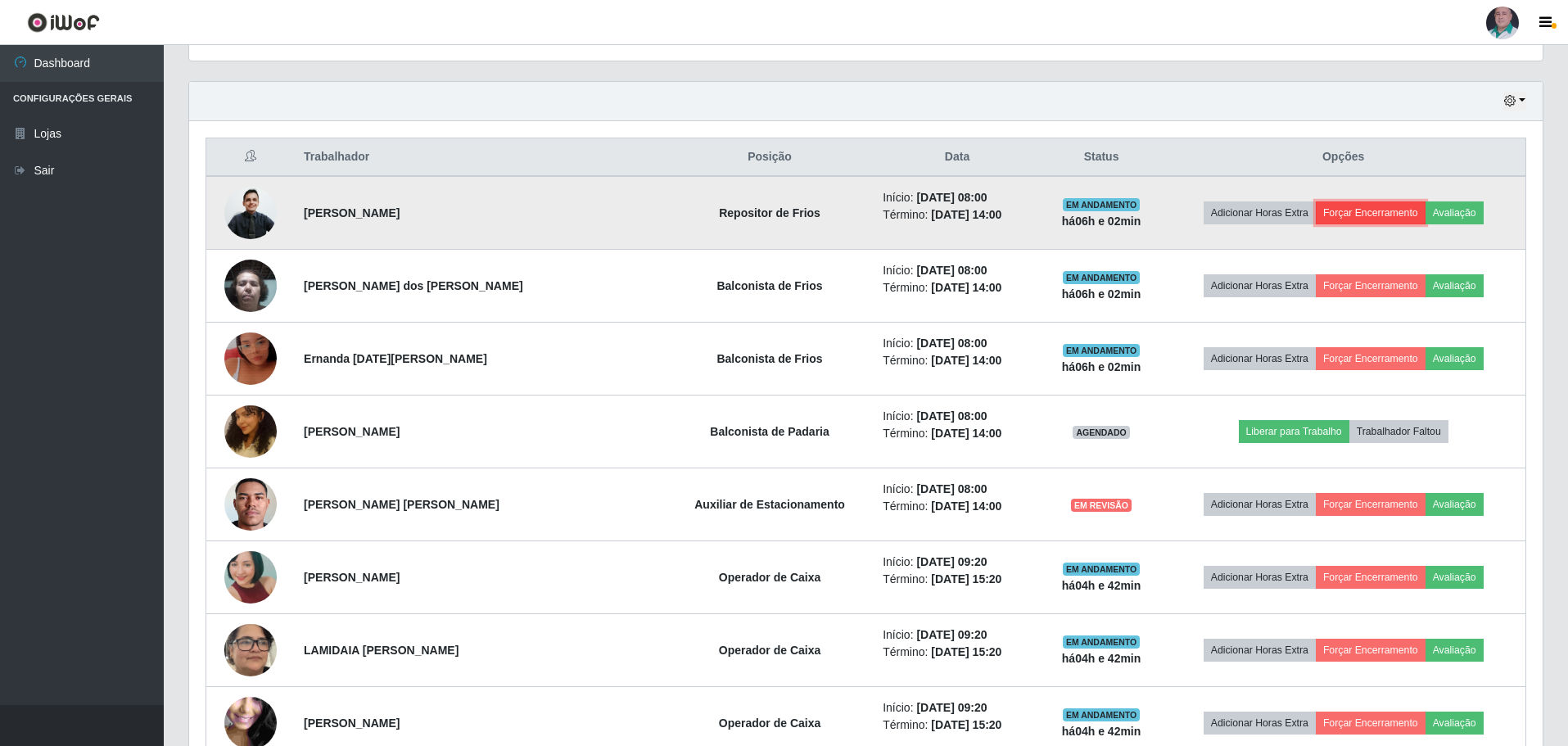
click at [1362, 209] on button "Forçar Encerramento" at bounding box center [1370, 213] width 110 height 23
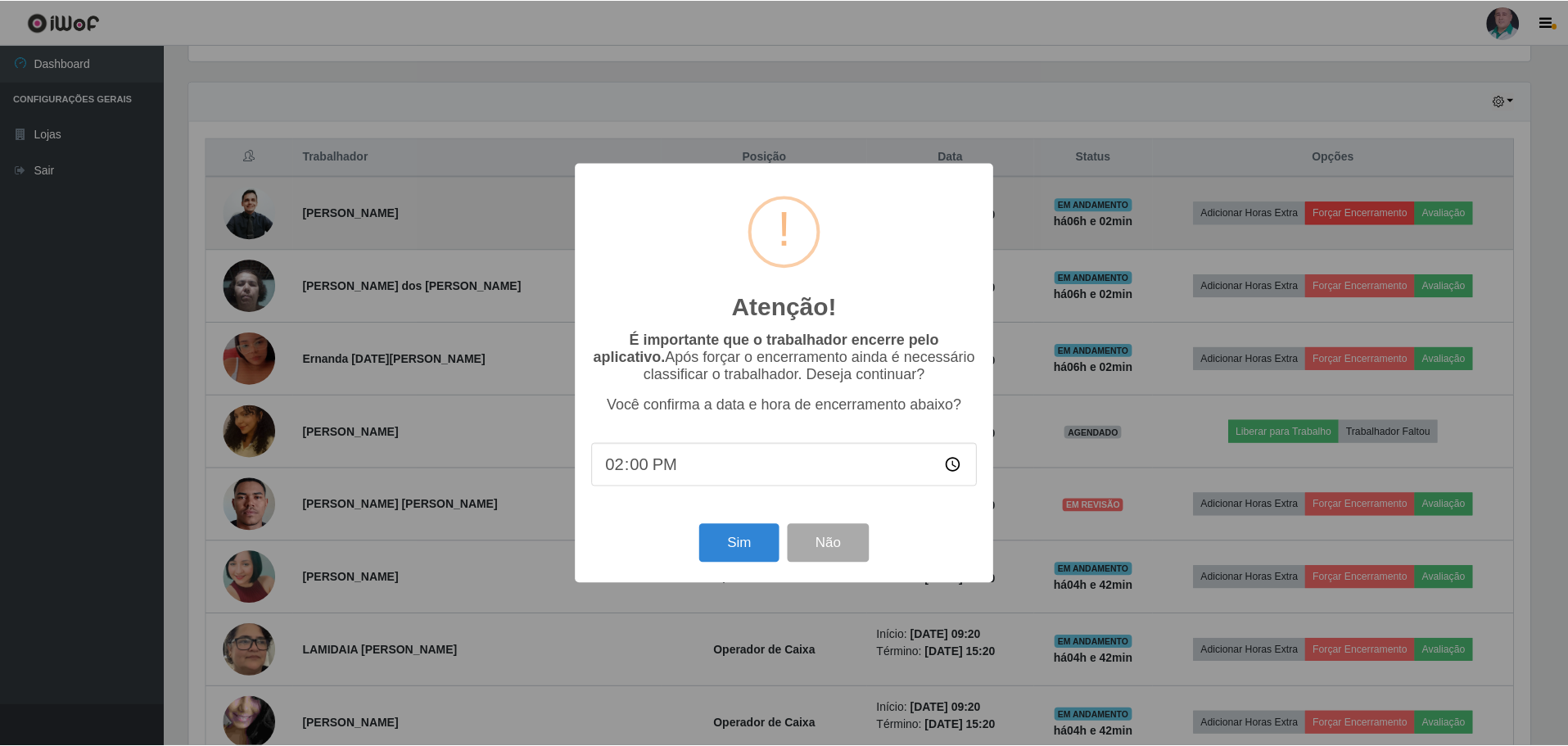
scroll to position [339, 1346]
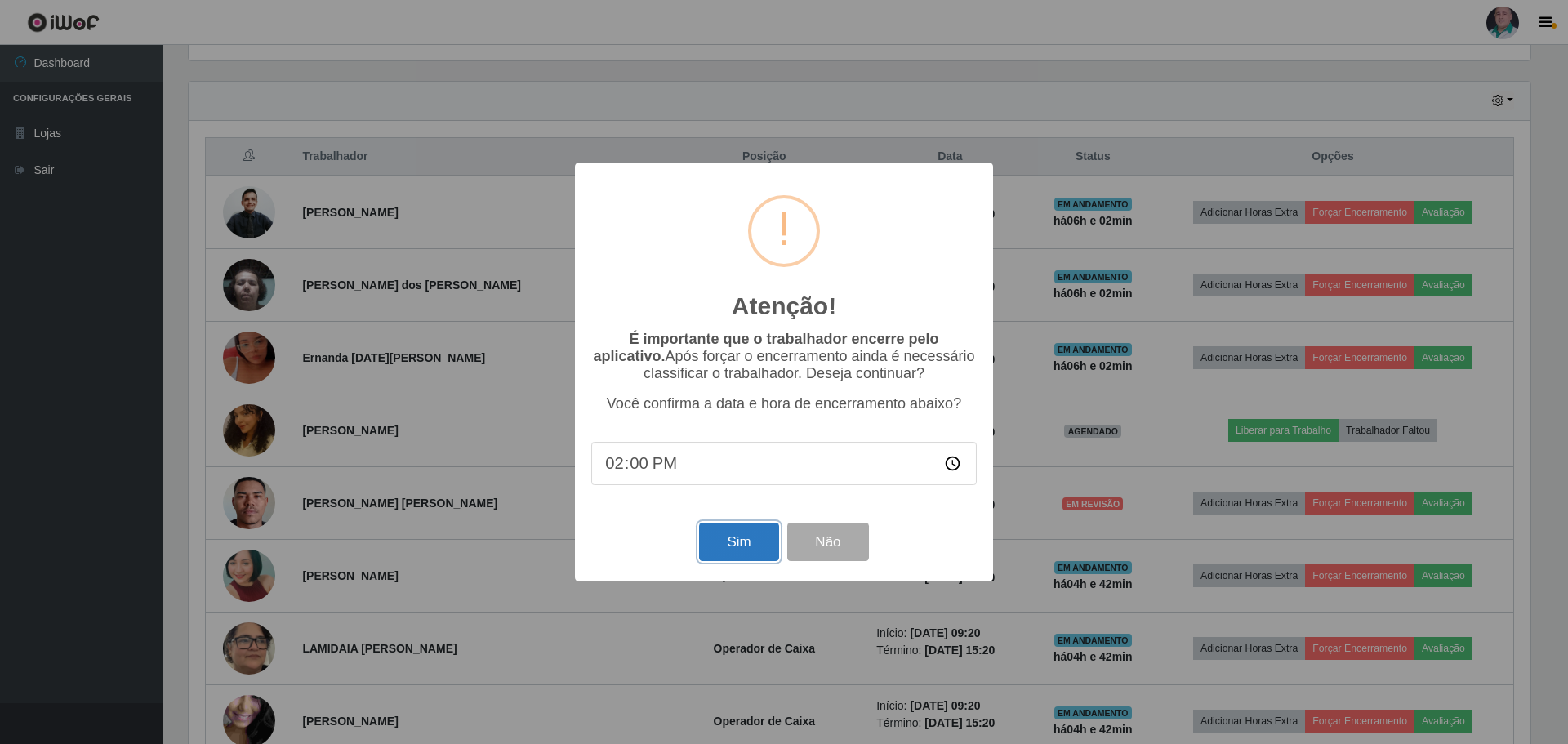
click at [735, 543] on button "Sim" at bounding box center [739, 541] width 79 height 39
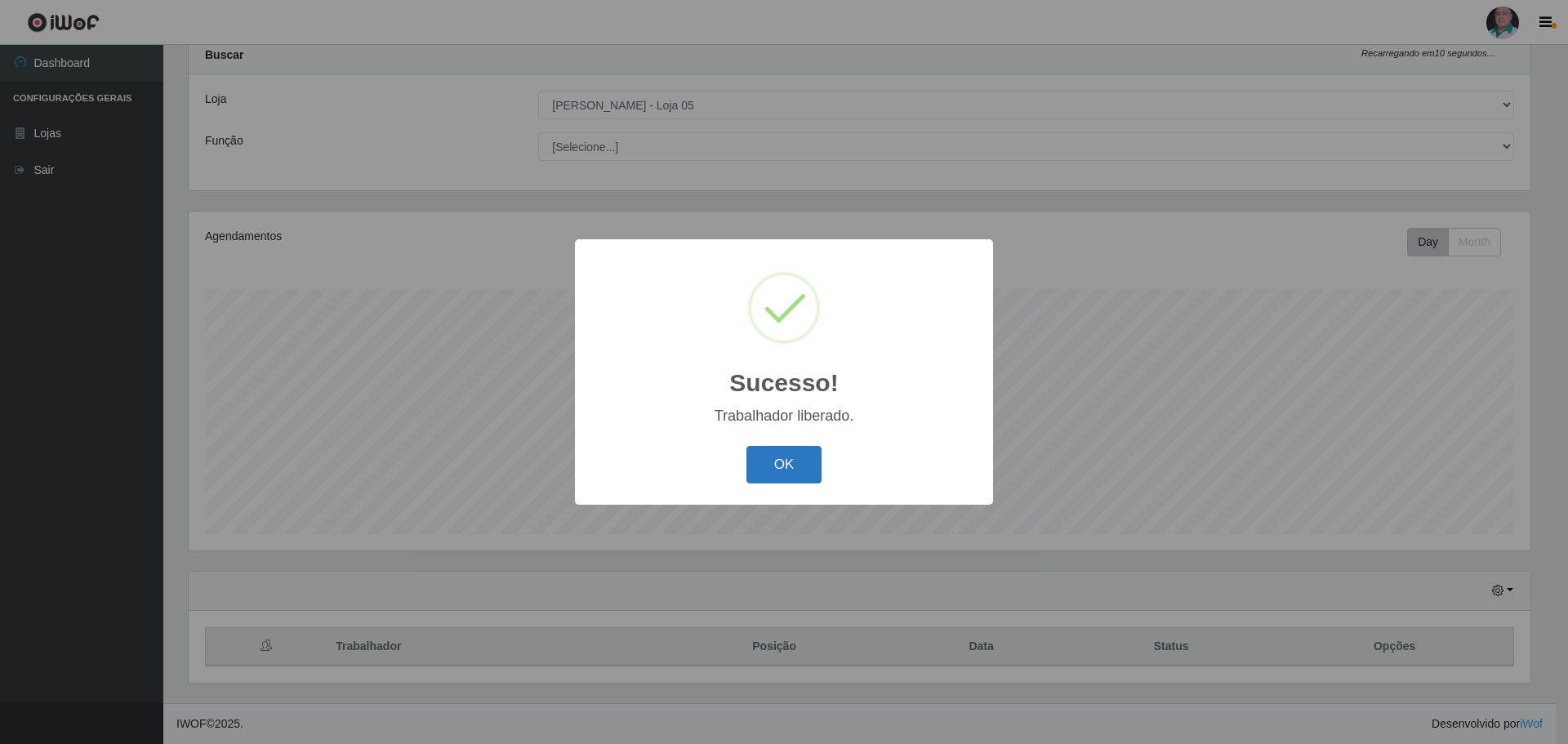
click at [786, 464] on button "OK" at bounding box center [784, 465] width 76 height 39
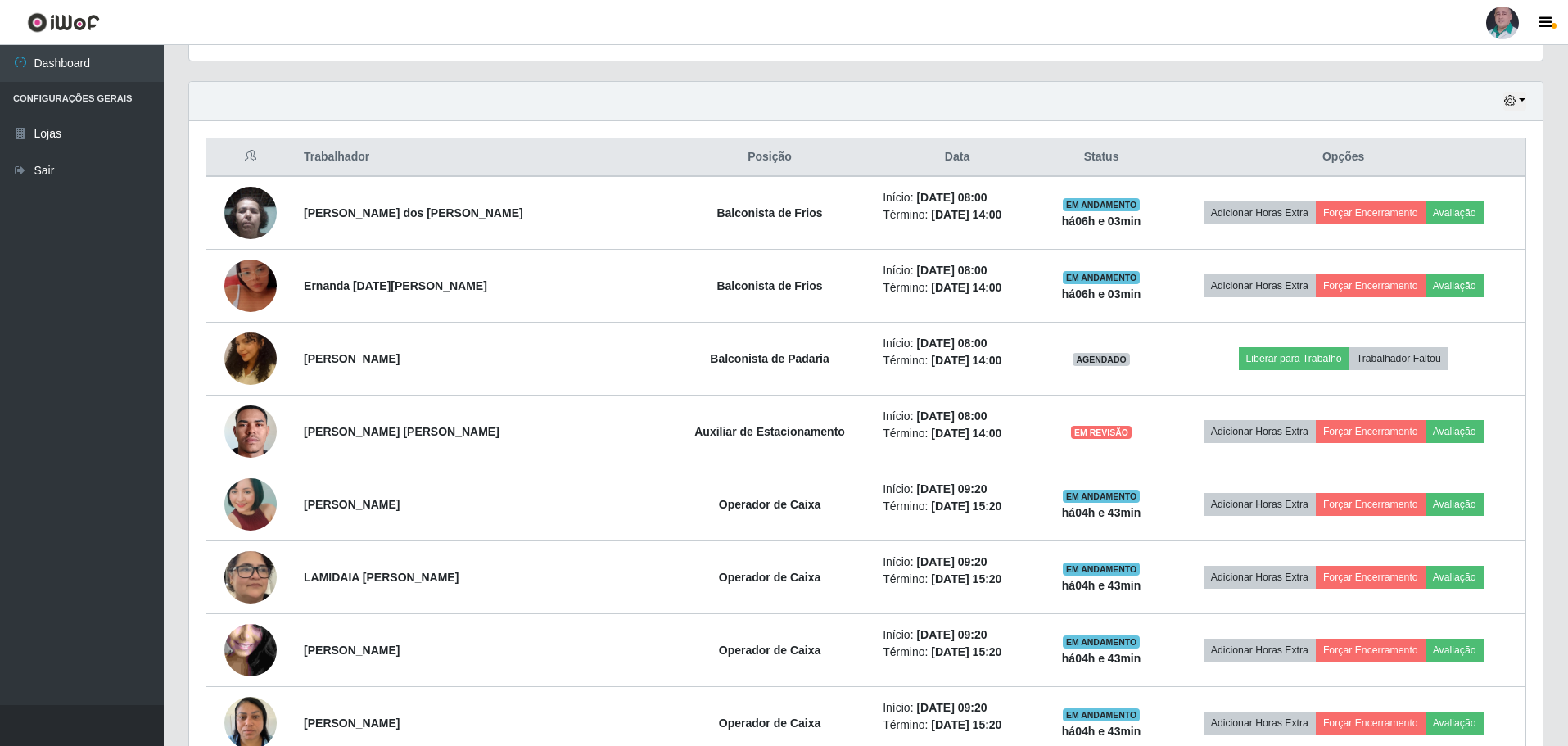
scroll to position [623, 0]
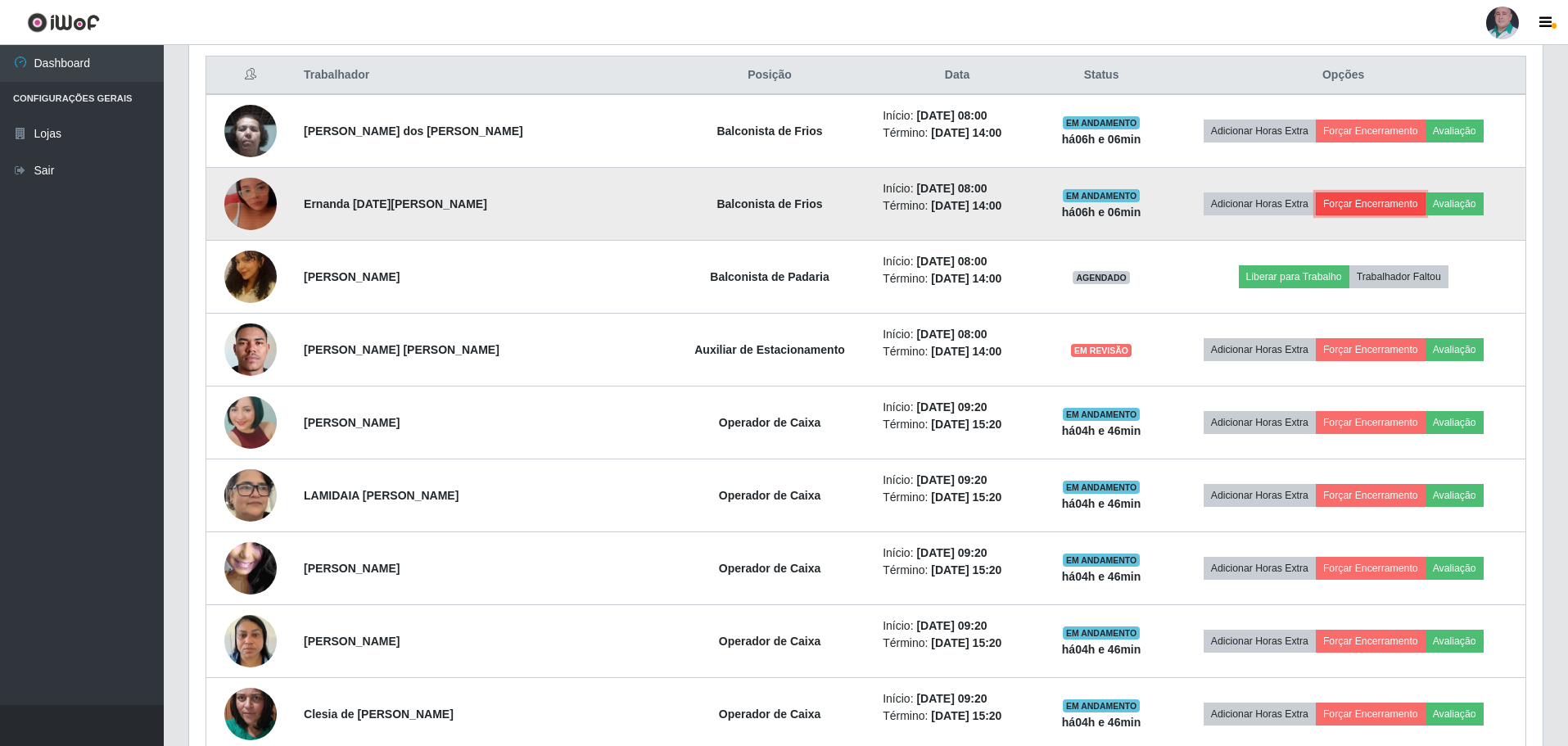
click at [1348, 205] on button "Forçar Encerramento" at bounding box center [1370, 203] width 110 height 23
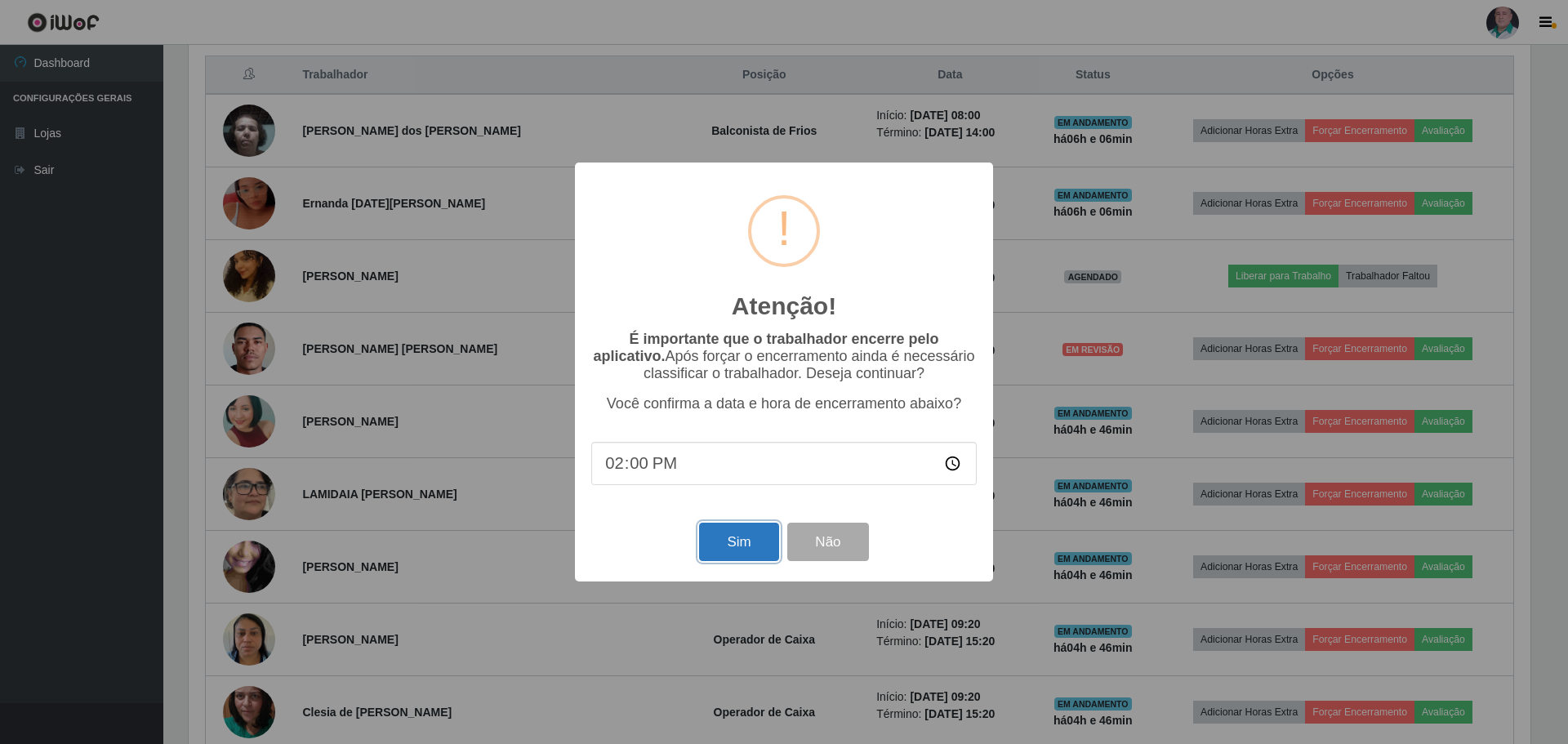
click at [742, 547] on button "Sim" at bounding box center [739, 541] width 79 height 39
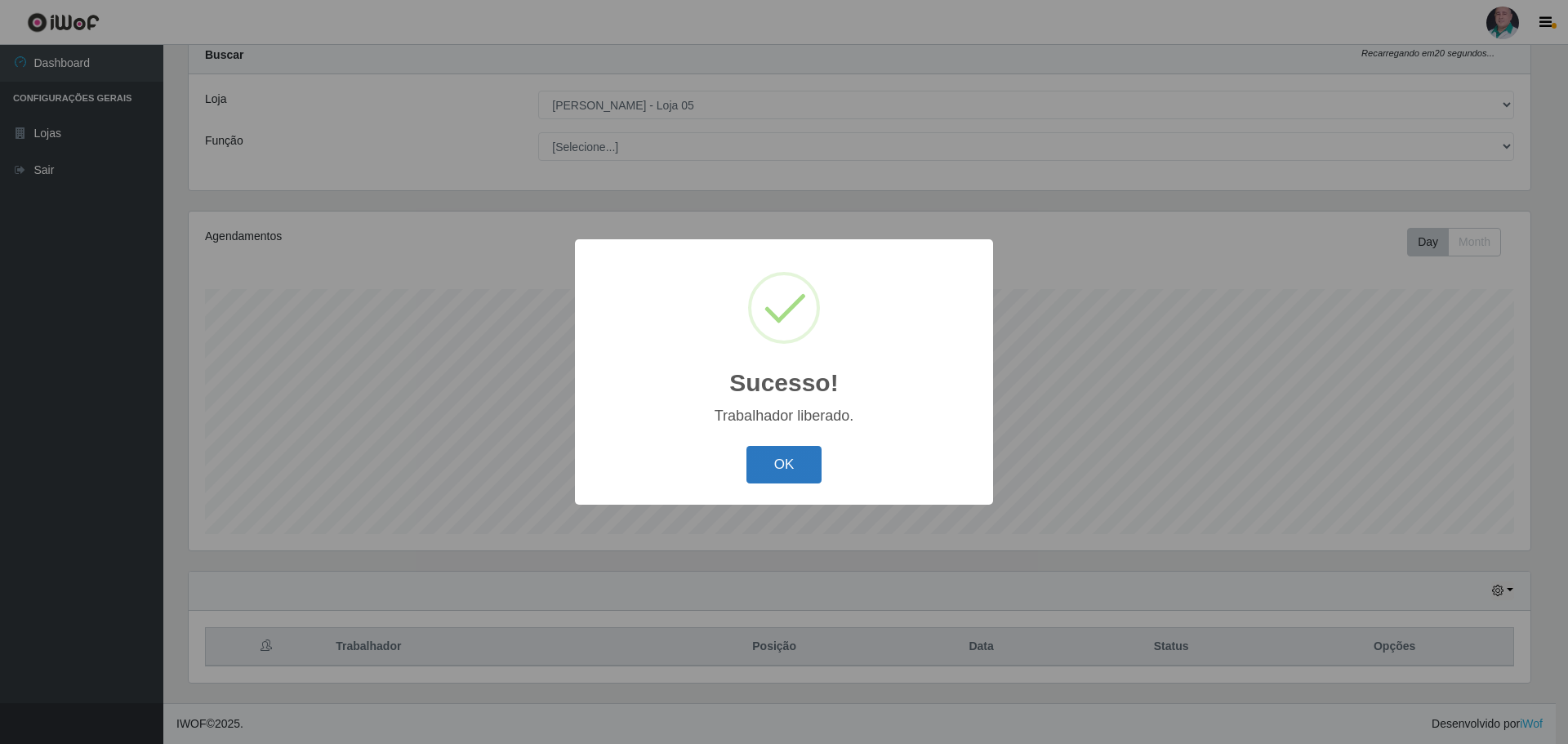
click at [797, 466] on button "OK" at bounding box center [784, 465] width 76 height 39
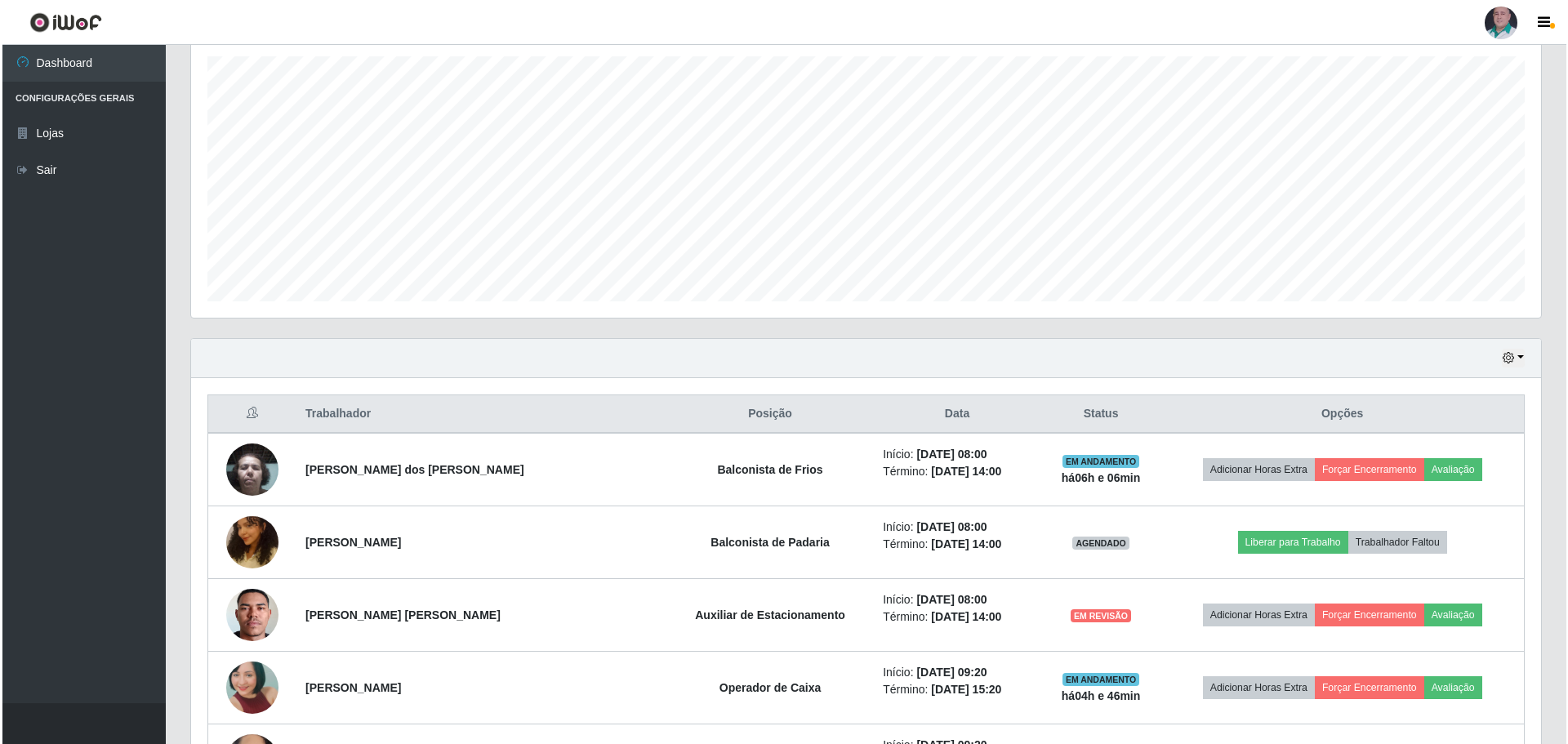
scroll to position [376, 0]
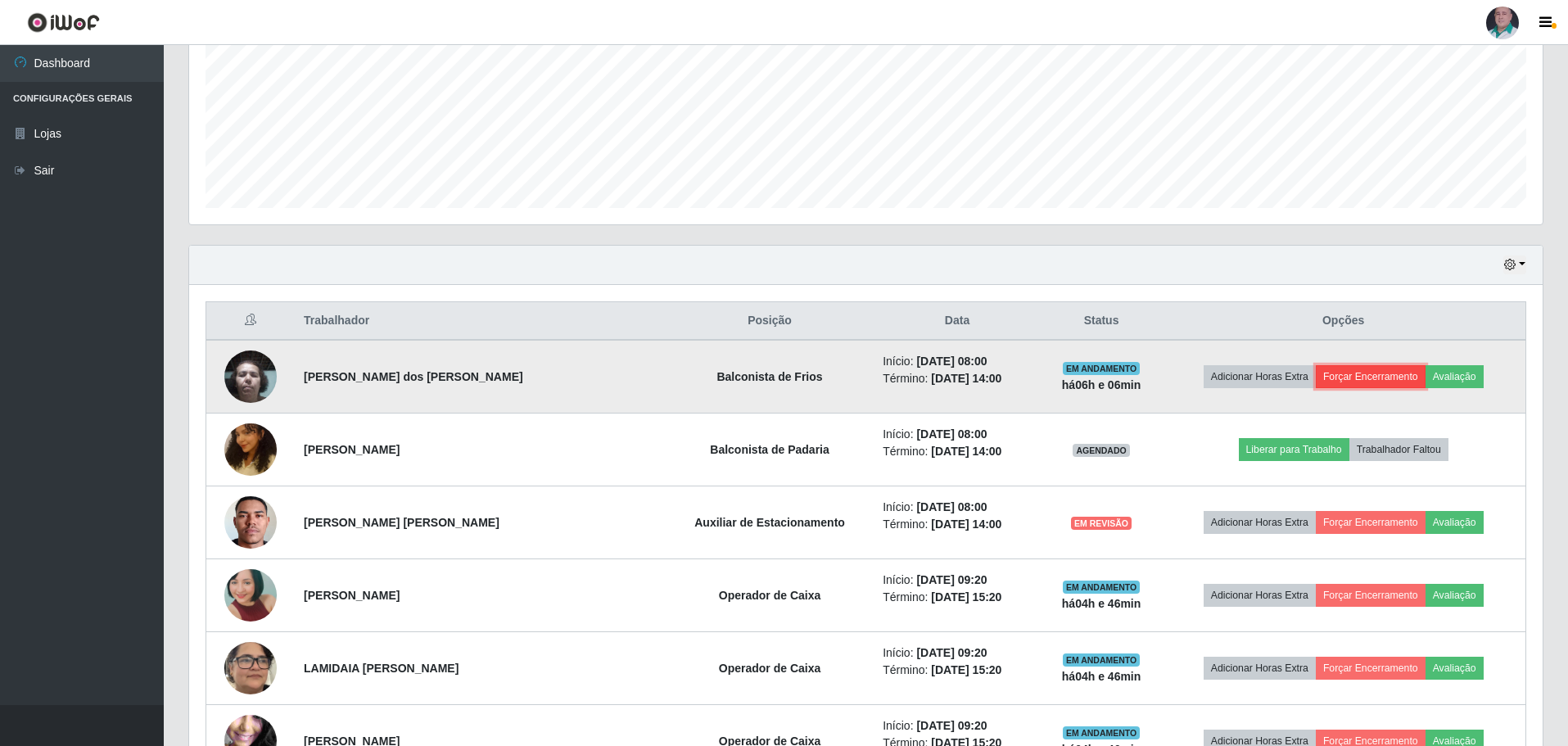
click at [1347, 368] on button "Forçar Encerramento" at bounding box center [1370, 376] width 110 height 23
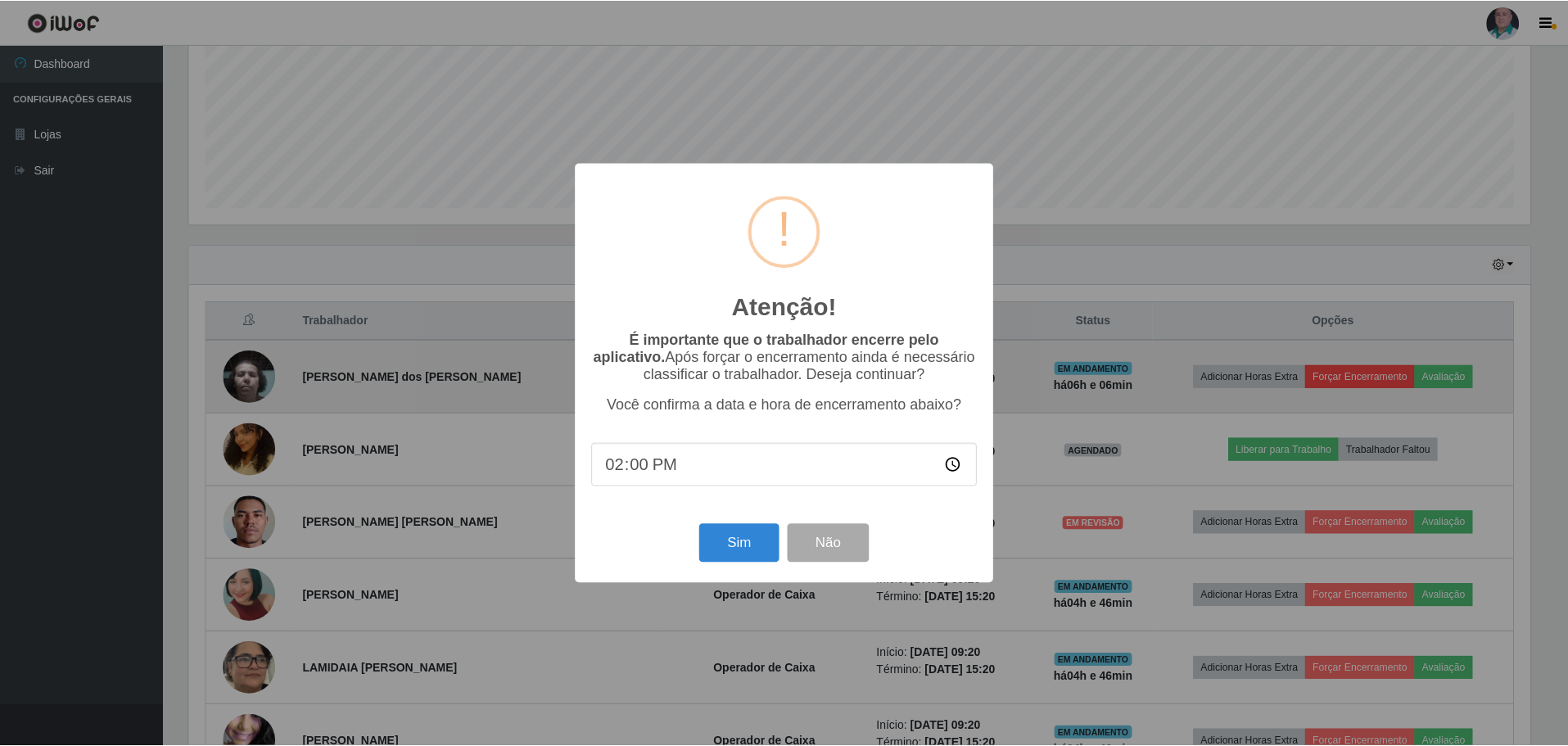
scroll to position [339, 1346]
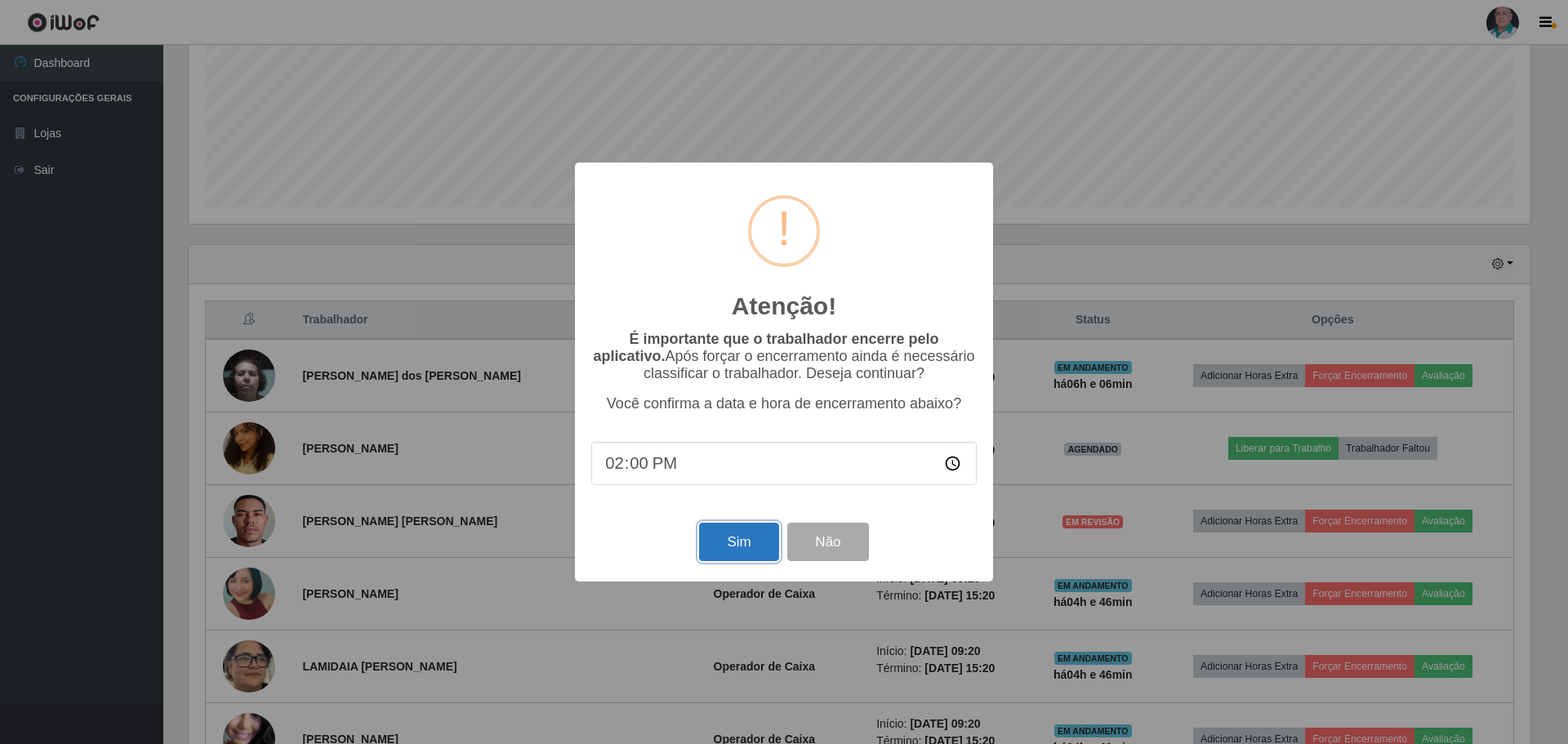
click at [736, 540] on button "Sim" at bounding box center [739, 541] width 79 height 39
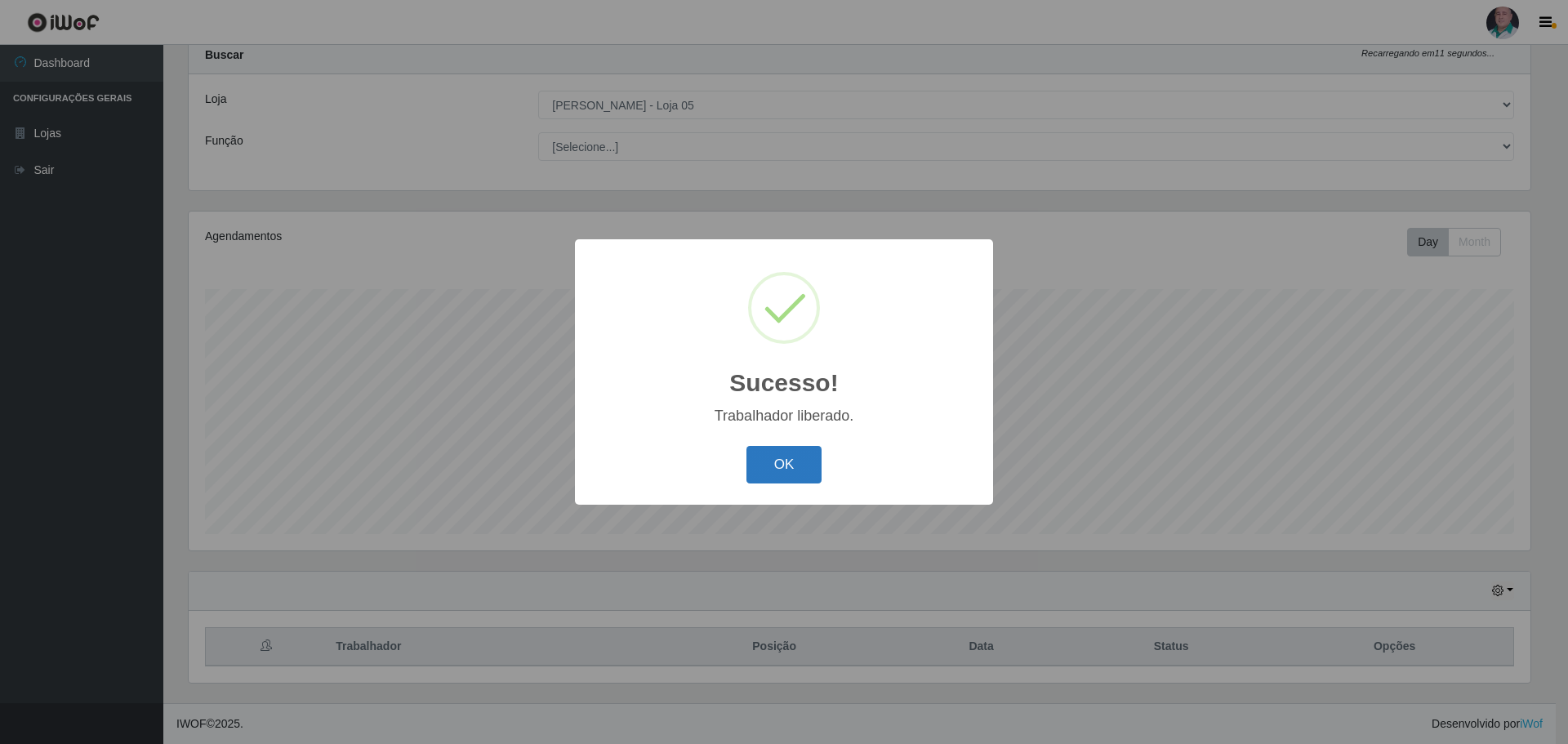
click at [764, 458] on button "OK" at bounding box center [784, 465] width 76 height 39
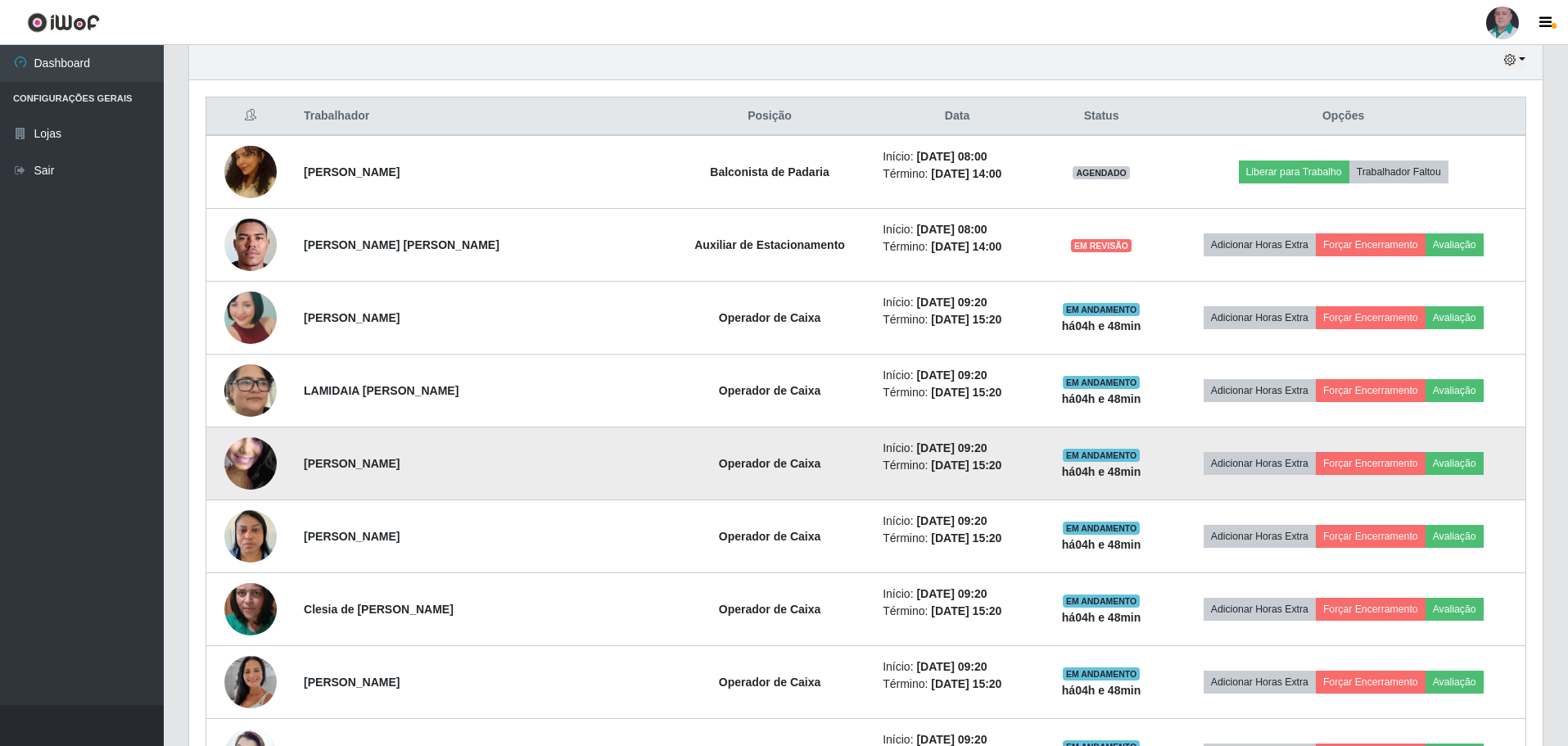
scroll to position [553, 0]
